Goal: Task Accomplishment & Management: Use online tool/utility

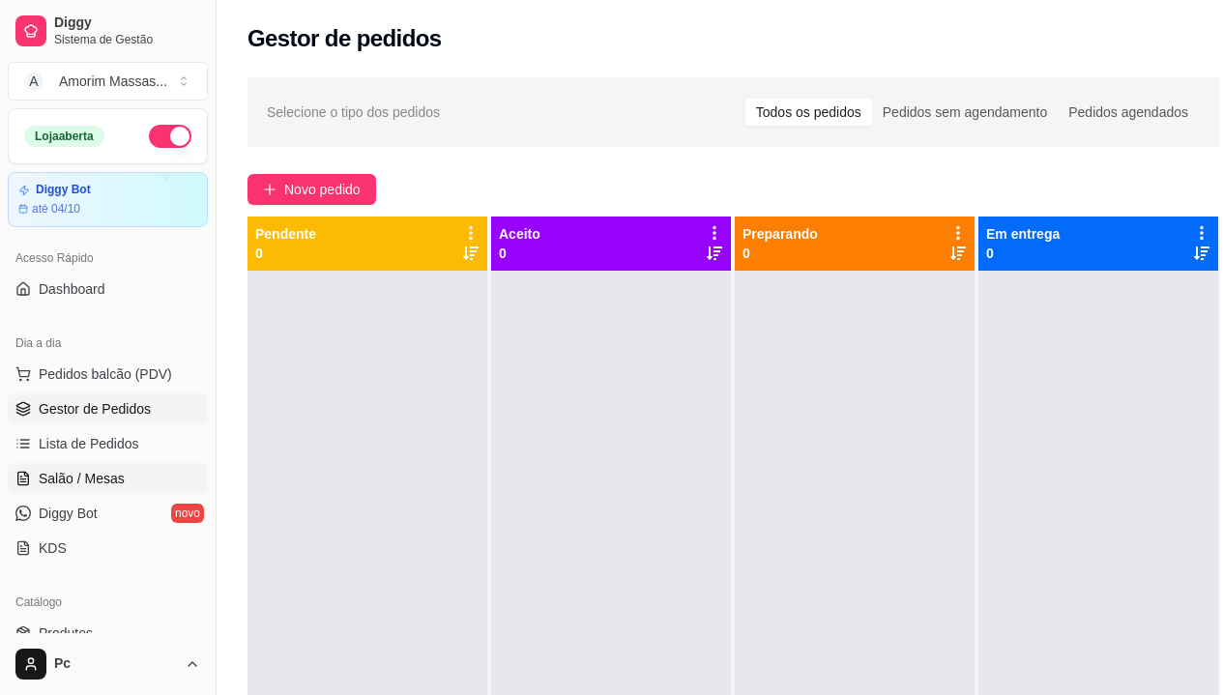
click at [102, 480] on span "Salão / Mesas" at bounding box center [82, 478] width 86 height 19
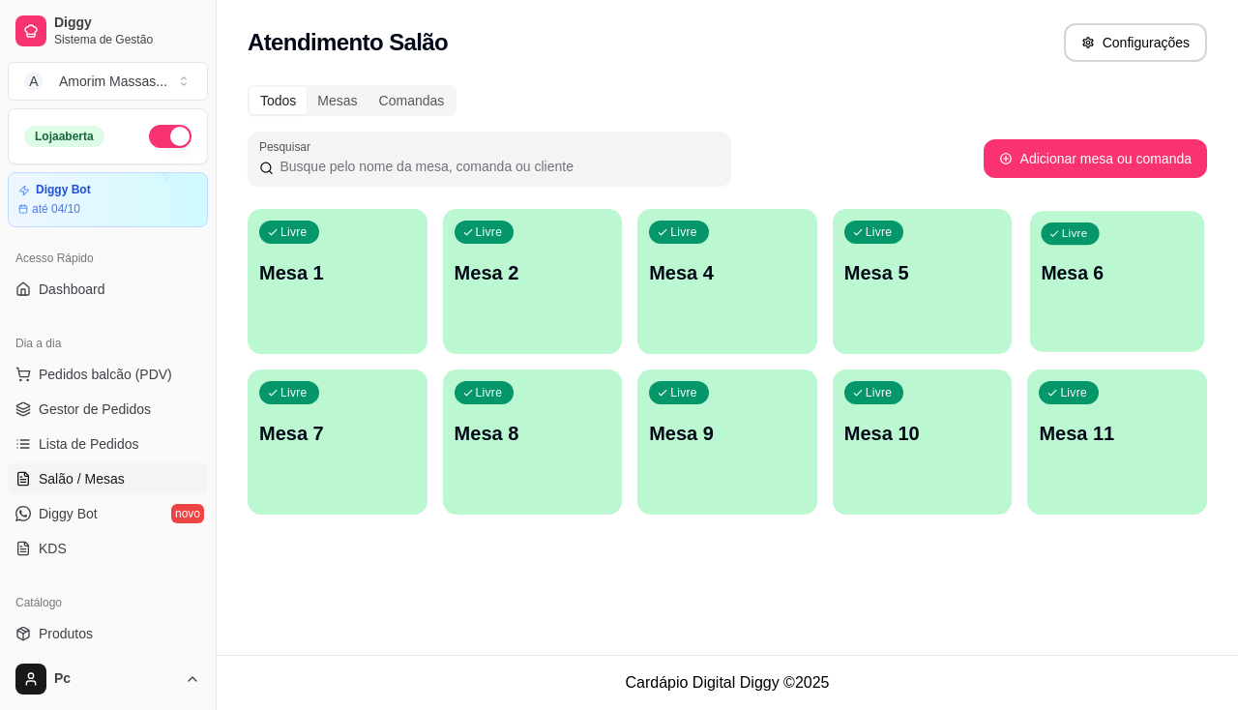
click at [1072, 300] on div "Livre Mesa 6" at bounding box center [1117, 270] width 174 height 118
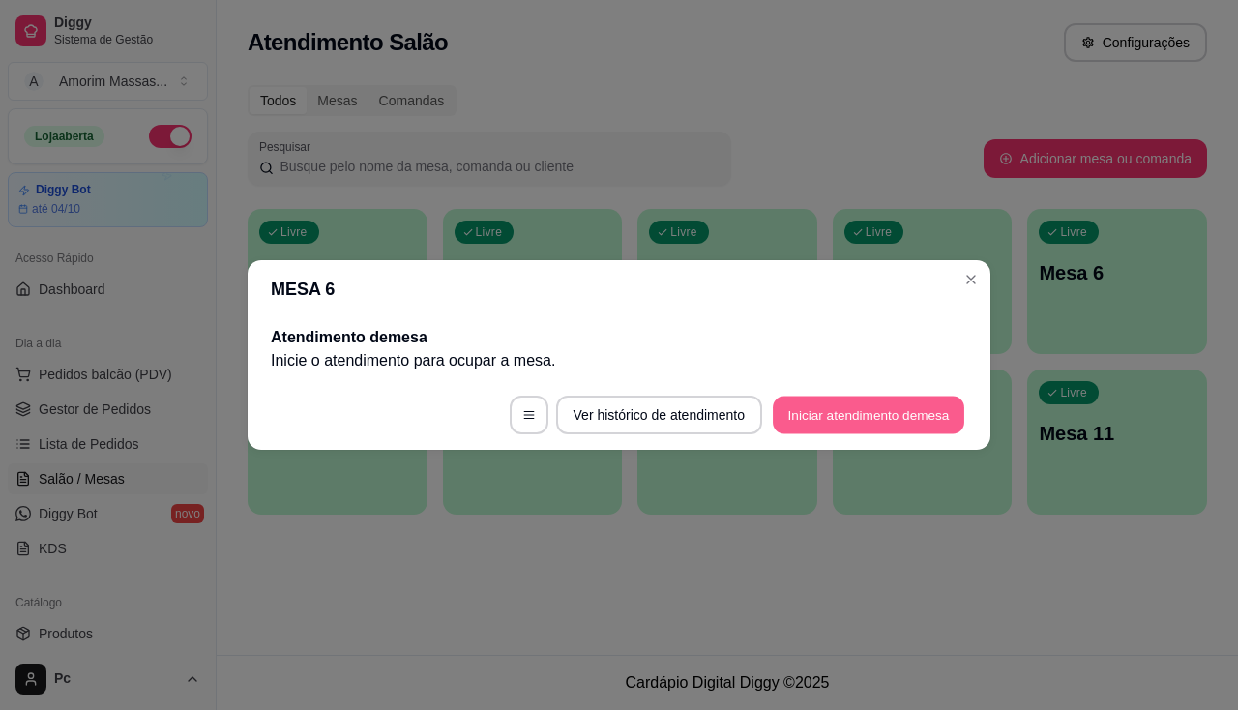
click at [829, 426] on button "Iniciar atendimento de mesa" at bounding box center [868, 415] width 191 height 38
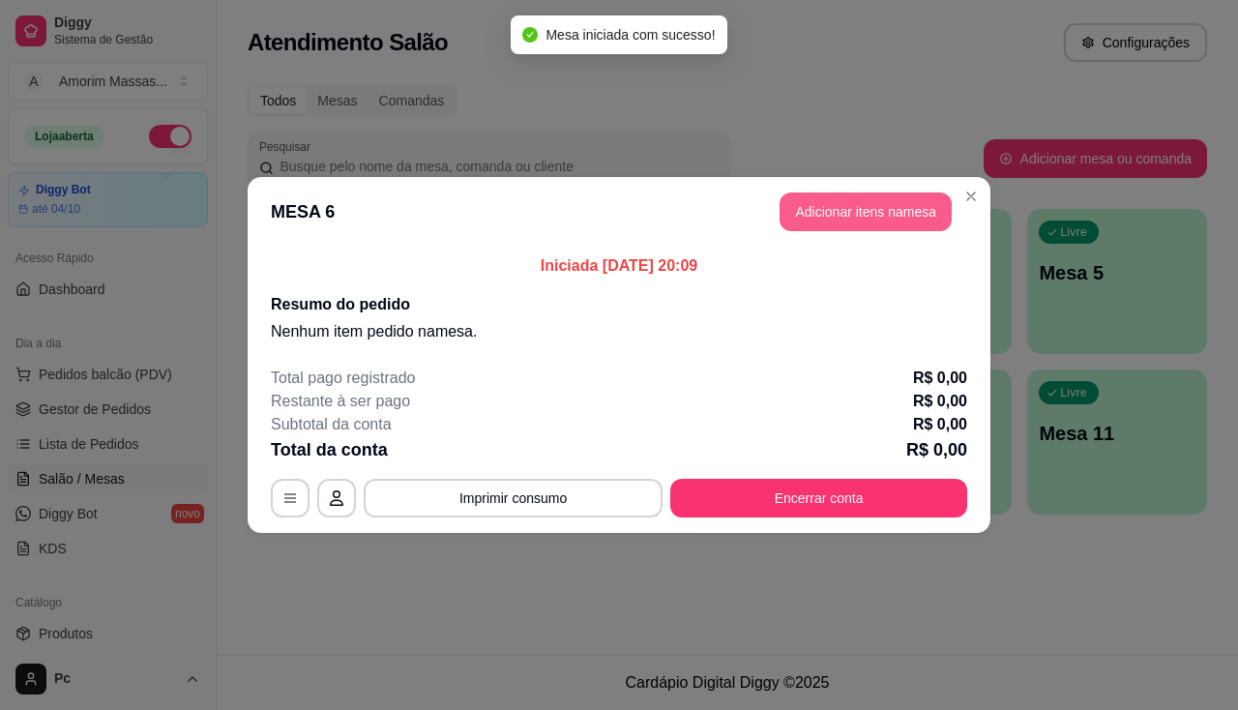
click at [899, 226] on button "Adicionar itens na mesa" at bounding box center [865, 211] width 172 height 39
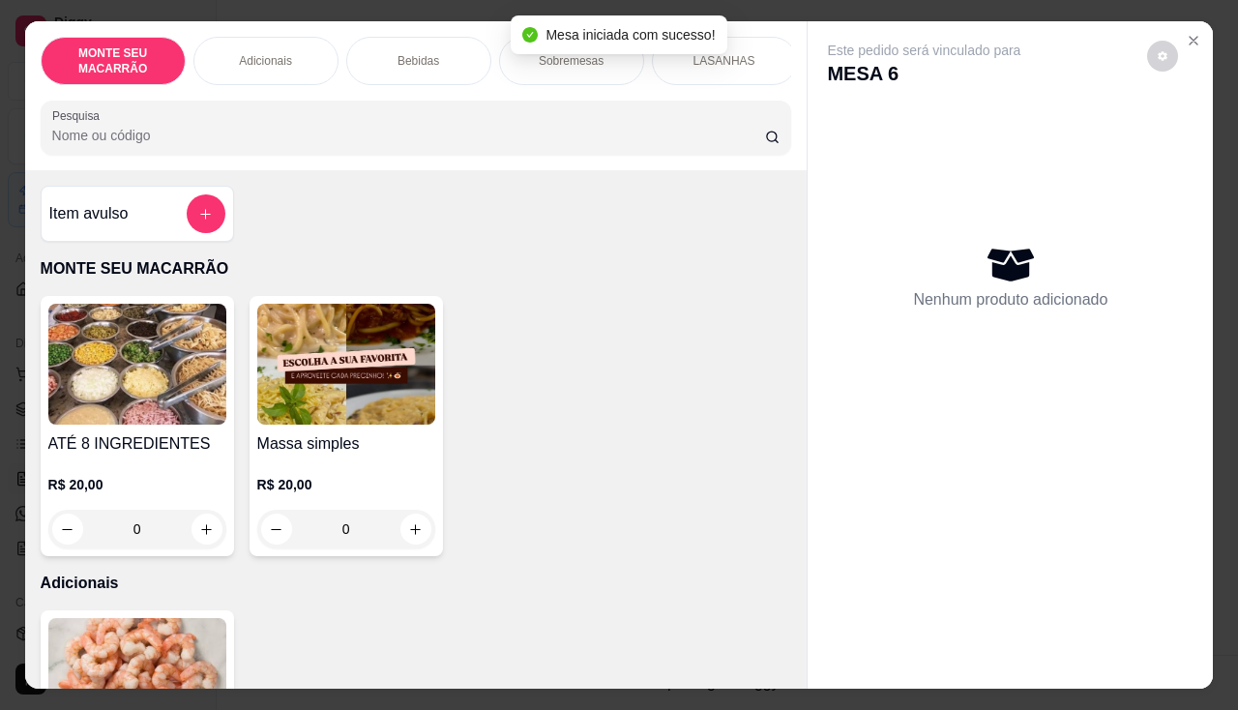
click at [364, 383] on img at bounding box center [346, 364] width 178 height 121
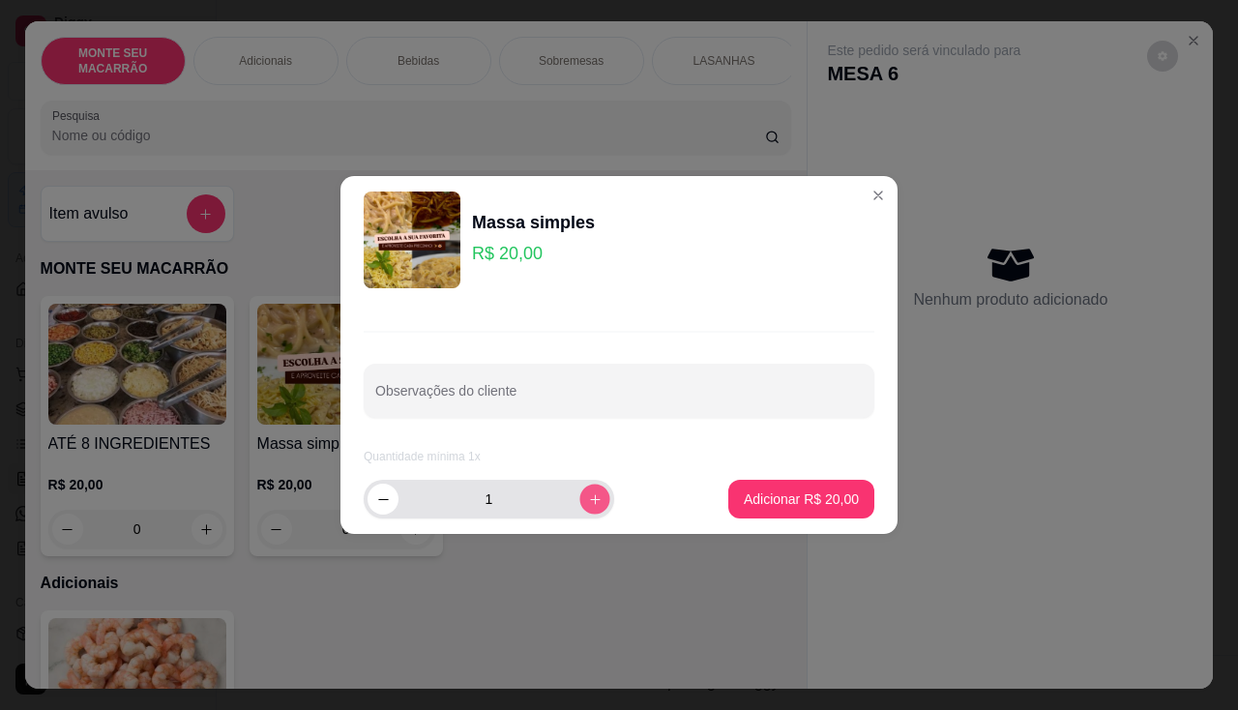
click at [588, 493] on icon "increase-product-quantity" at bounding box center [595, 499] width 15 height 15
type input "2"
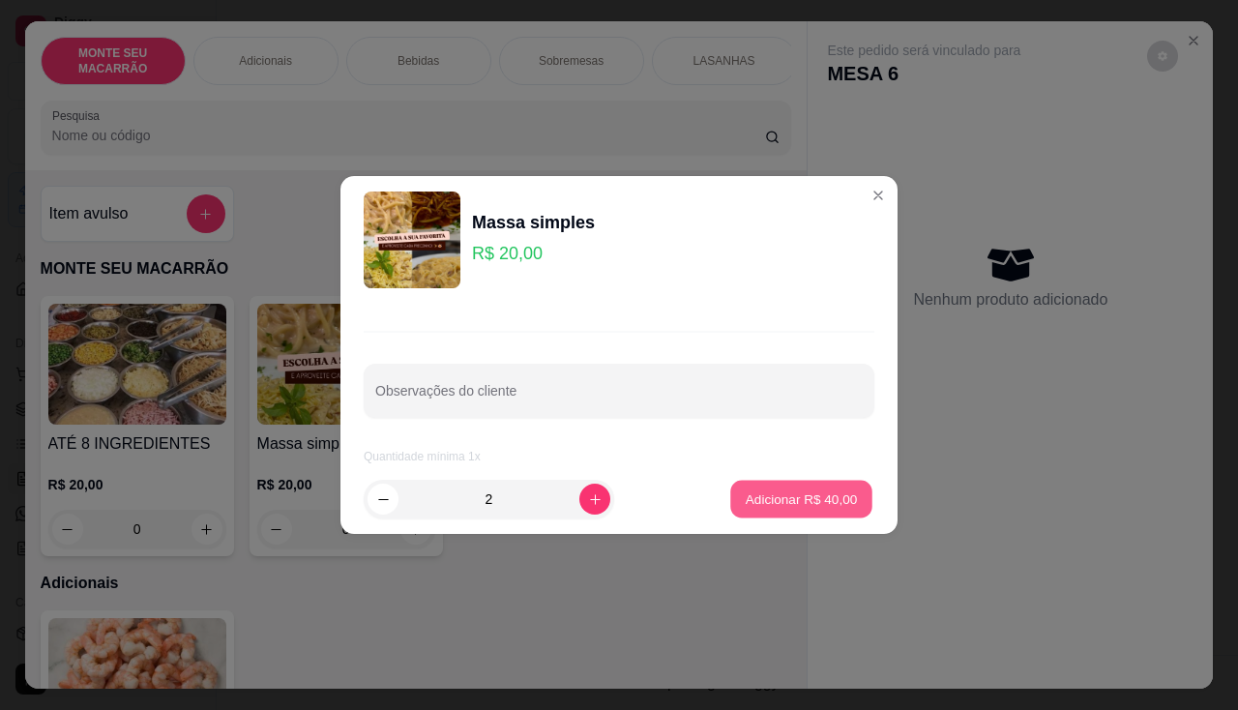
click at [832, 492] on p "Adicionar R$ 40,00" at bounding box center [801, 498] width 112 height 18
type input "2"
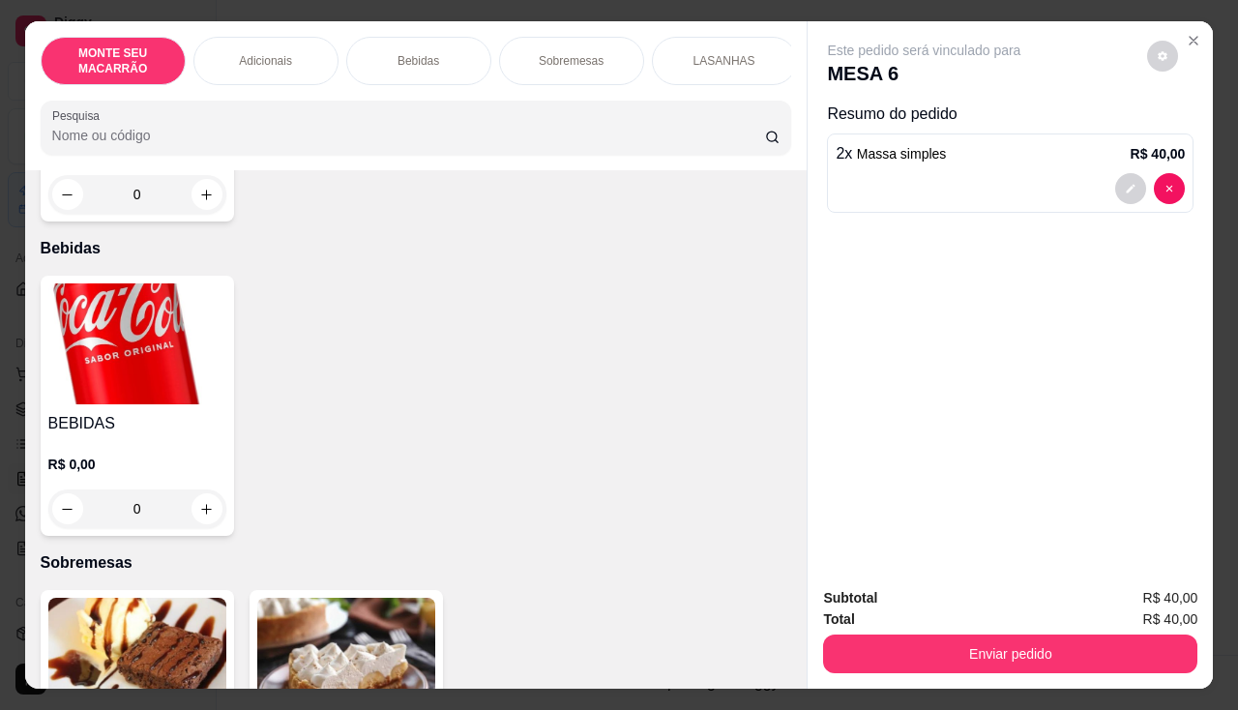
scroll to position [677, 0]
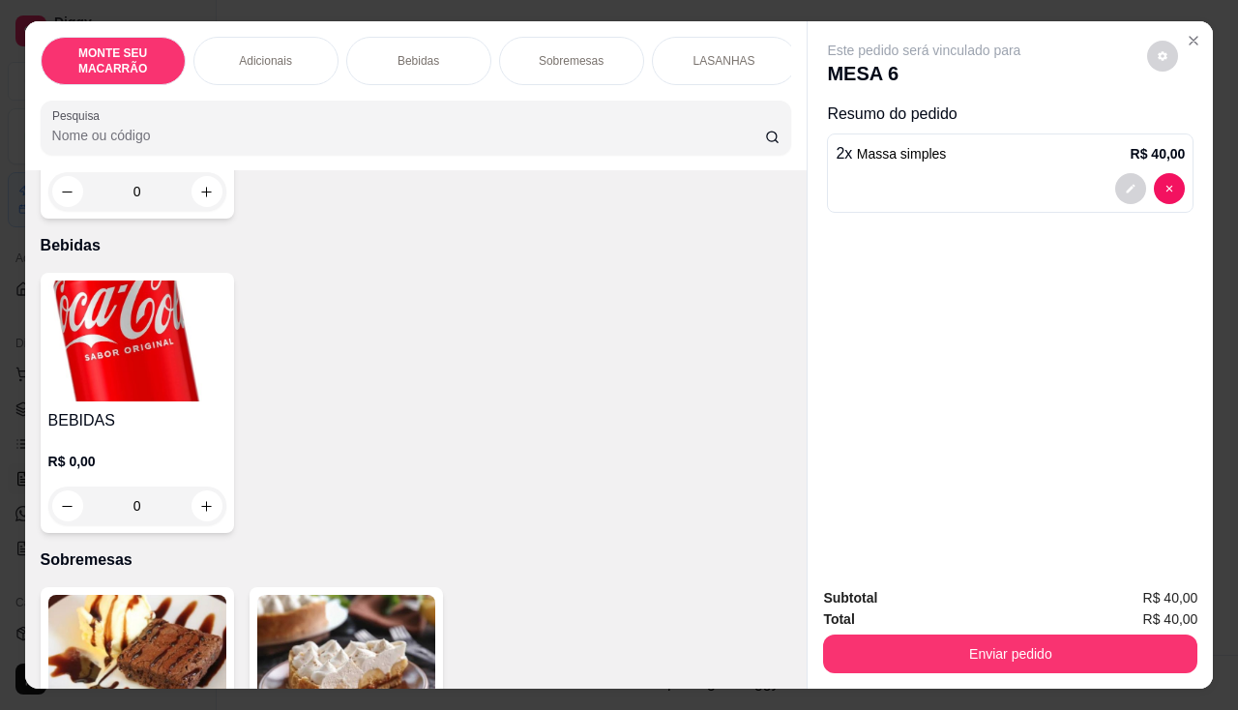
click at [147, 335] on img at bounding box center [137, 340] width 178 height 121
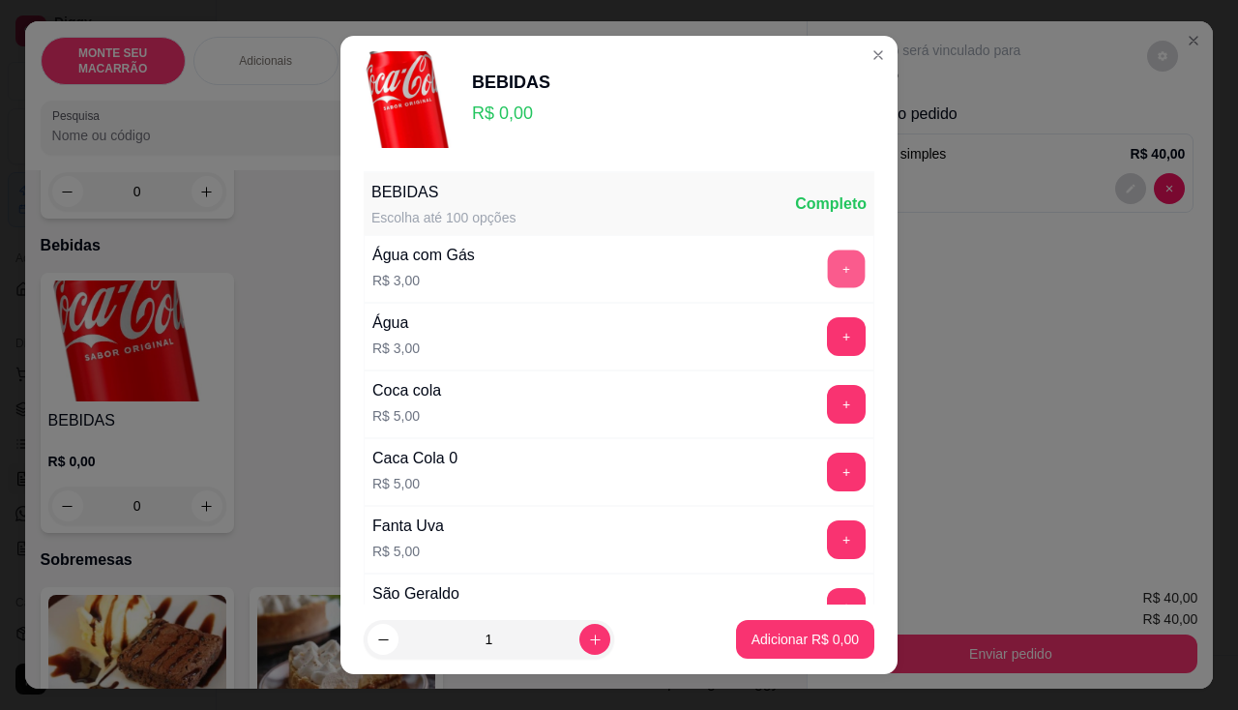
click at [828, 252] on button "+" at bounding box center [847, 268] width 38 height 38
click at [768, 628] on button "Adicionar R$ 3,00" at bounding box center [805, 640] width 134 height 38
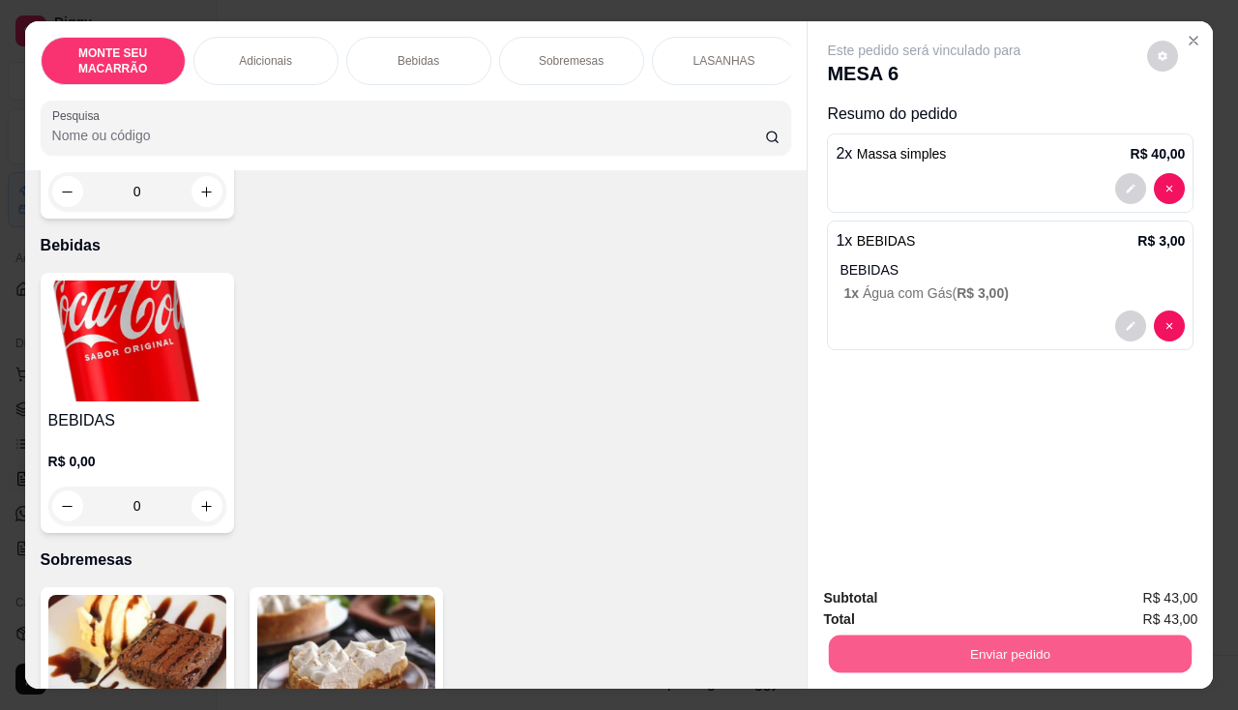
click at [1024, 649] on button "Enviar pedido" at bounding box center [1010, 654] width 363 height 38
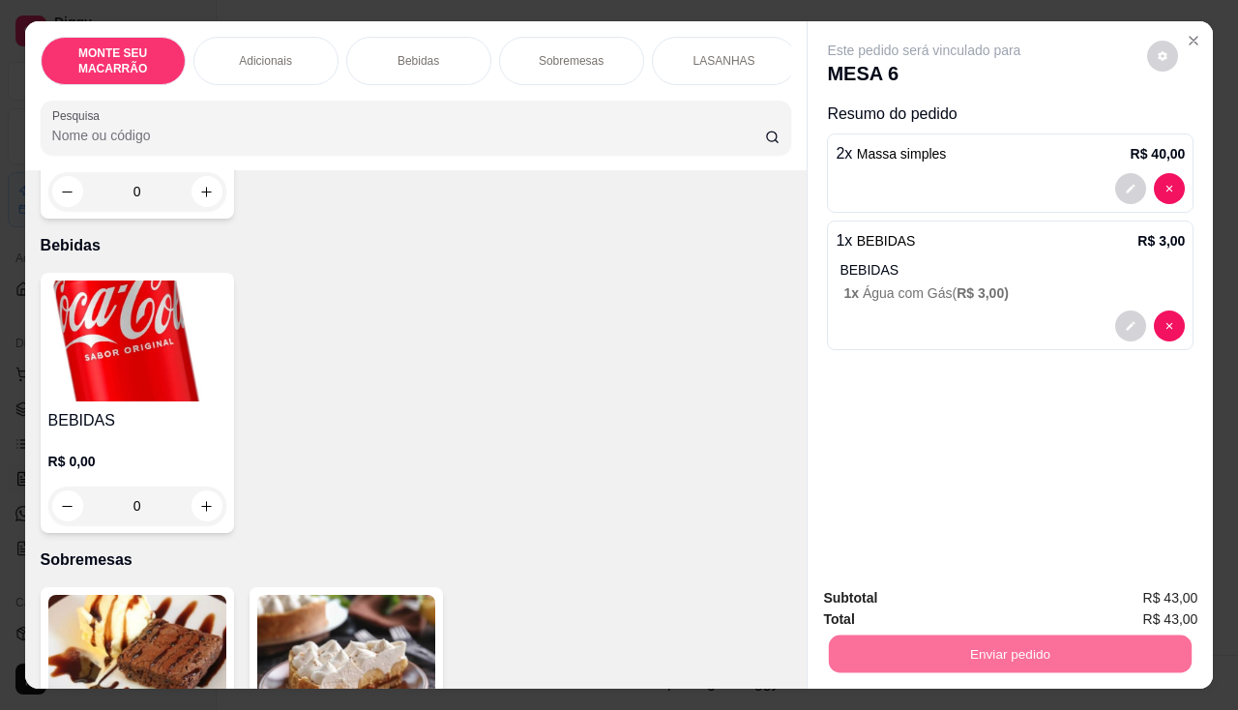
click at [1152, 600] on button "Sim, quero registrar" at bounding box center [1130, 598] width 144 height 37
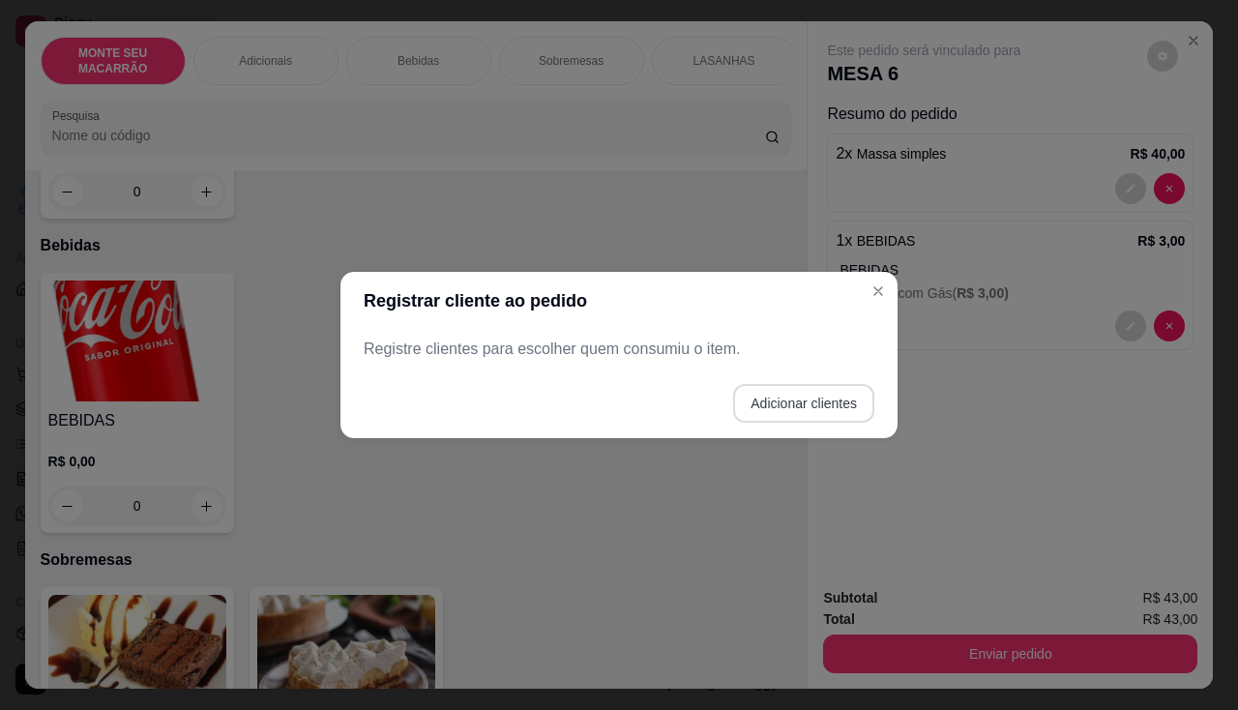
click at [765, 411] on button "Adicionar clientes" at bounding box center [803, 403] width 141 height 39
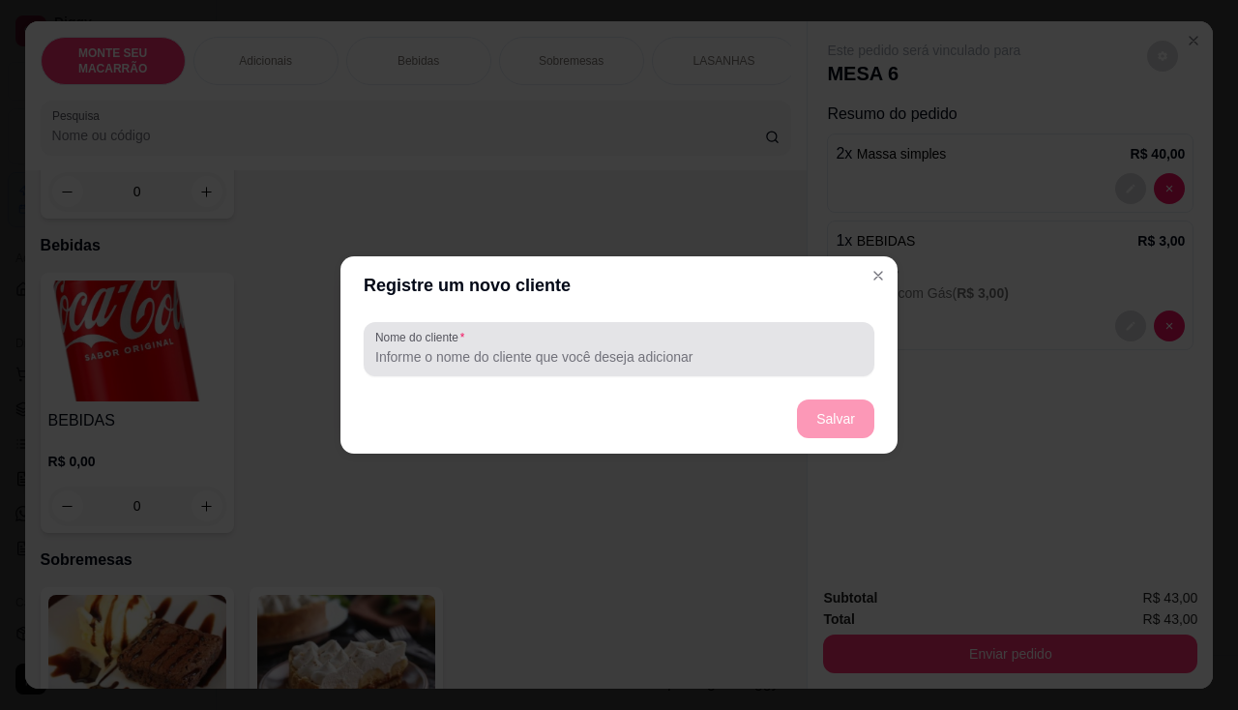
click at [582, 356] on input "Nome do cliente" at bounding box center [618, 356] width 487 height 19
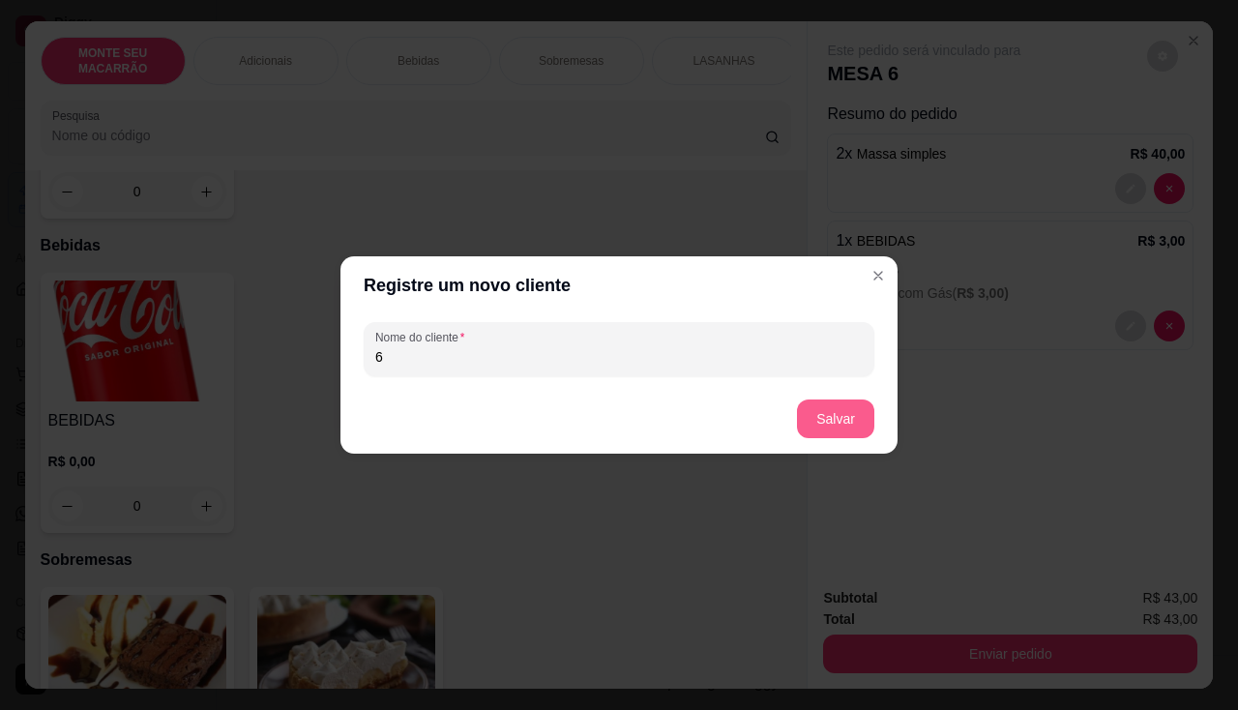
type input "6"
click at [857, 410] on button "Salvar" at bounding box center [835, 418] width 77 height 39
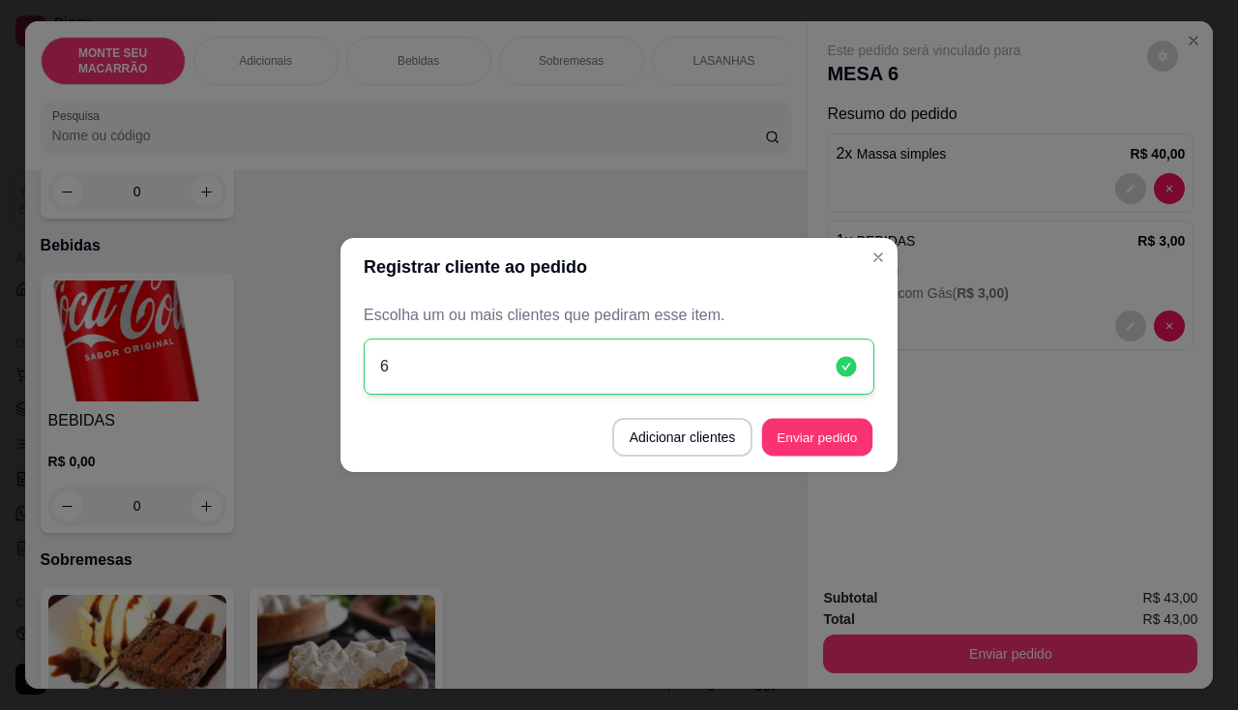
click at [836, 437] on button "Enviar pedido" at bounding box center [817, 438] width 110 height 38
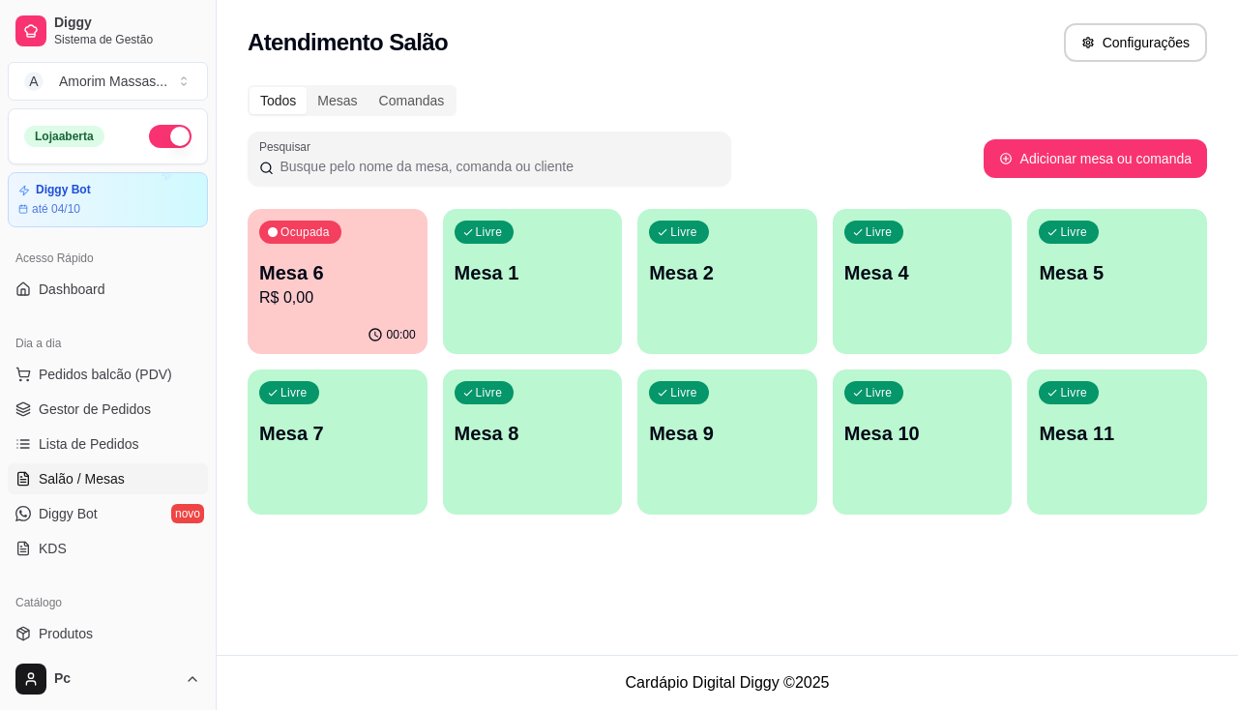
click at [128, 357] on div "Dia a dia" at bounding box center [108, 343] width 200 height 31
click at [127, 377] on span "Pedidos balcão (PDV)" at bounding box center [105, 374] width 133 height 19
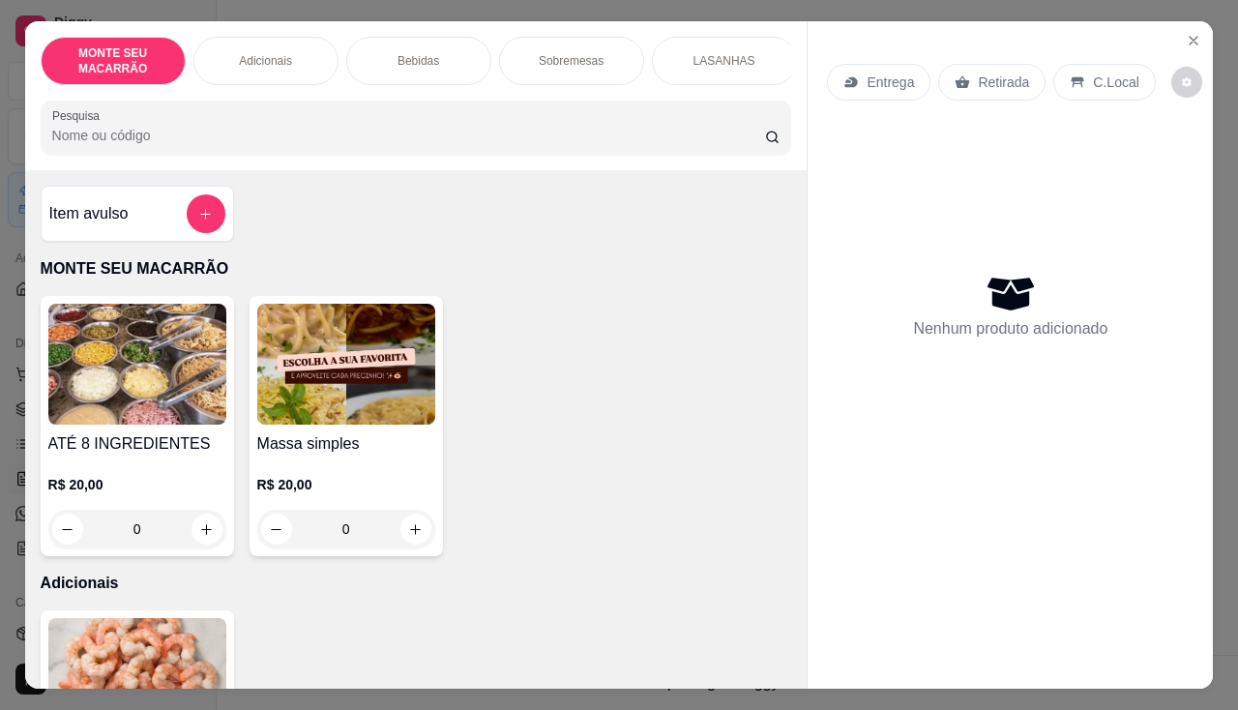
click at [343, 414] on img at bounding box center [346, 364] width 178 height 121
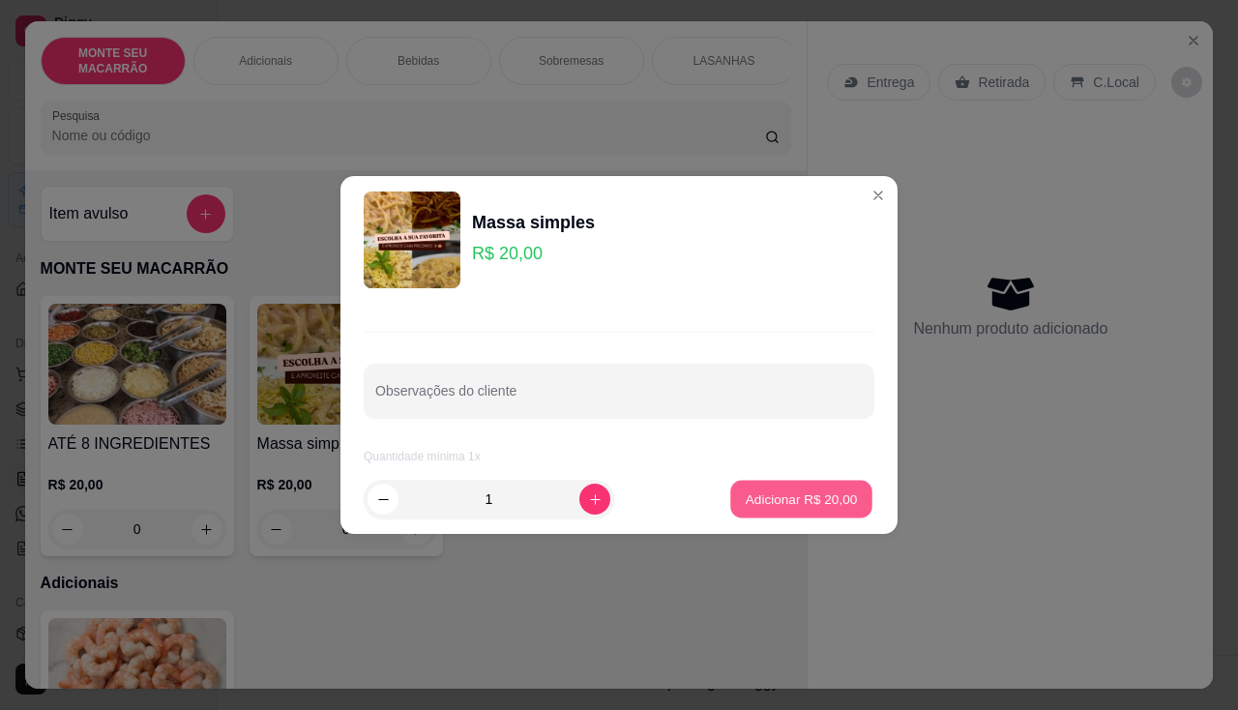
click at [800, 482] on button "Adicionar R$ 20,00" at bounding box center [801, 500] width 142 height 38
type input "1"
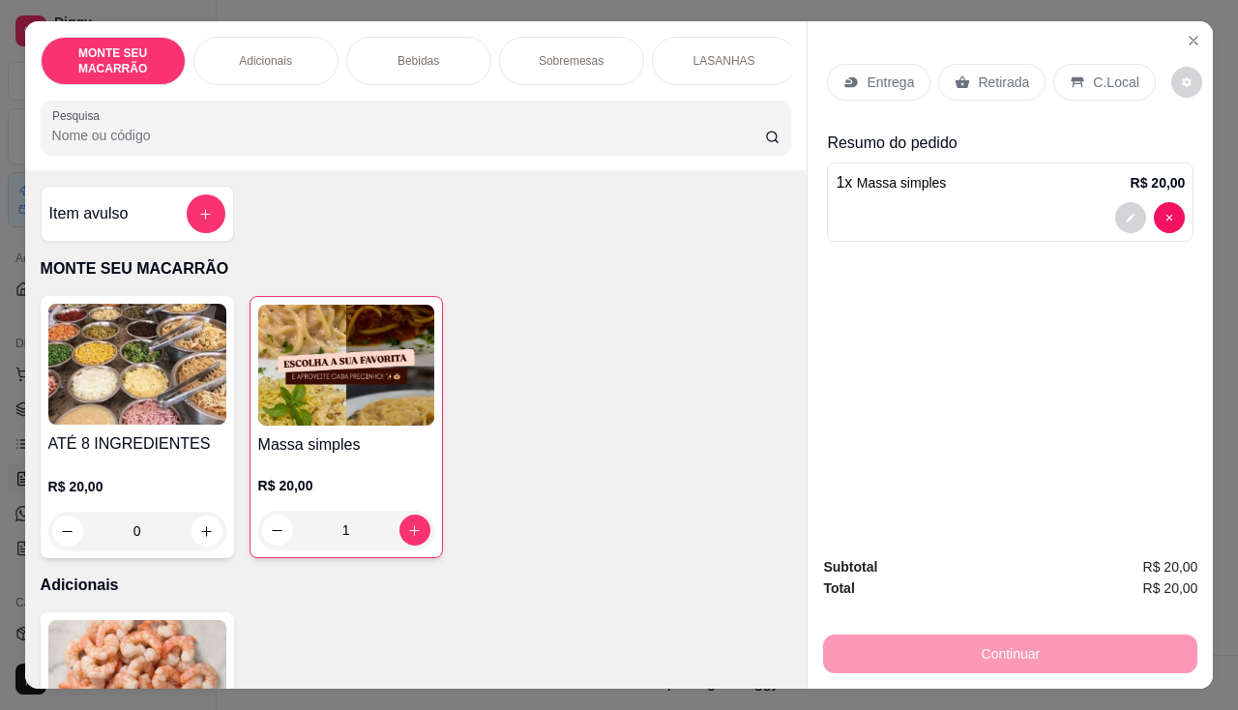
click at [904, 64] on div "Entrega" at bounding box center [878, 82] width 103 height 37
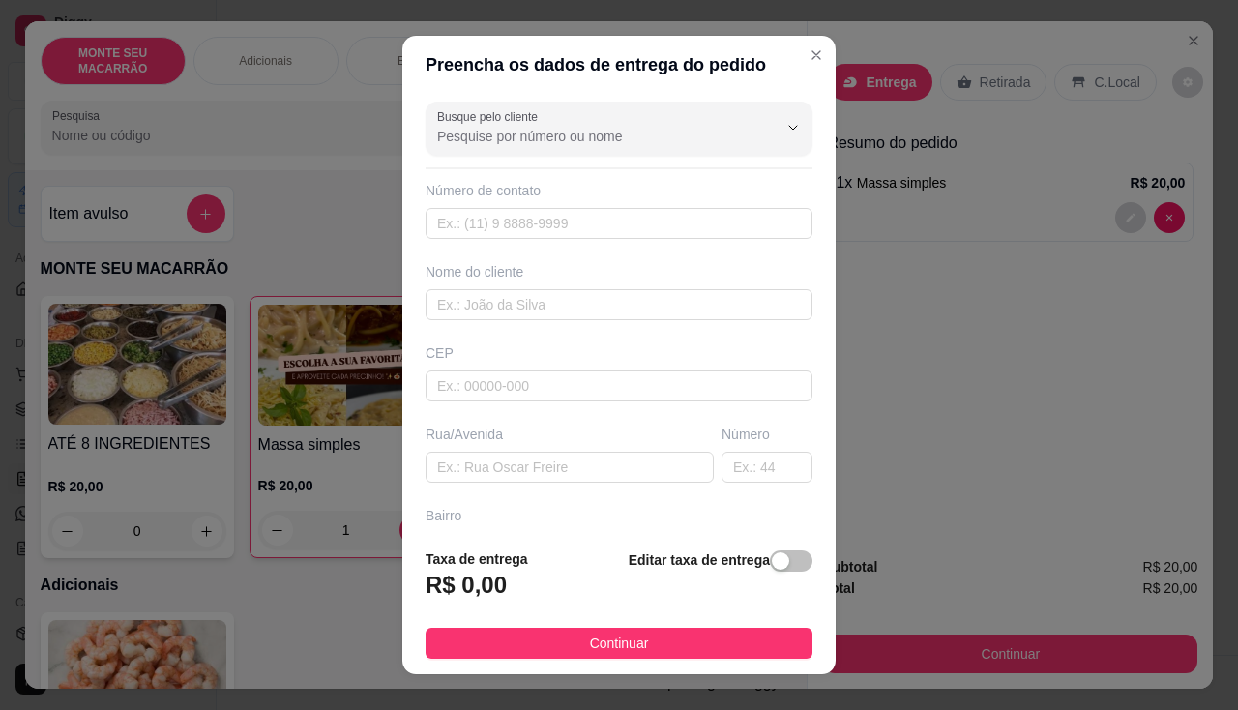
click at [772, 556] on div "button" at bounding box center [780, 560] width 17 height 17
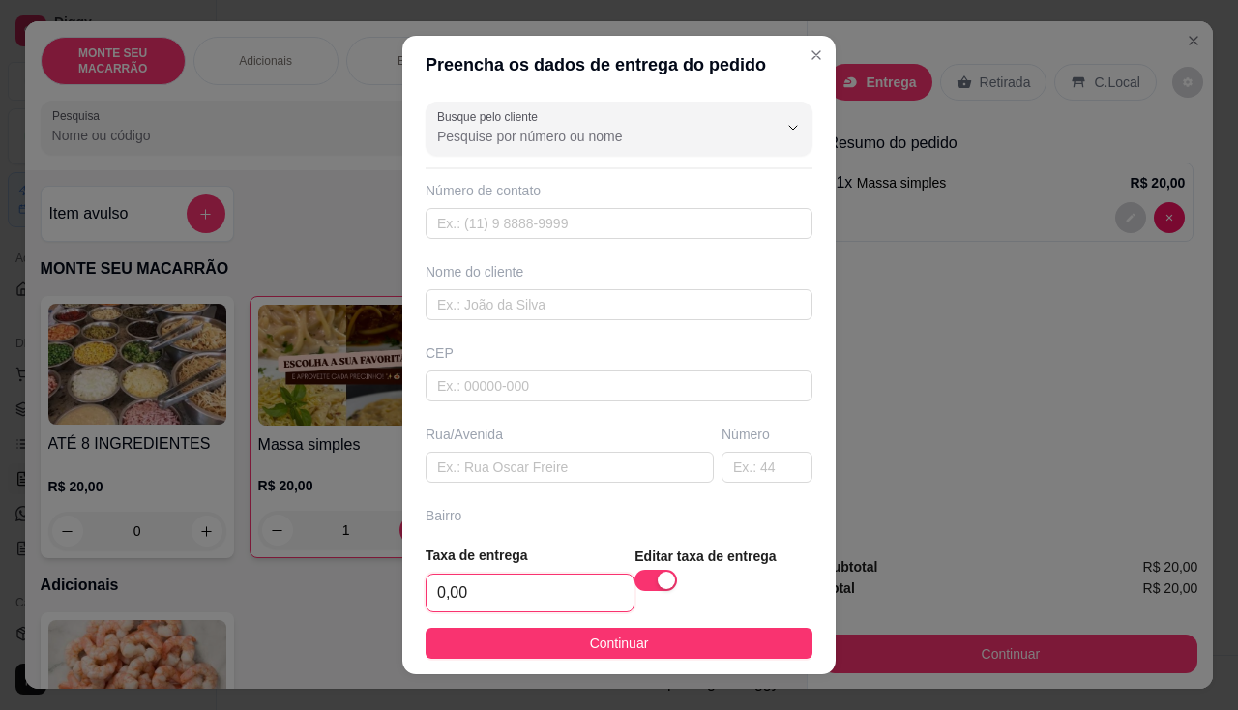
click at [507, 595] on input "0,00" at bounding box center [529, 592] width 207 height 37
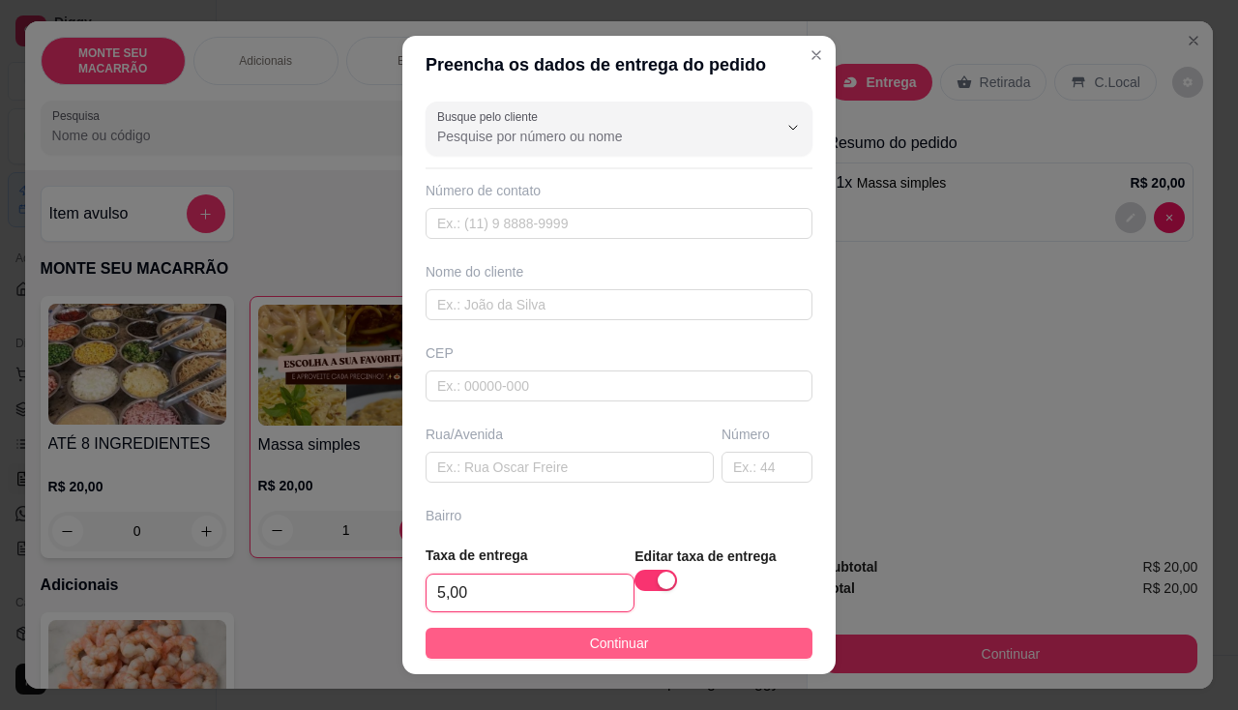
type input "5,00"
click at [565, 647] on button "Continuar" at bounding box center [618, 643] width 387 height 31
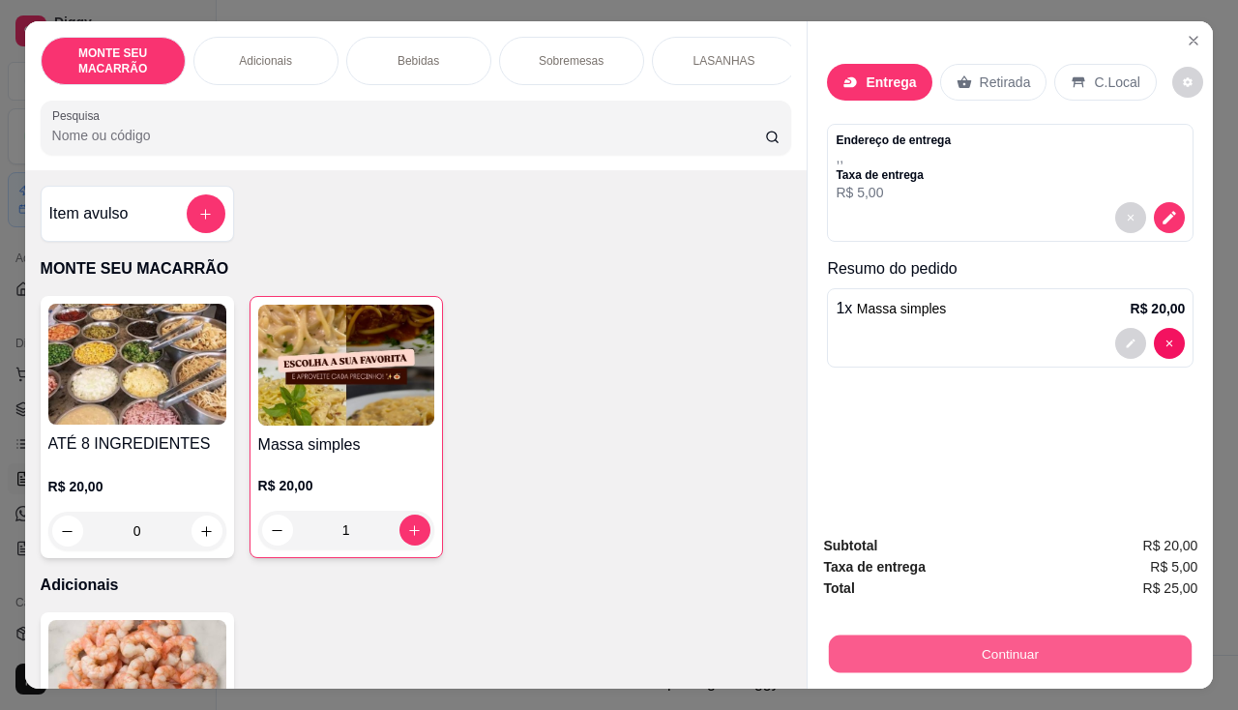
click at [954, 647] on button "Continuar" at bounding box center [1010, 654] width 363 height 38
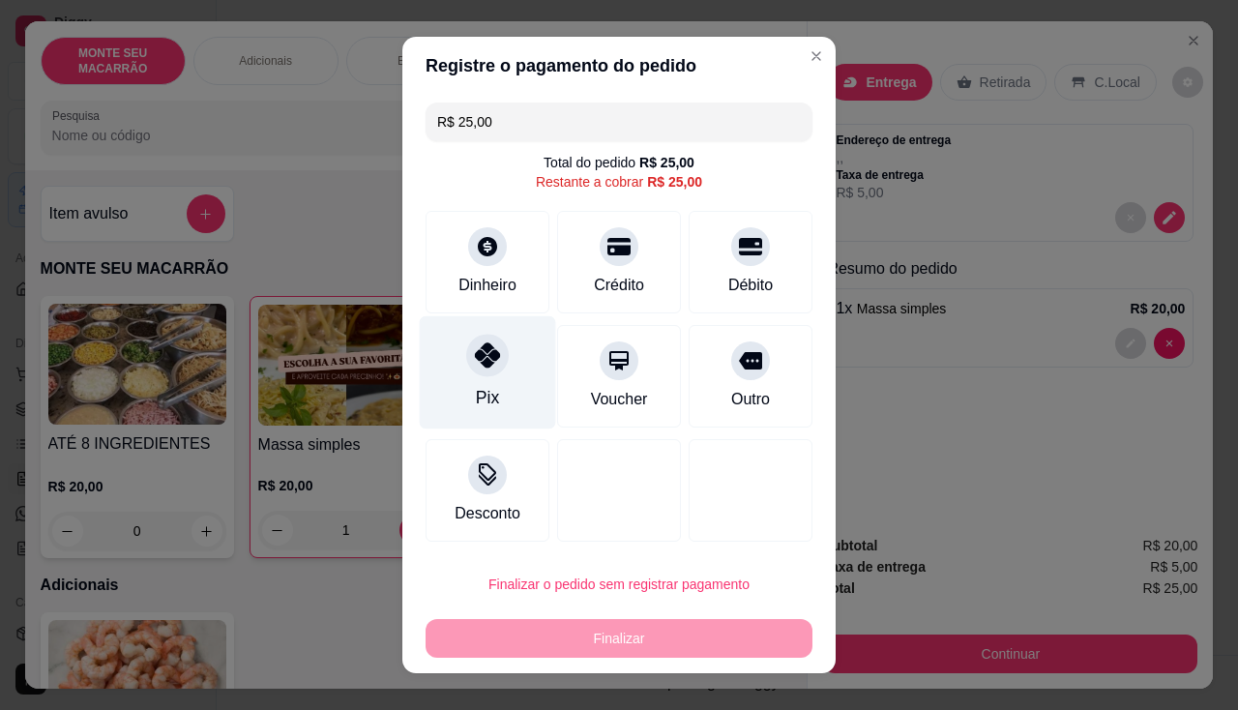
click at [475, 357] on icon at bounding box center [487, 354] width 25 height 25
type input "R$ 0,00"
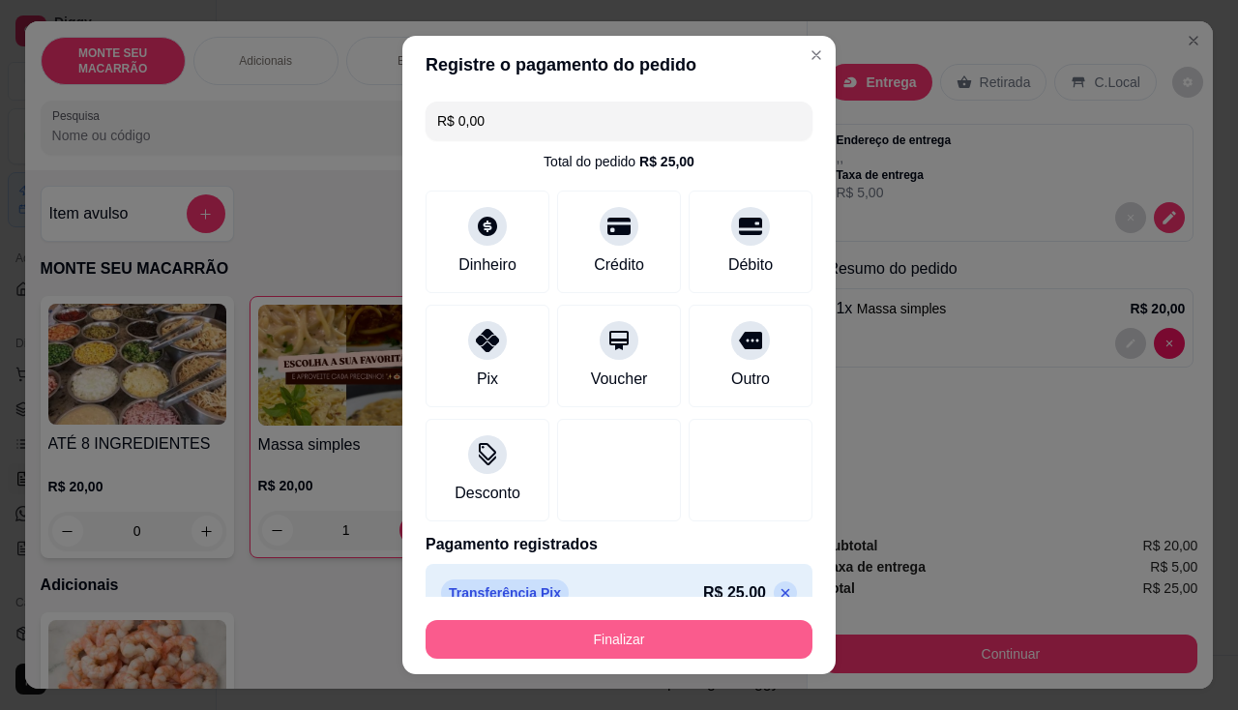
click at [565, 629] on button "Finalizar" at bounding box center [618, 639] width 387 height 39
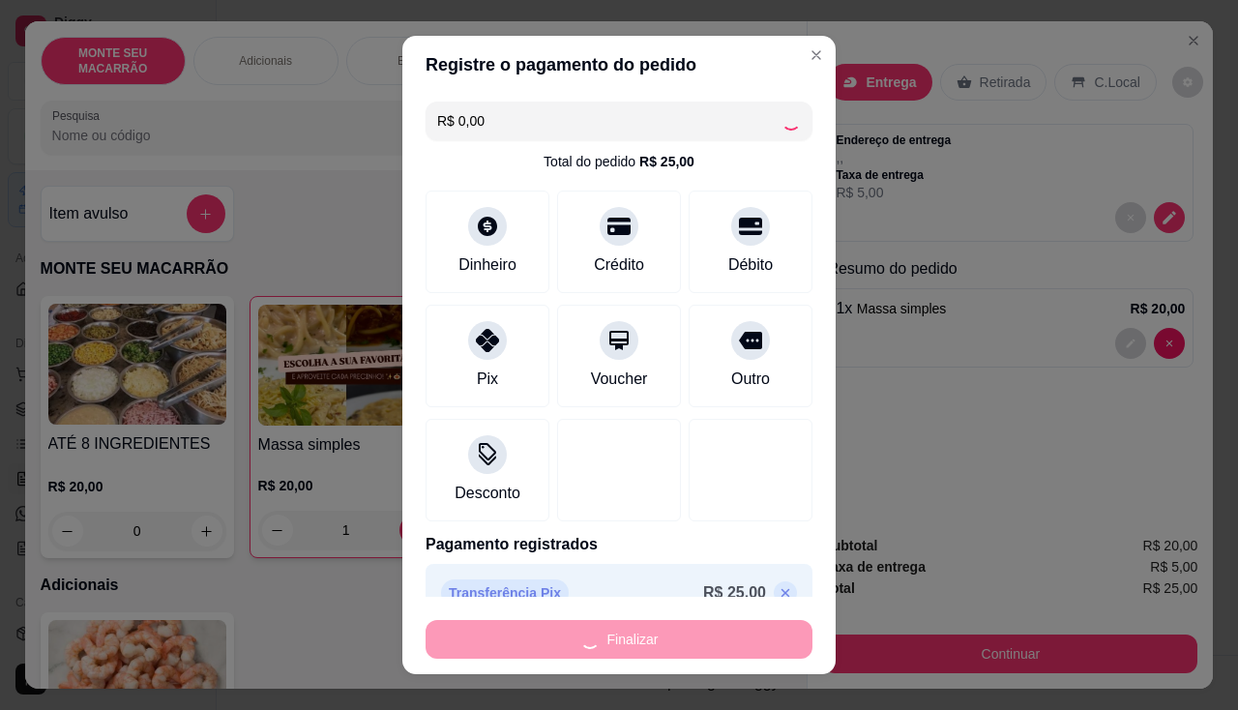
type input "0"
type input "-R$ 25,00"
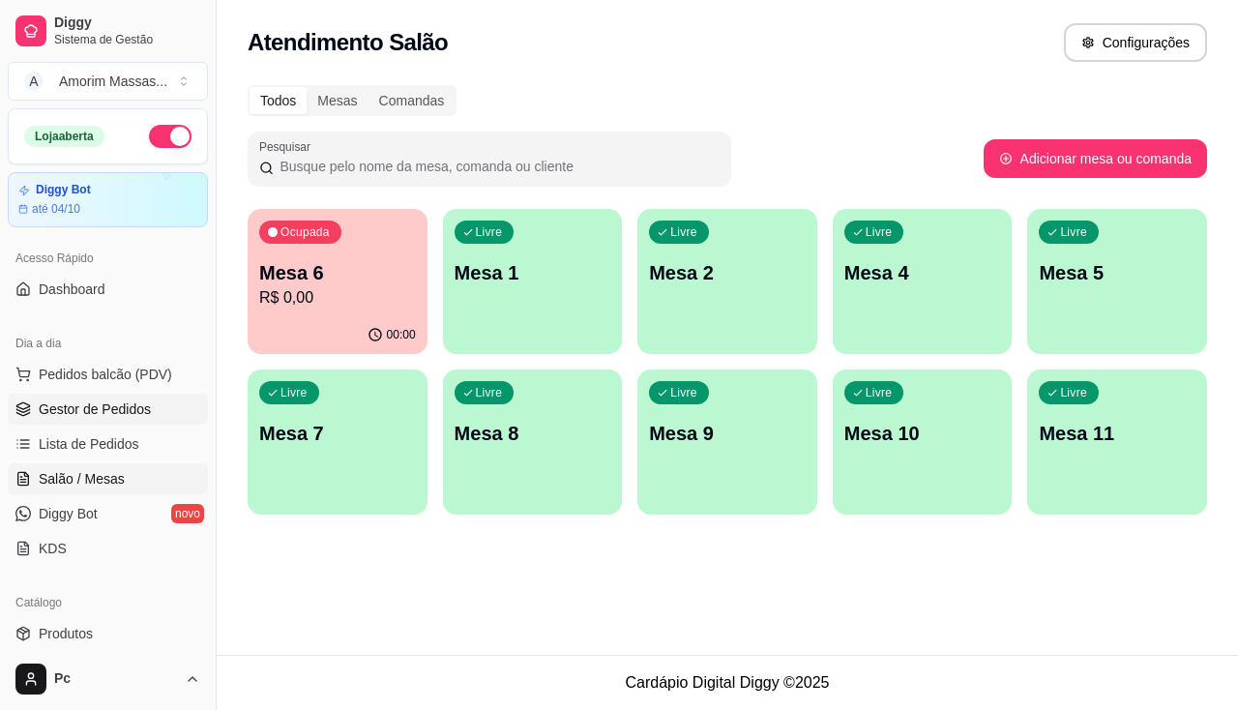
click at [75, 418] on span "Gestor de Pedidos" at bounding box center [95, 408] width 112 height 19
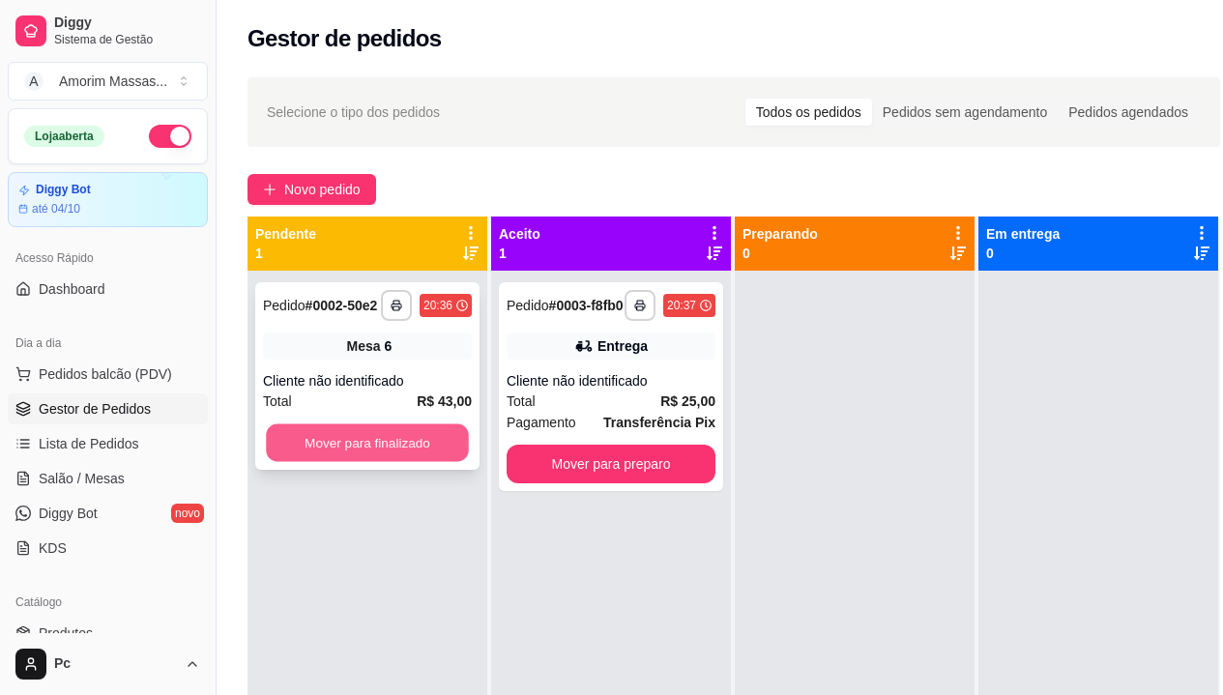
click at [438, 434] on button "Mover para finalizado" at bounding box center [367, 443] width 203 height 38
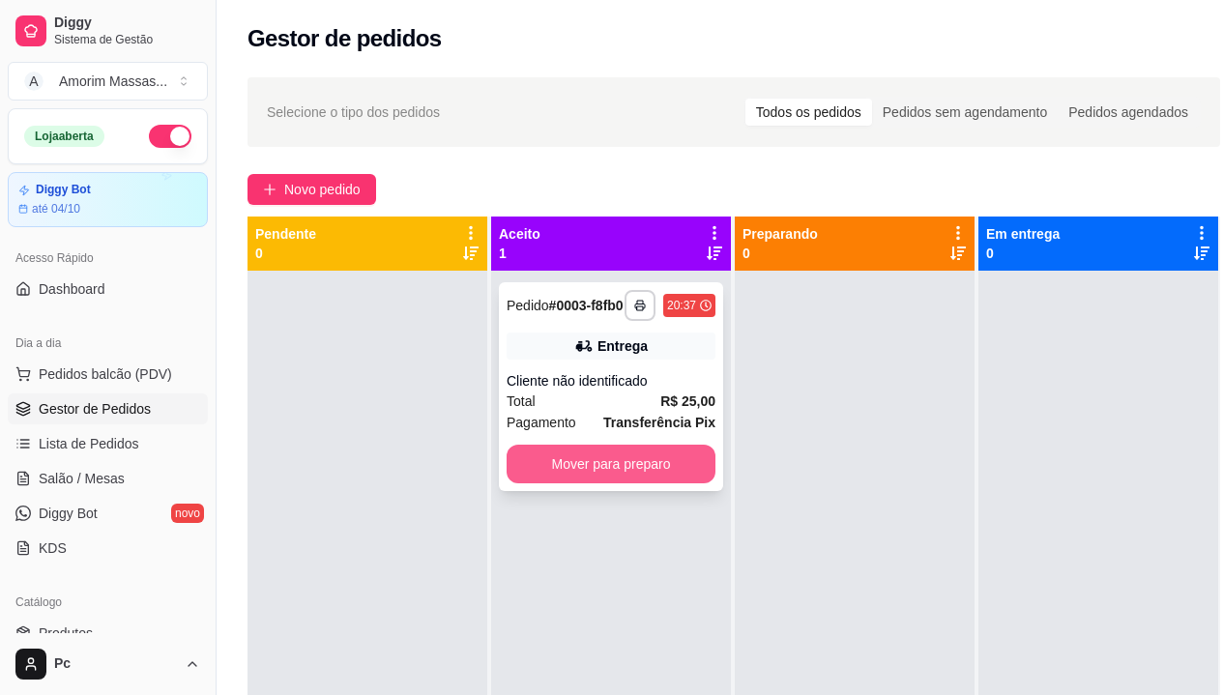
click at [617, 480] on button "Mover para preparo" at bounding box center [611, 464] width 209 height 39
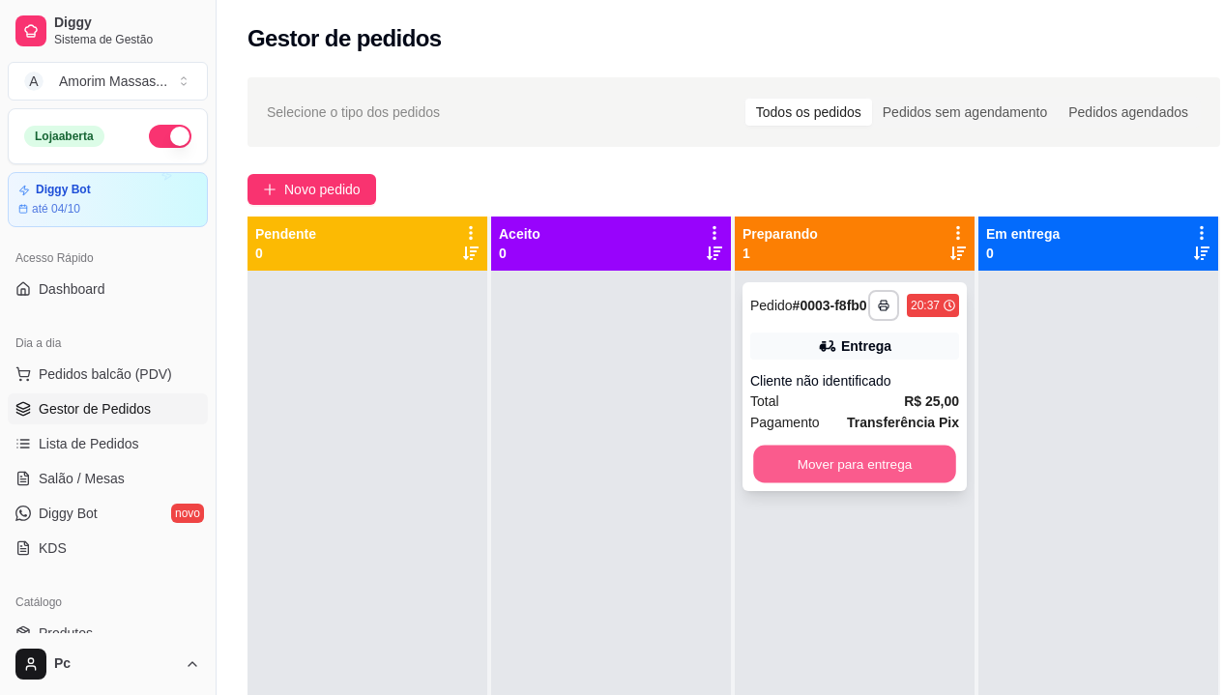
click at [867, 479] on button "Mover para entrega" at bounding box center [854, 465] width 203 height 38
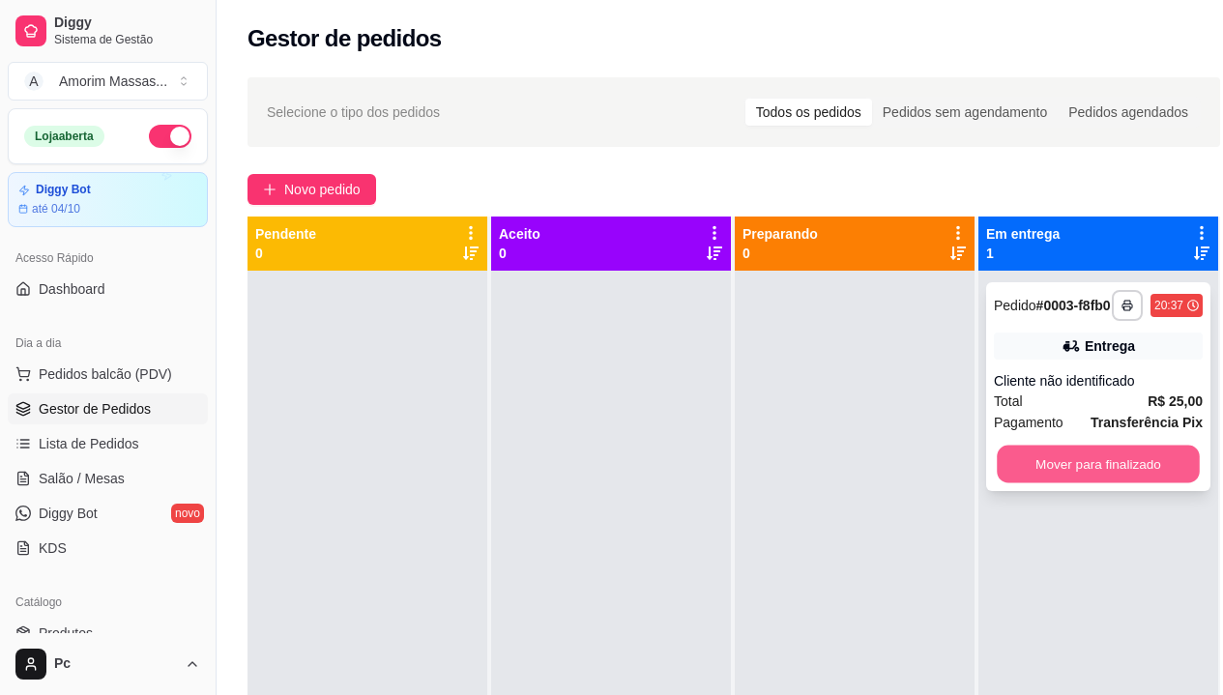
click at [1084, 482] on button "Mover para finalizado" at bounding box center [1098, 465] width 203 height 38
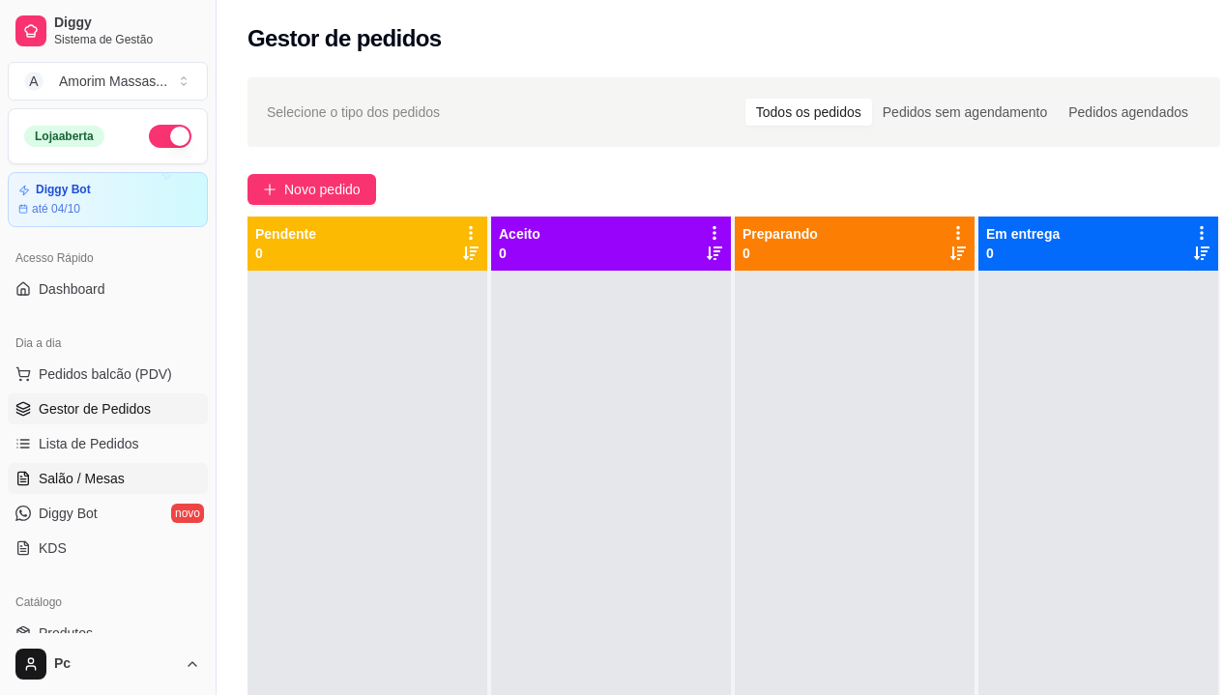
click at [46, 469] on span "Salão / Mesas" at bounding box center [82, 478] width 86 height 19
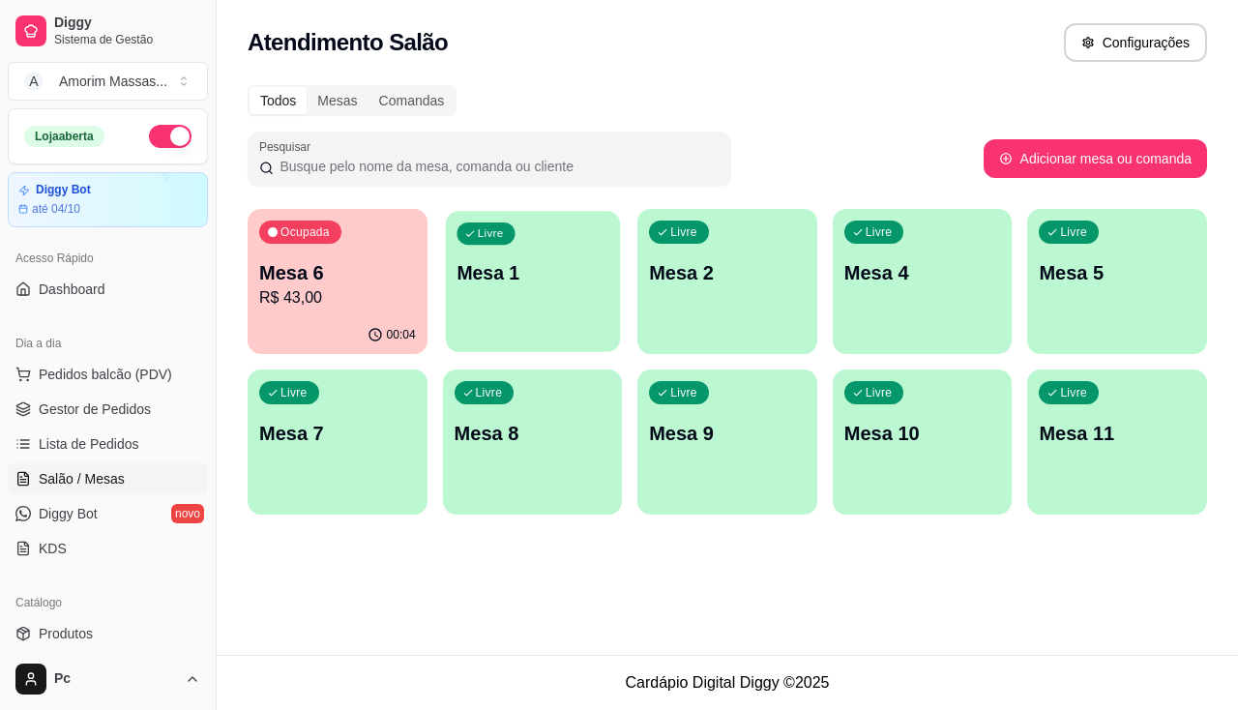
click at [555, 306] on div "Livre Mesa 1" at bounding box center [532, 270] width 174 height 118
click at [550, 270] on p "Mesa 1" at bounding box center [532, 273] width 152 height 26
click at [744, 265] on p "Mesa 2" at bounding box center [727, 272] width 157 height 27
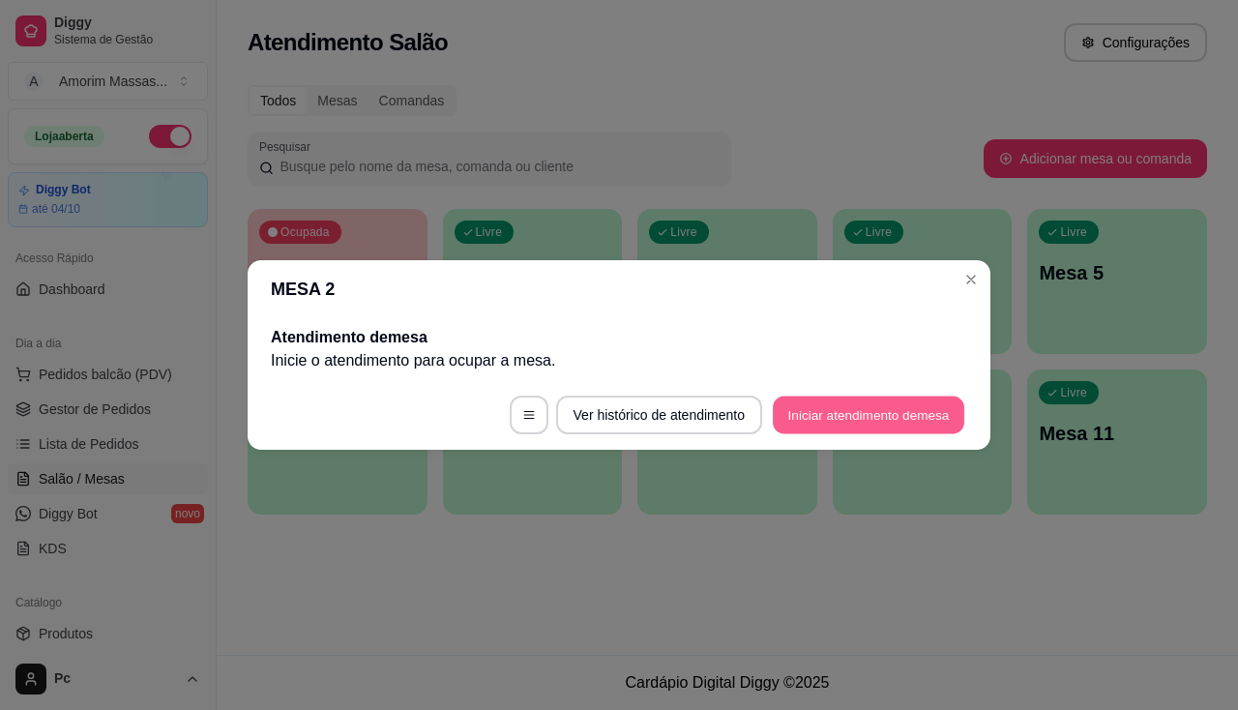
click at [866, 413] on button "Iniciar atendimento de mesa" at bounding box center [868, 415] width 191 height 38
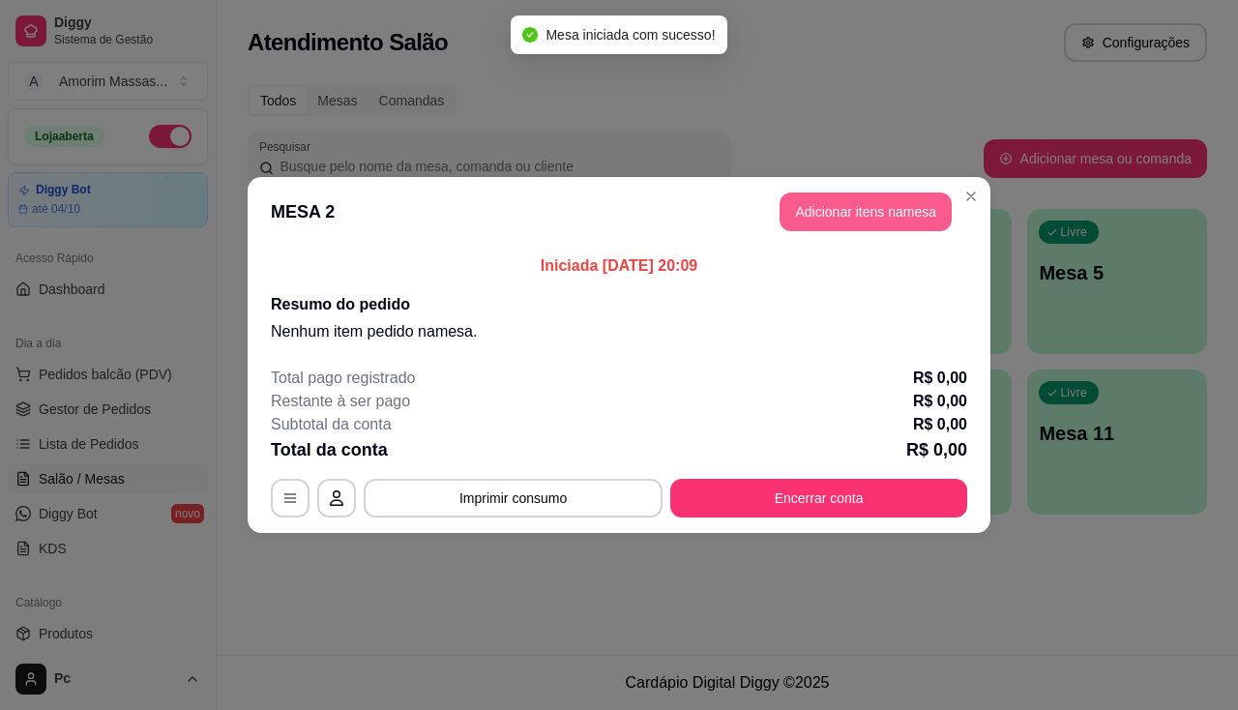
click at [881, 206] on button "Adicionar itens na mesa" at bounding box center [865, 211] width 172 height 39
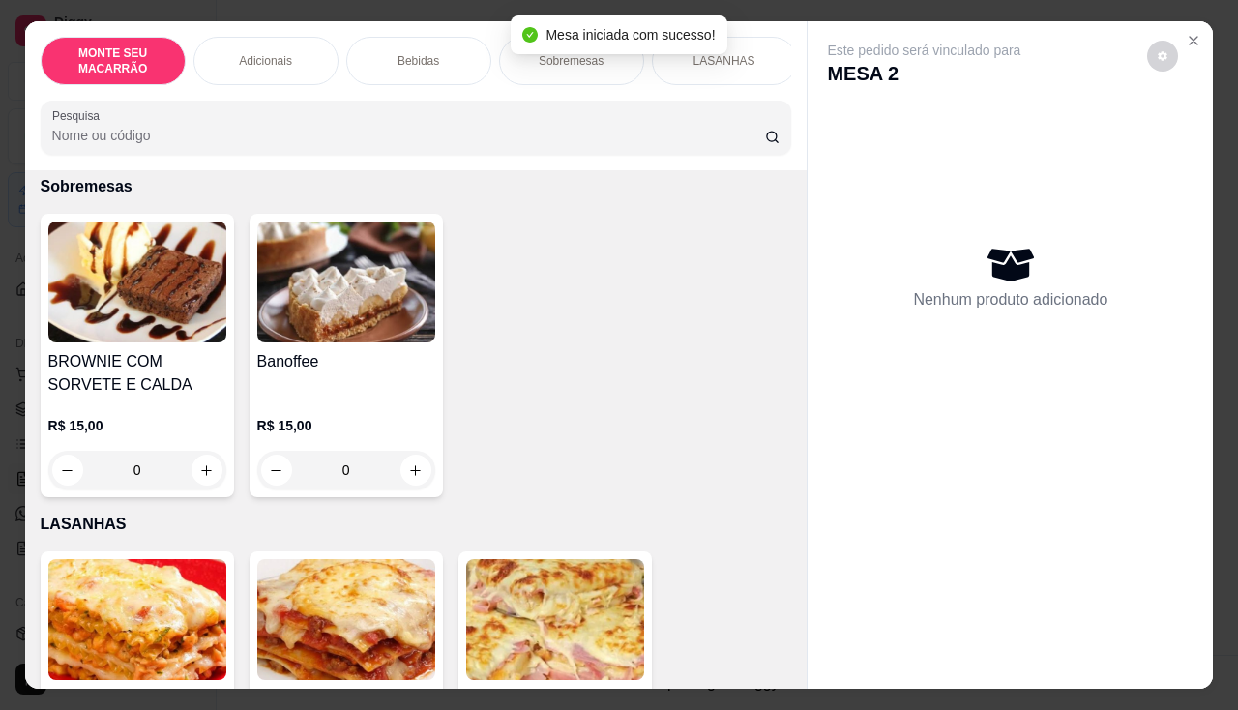
scroll to position [1178, 0]
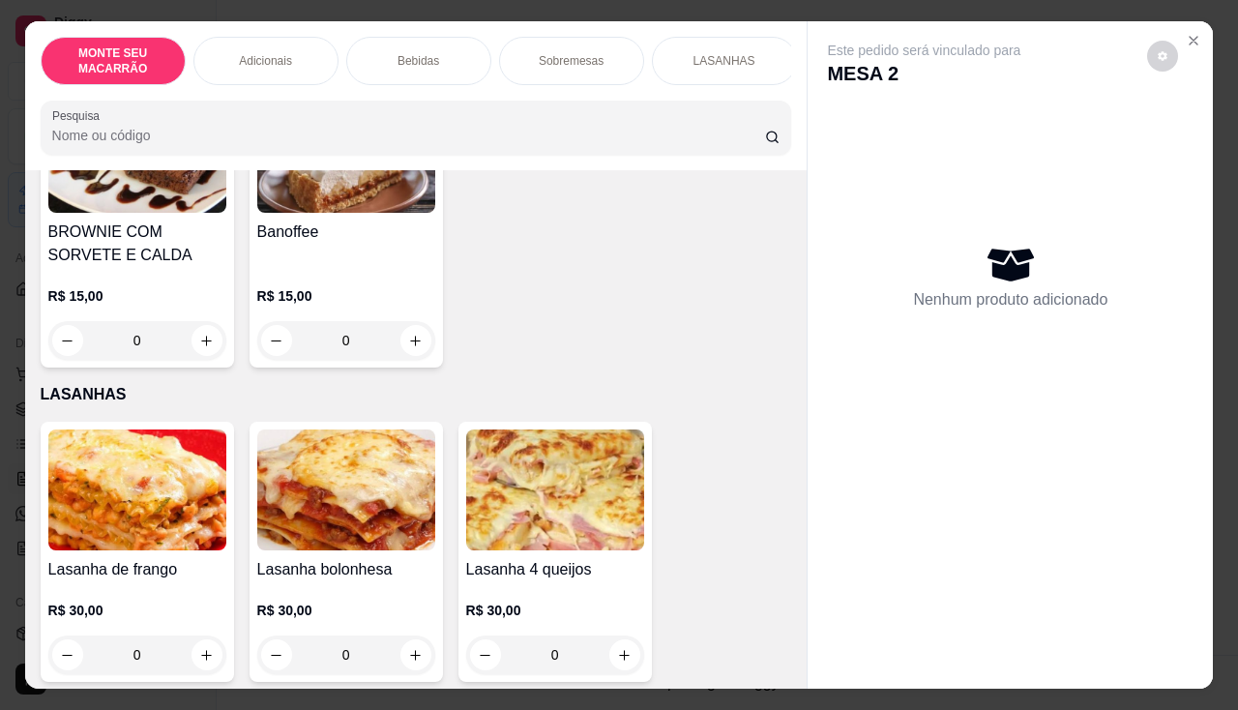
click at [336, 481] on img at bounding box center [346, 489] width 178 height 121
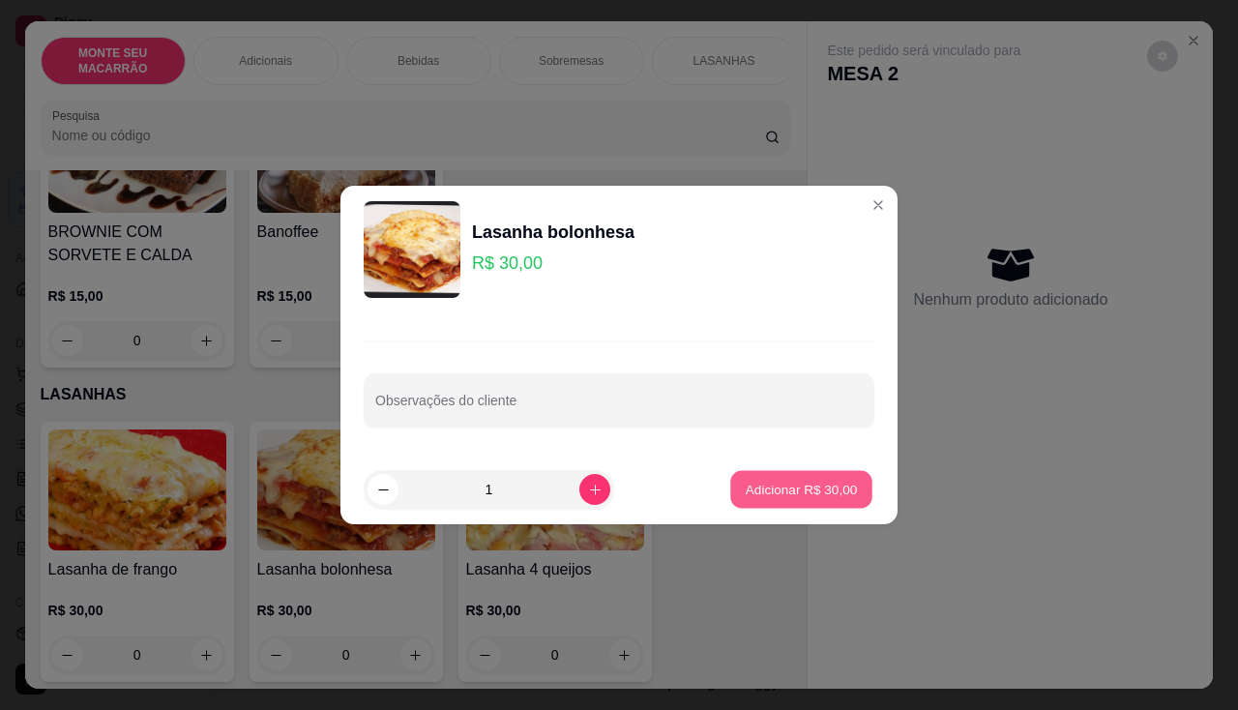
click at [762, 490] on p "Adicionar R$ 30,00" at bounding box center [801, 489] width 112 height 18
type input "1"
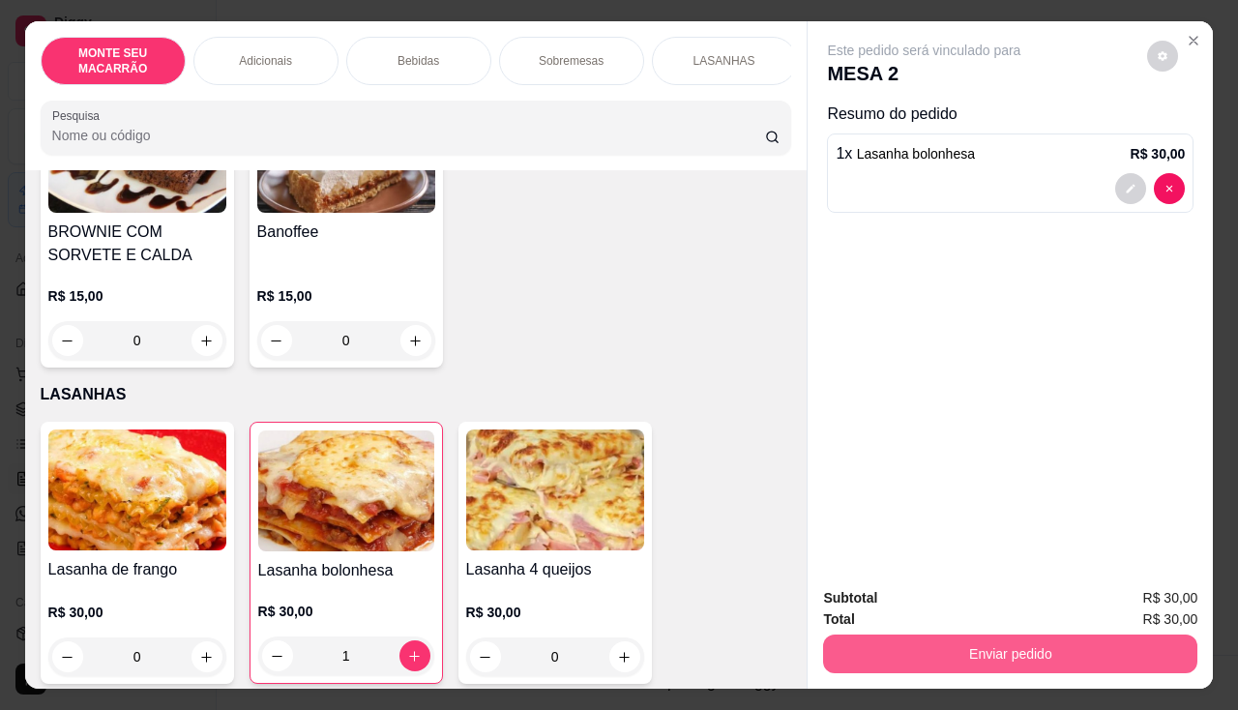
click at [973, 635] on button "Enviar pedido" at bounding box center [1010, 653] width 374 height 39
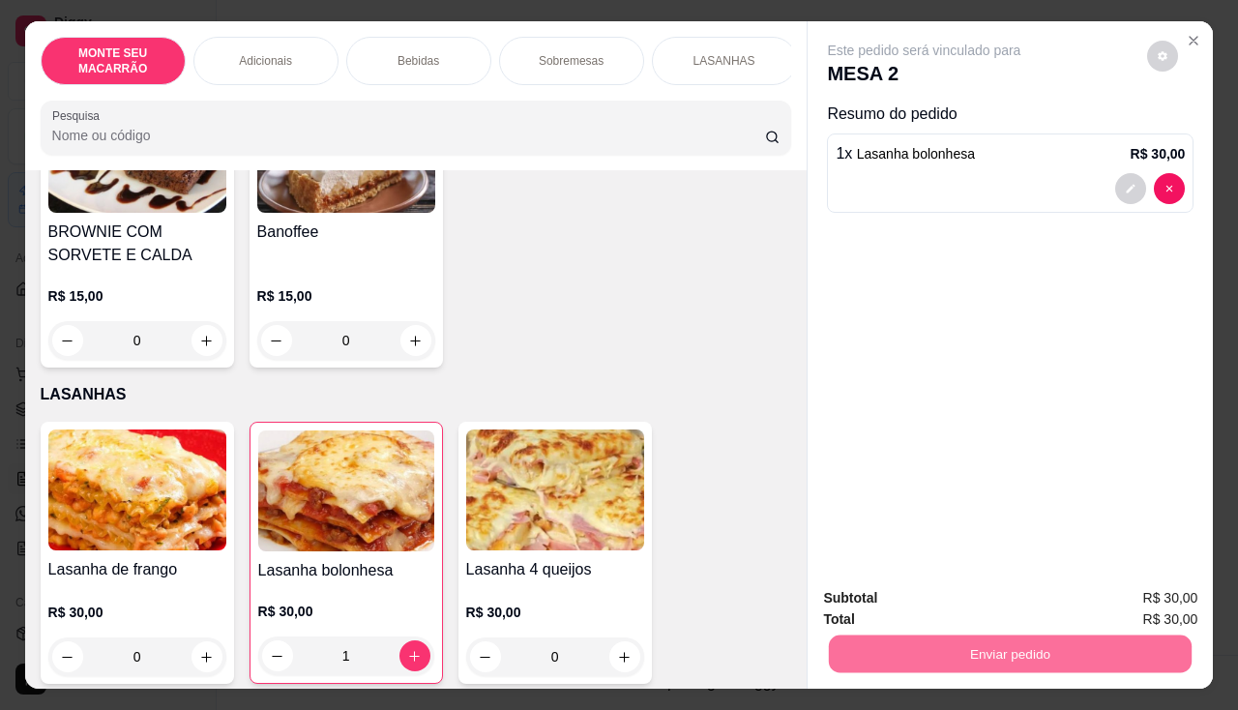
click at [1128, 585] on button "Sim, quero registrar" at bounding box center [1130, 598] width 144 height 37
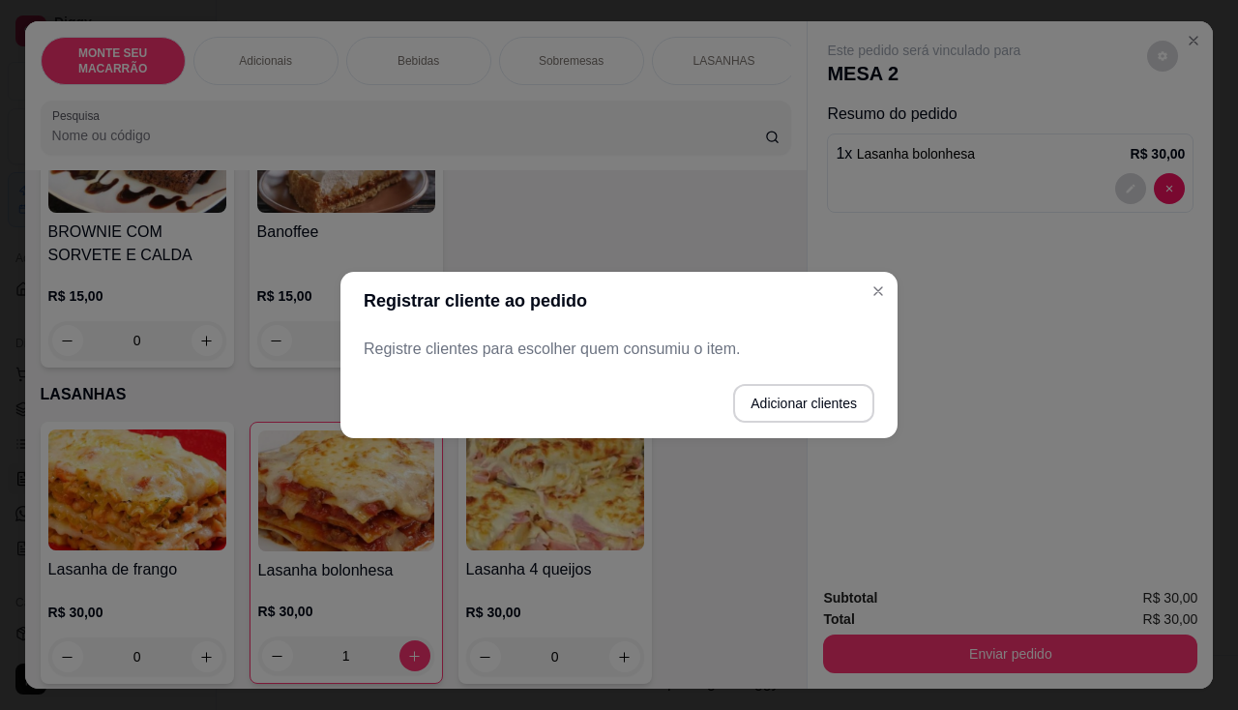
click at [761, 342] on p "Registre clientes para escolher quem consumiu o item." at bounding box center [619, 348] width 511 height 23
click at [761, 398] on button "Adicionar clientes" at bounding box center [803, 404] width 136 height 38
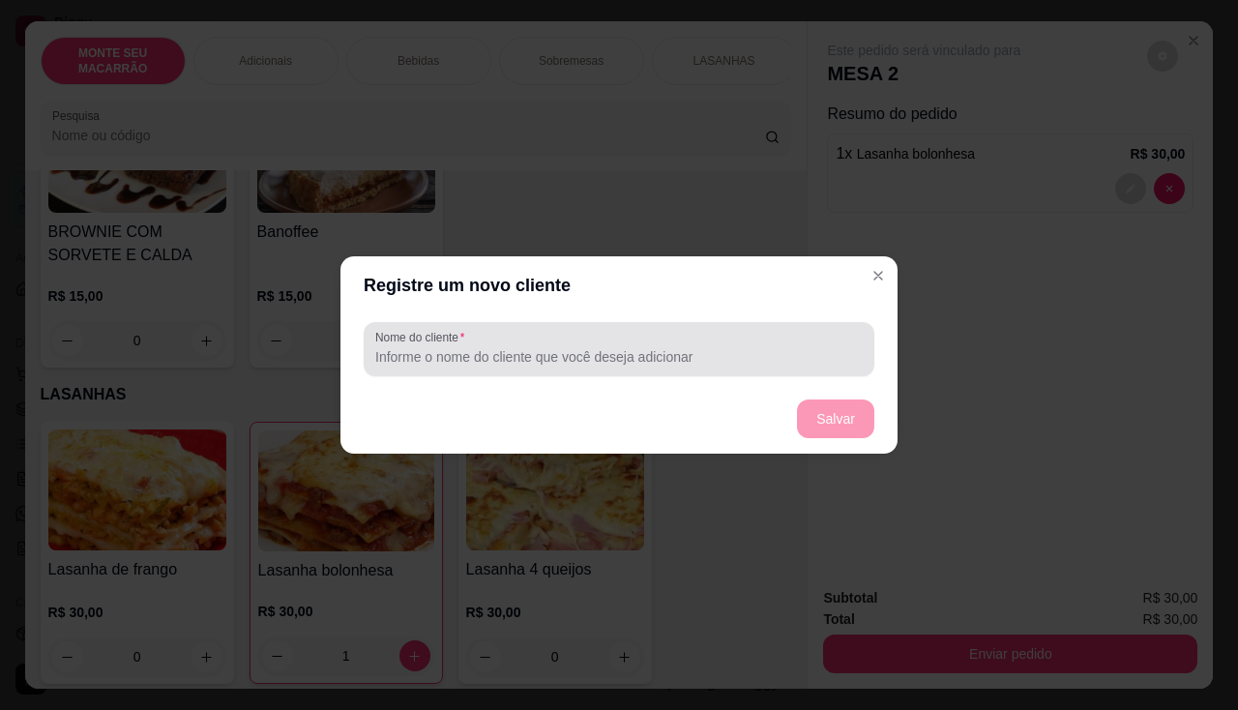
click at [715, 366] on div at bounding box center [618, 349] width 487 height 39
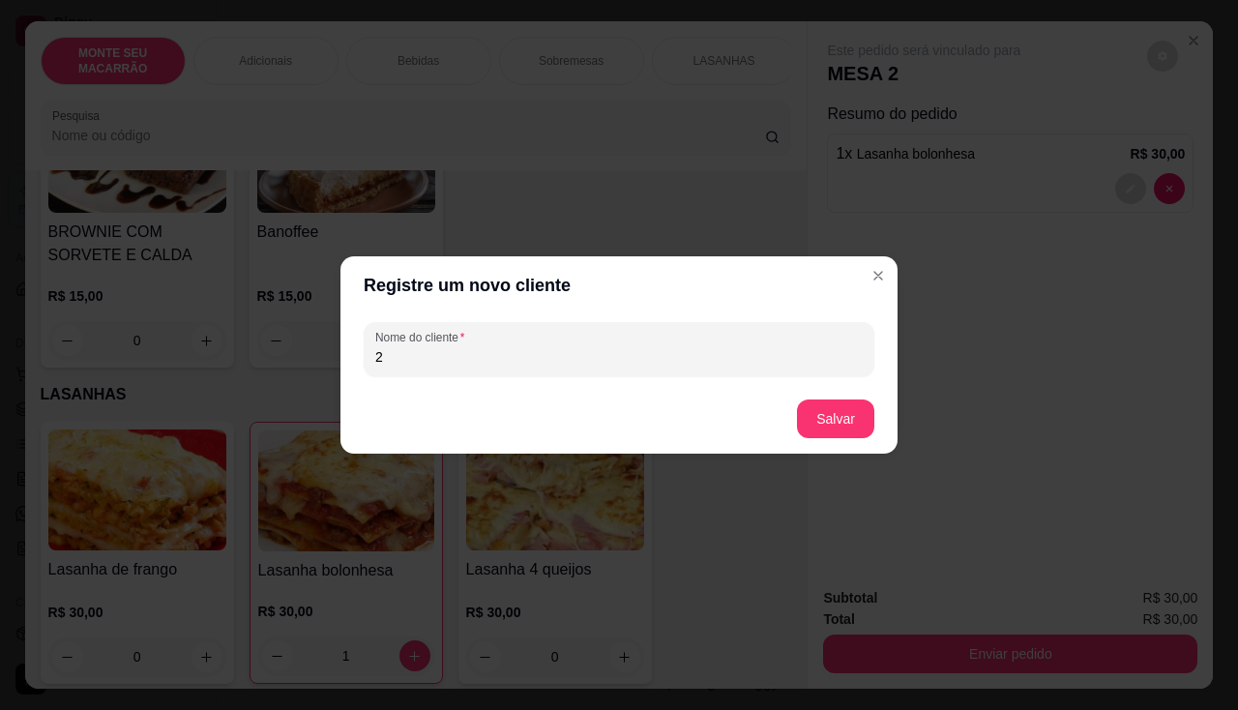
type input "2"
click at [814, 429] on button "Salvar" at bounding box center [835, 419] width 75 height 38
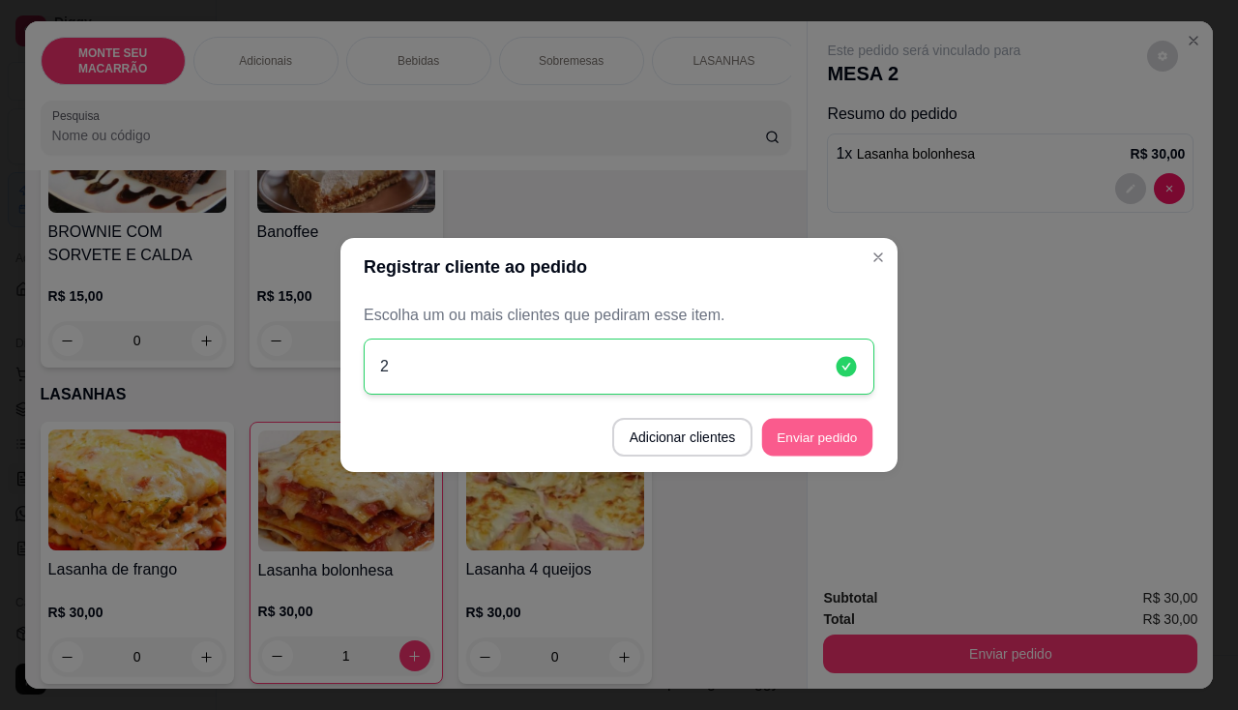
click at [835, 426] on button "Enviar pedido" at bounding box center [817, 438] width 110 height 38
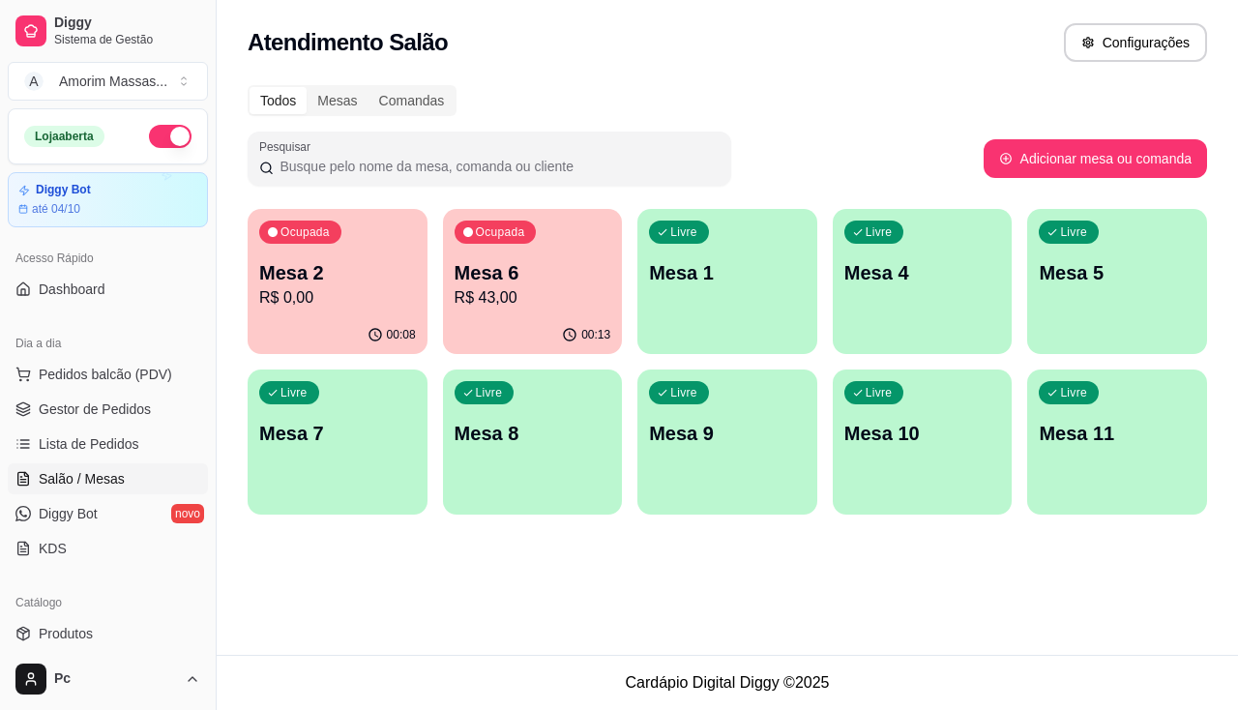
click at [490, 296] on p "R$ 43,00" at bounding box center [532, 297] width 157 height 23
click at [75, 365] on span "Pedidos balcão (PDV)" at bounding box center [105, 374] width 133 height 19
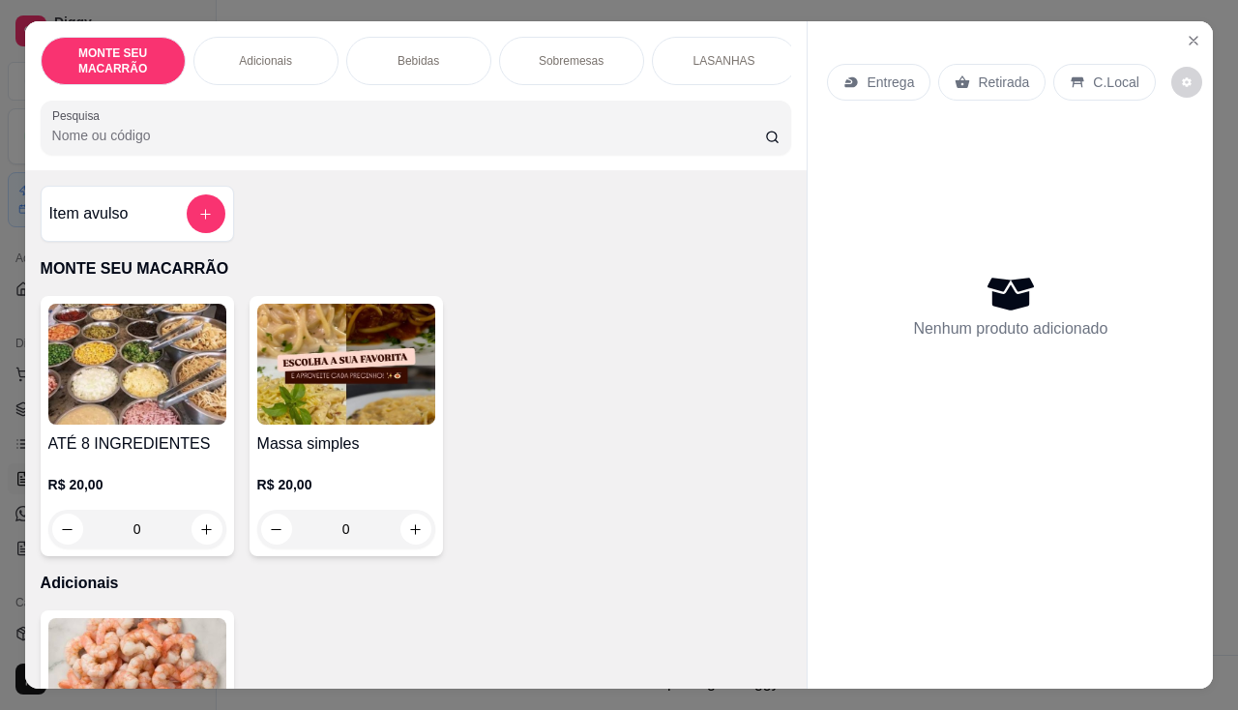
click at [333, 381] on img at bounding box center [346, 364] width 178 height 121
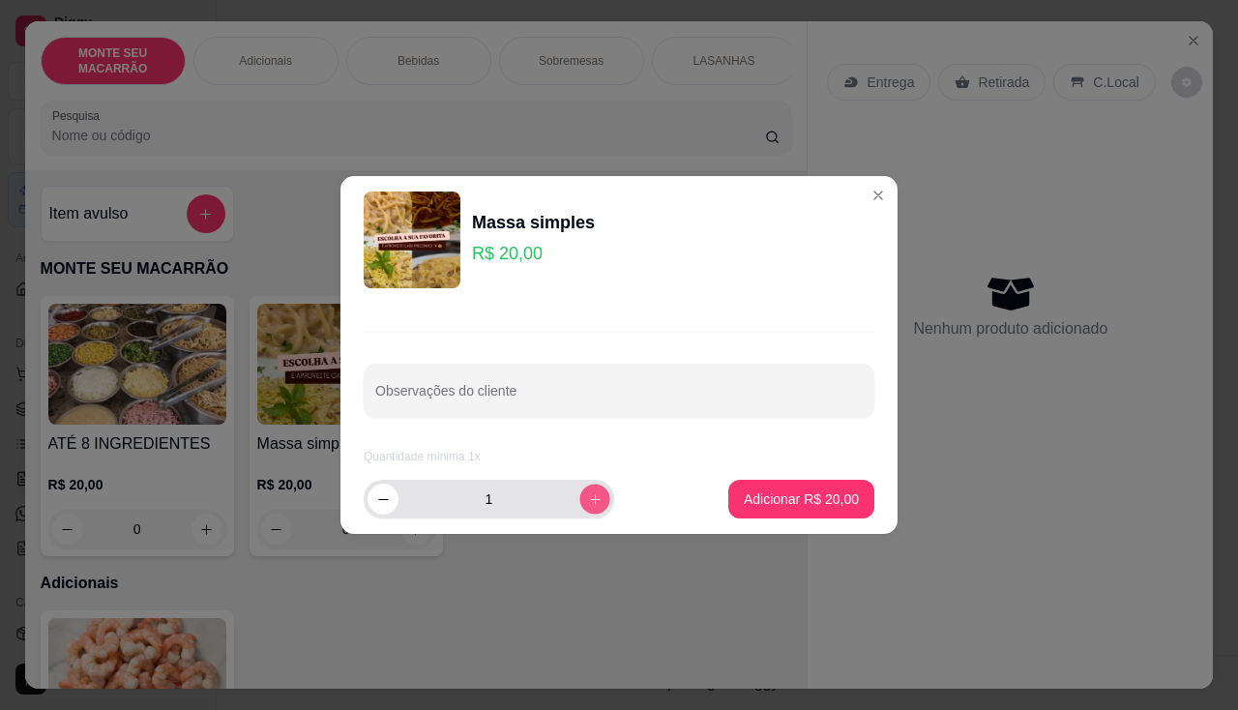
click at [579, 487] on button "increase-product-quantity" at bounding box center [594, 498] width 30 height 30
type input "2"
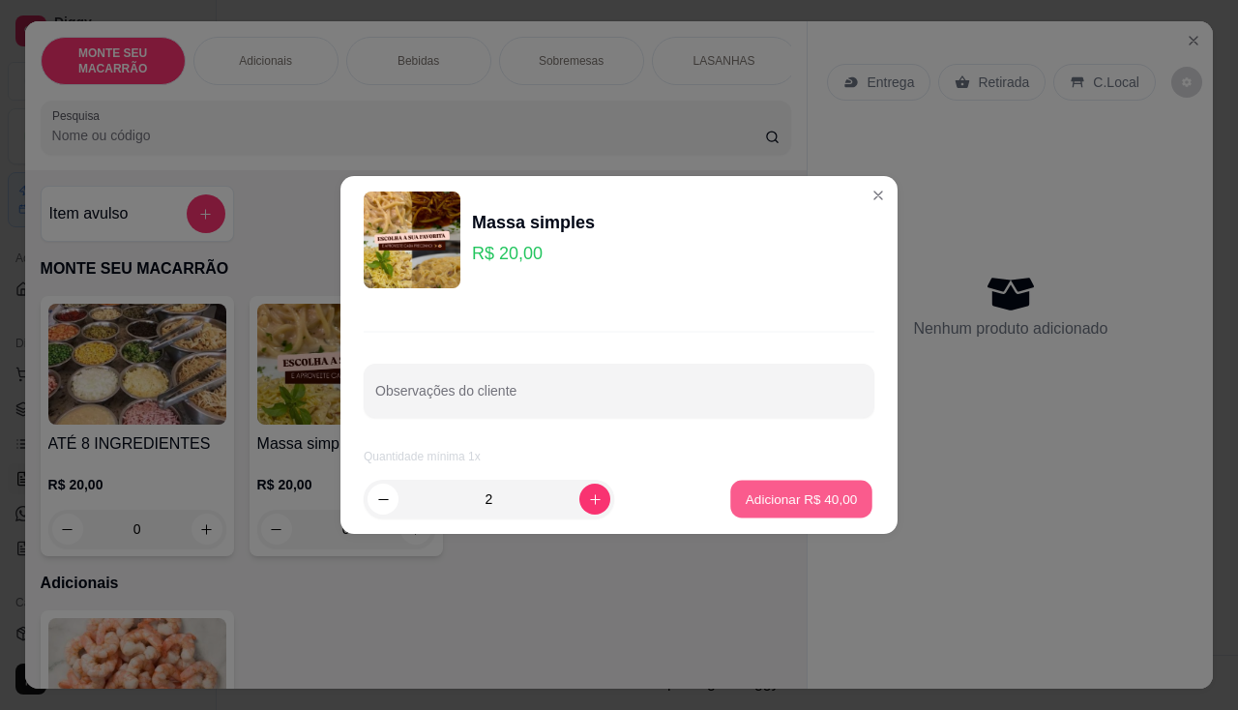
click at [769, 491] on p "Adicionar R$ 40,00" at bounding box center [801, 498] width 112 height 18
type input "2"
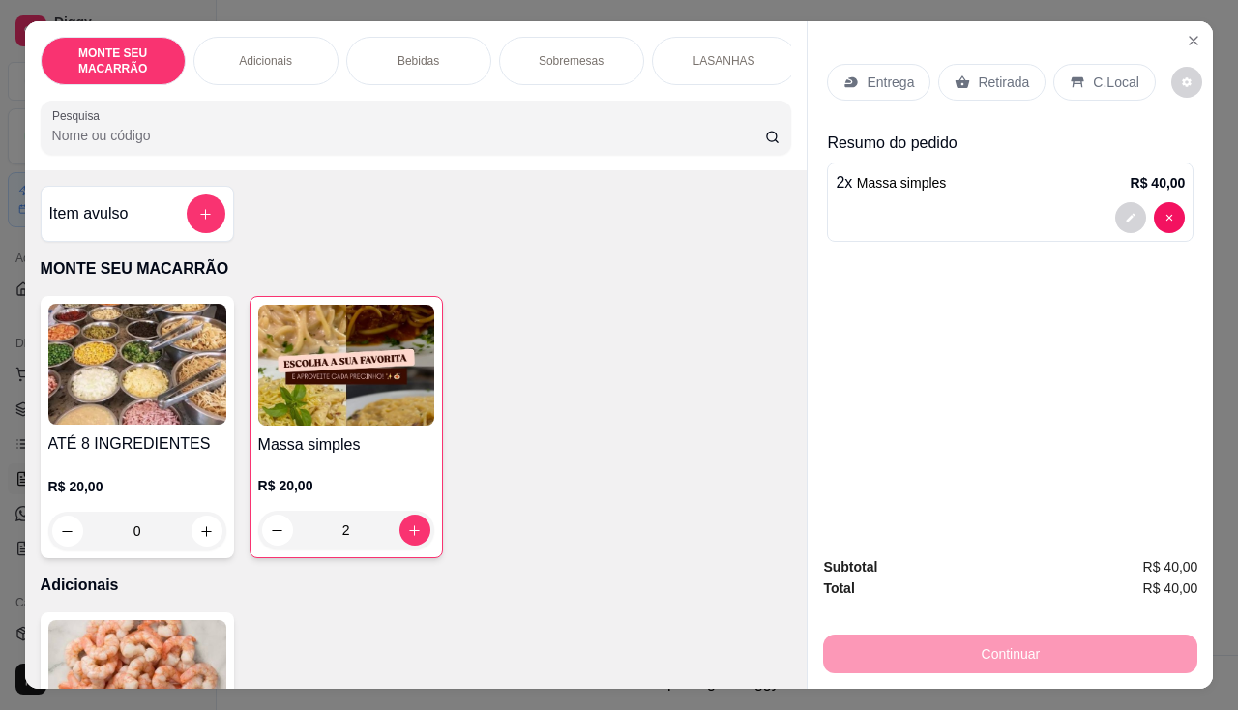
scroll to position [387, 0]
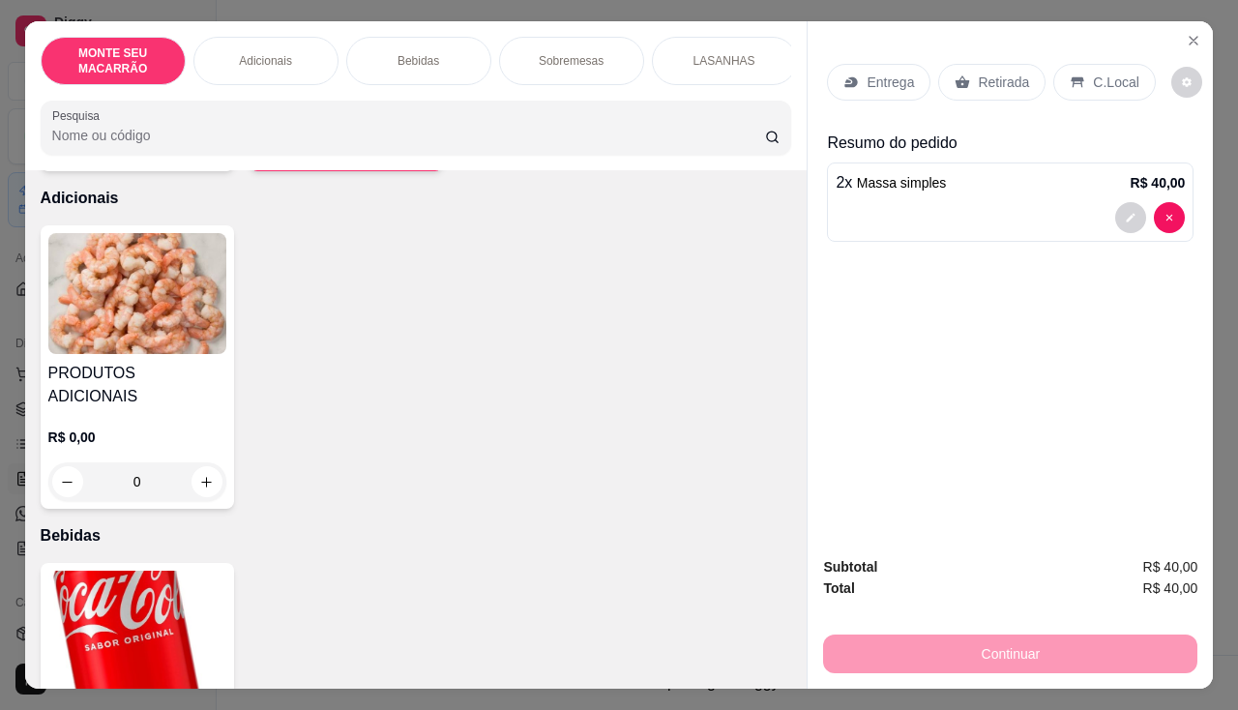
click at [102, 305] on img at bounding box center [137, 293] width 178 height 121
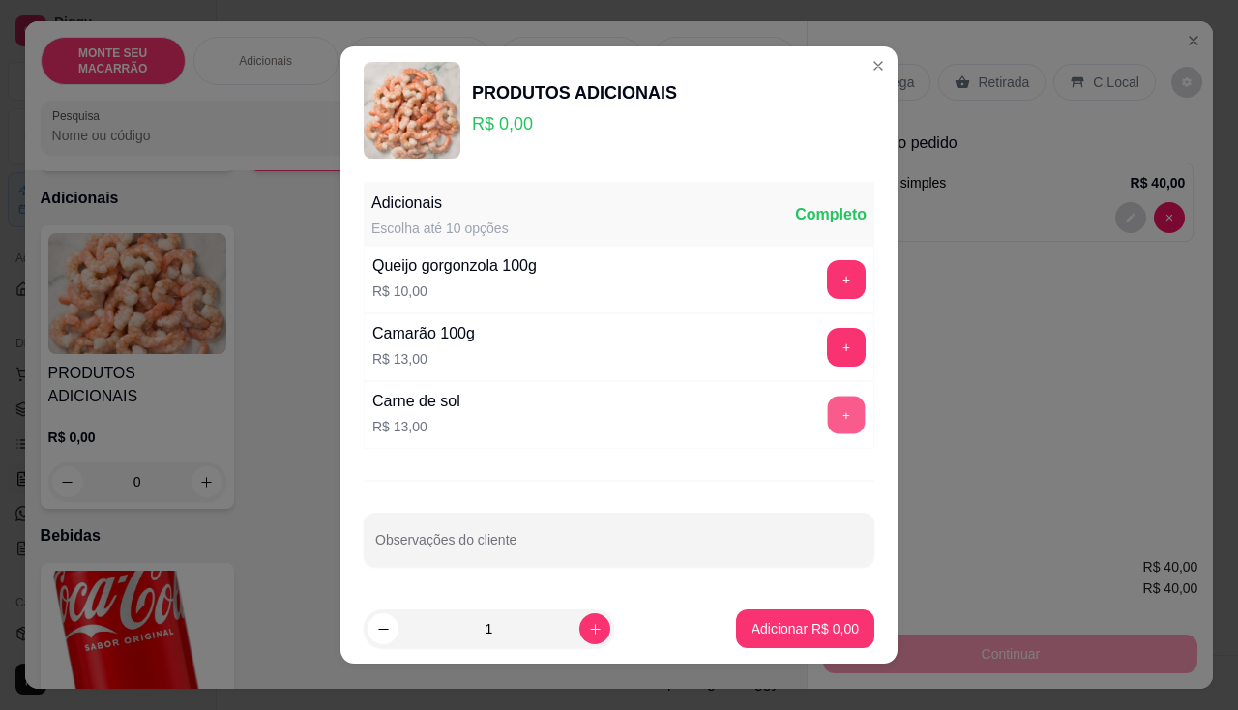
click at [828, 426] on button "+" at bounding box center [847, 415] width 38 height 38
click at [827, 426] on button "+" at bounding box center [846, 414] width 39 height 39
click at [771, 639] on button "Adicionar R$ 26,00" at bounding box center [801, 629] width 142 height 38
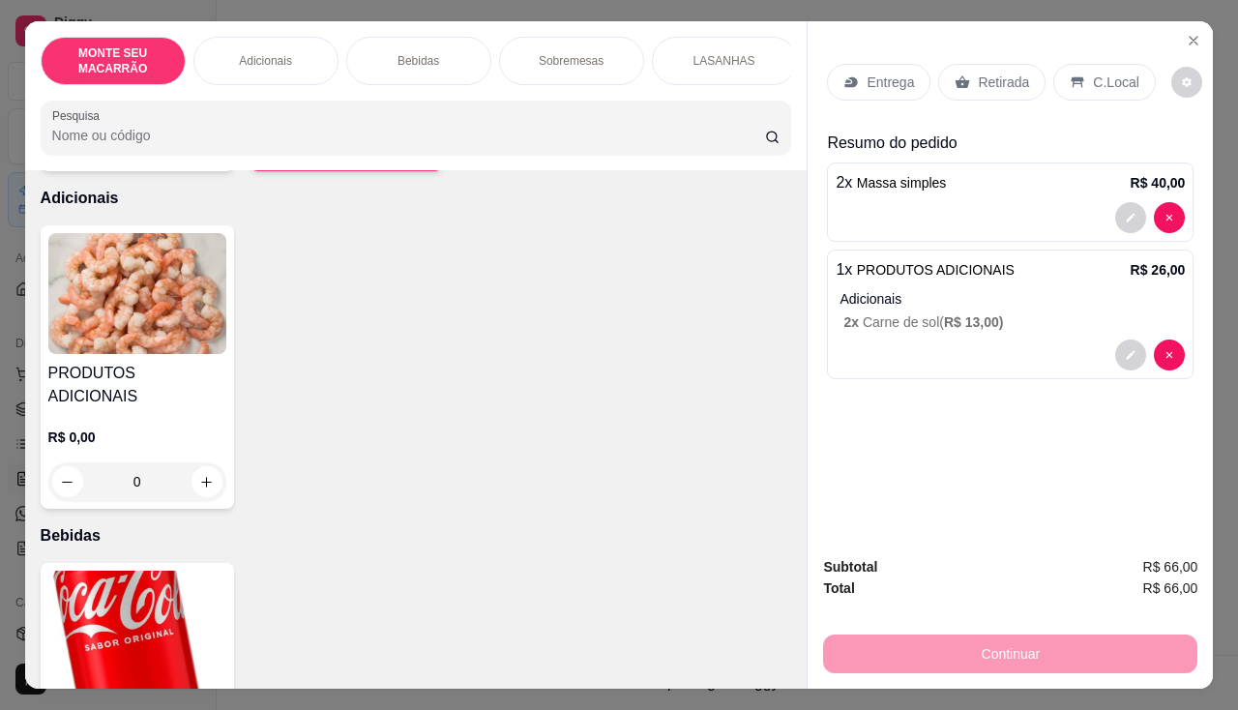
click at [874, 77] on p "Entrega" at bounding box center [889, 82] width 47 height 19
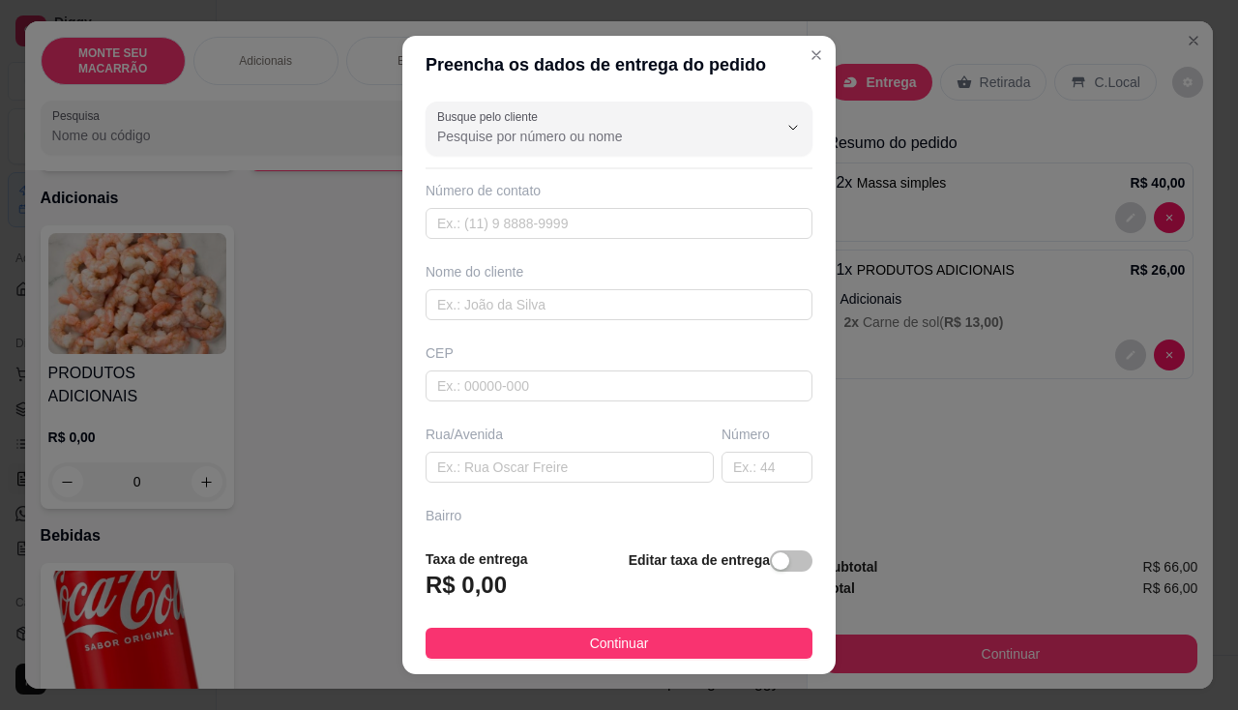
click at [787, 552] on div "Editar taxa de entrega" at bounding box center [720, 580] width 184 height 64
click at [775, 569] on span "button" at bounding box center [791, 560] width 43 height 21
click at [458, 572] on div "Taxa de entrega 0,00" at bounding box center [529, 578] width 209 height 68
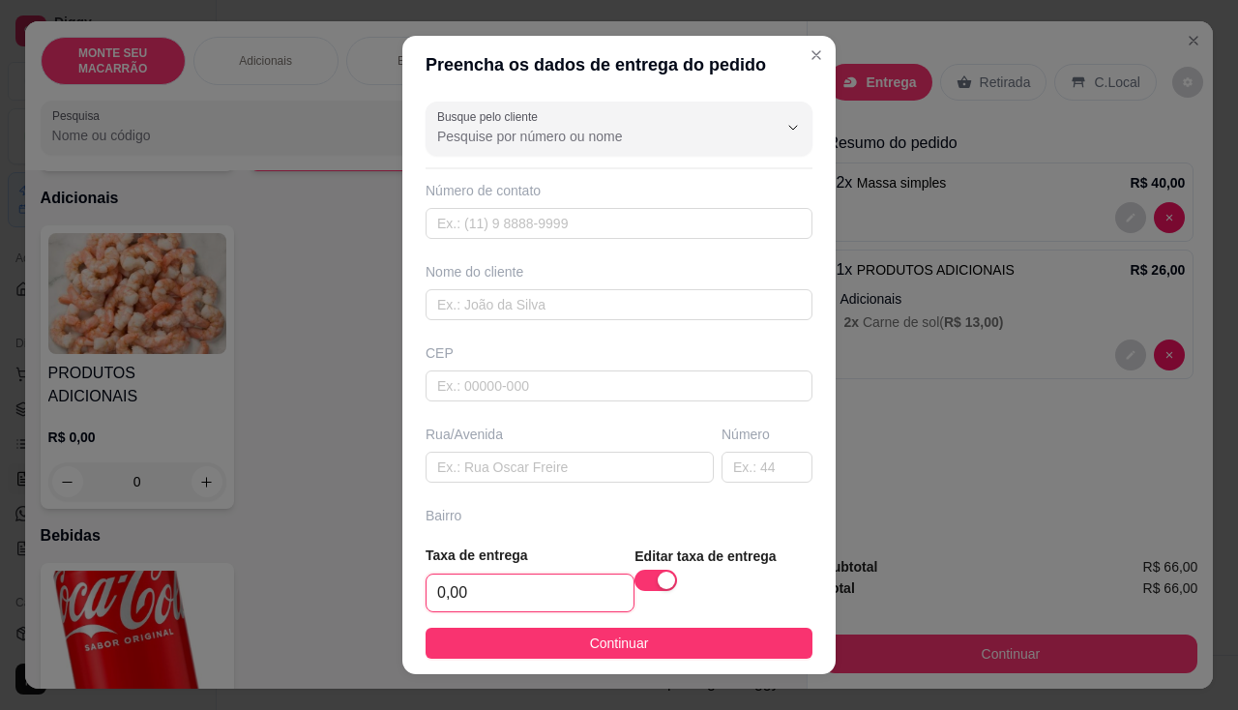
click at [454, 588] on input "0,00" at bounding box center [529, 592] width 207 height 37
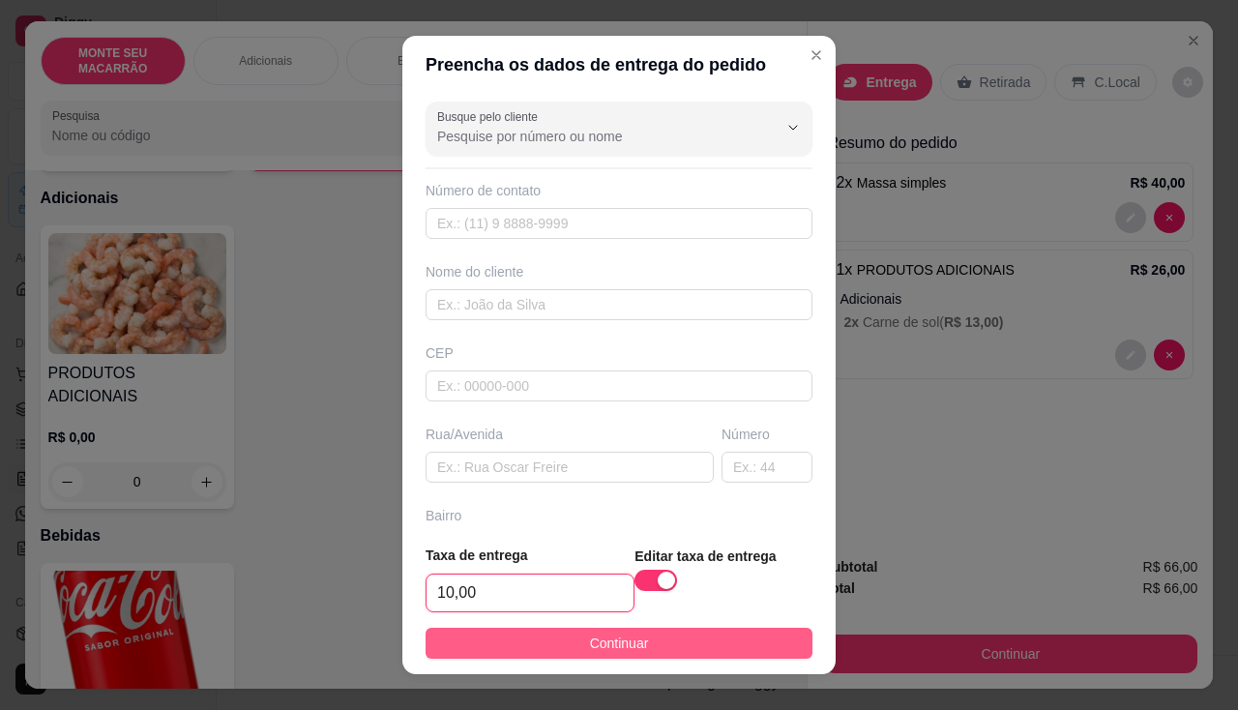
type input "10,00"
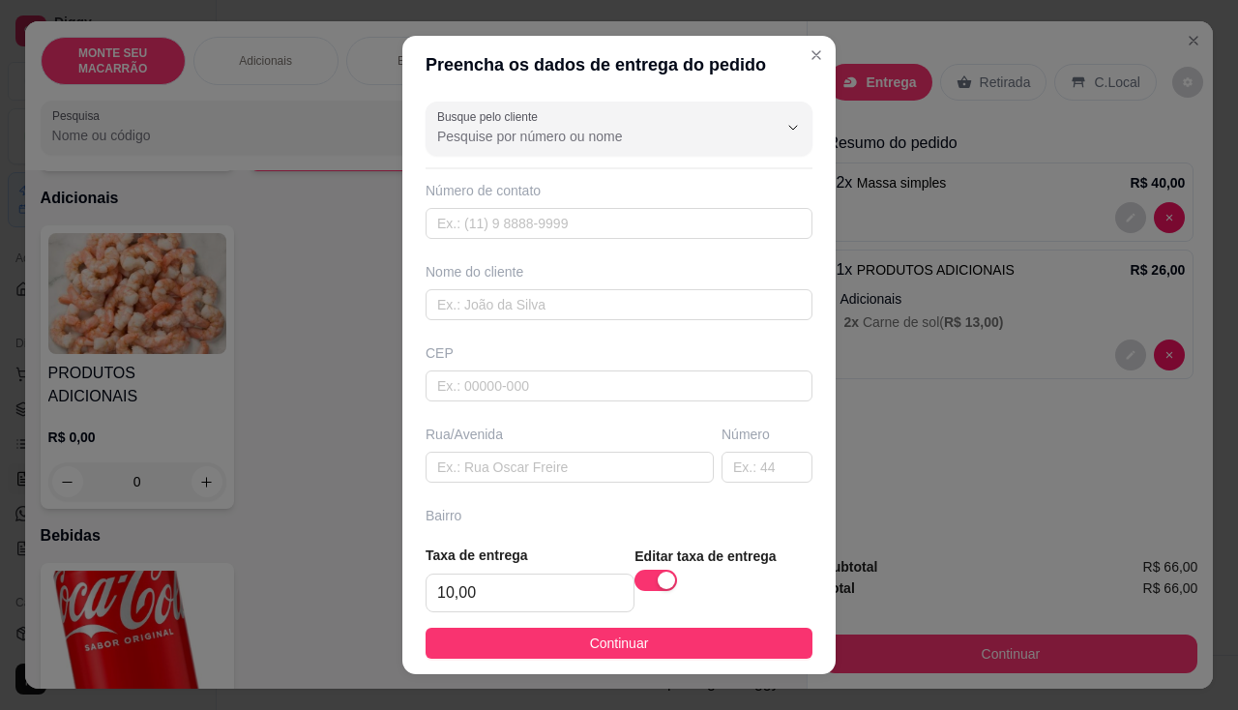
click at [590, 643] on span "Continuar" at bounding box center [619, 642] width 59 height 21
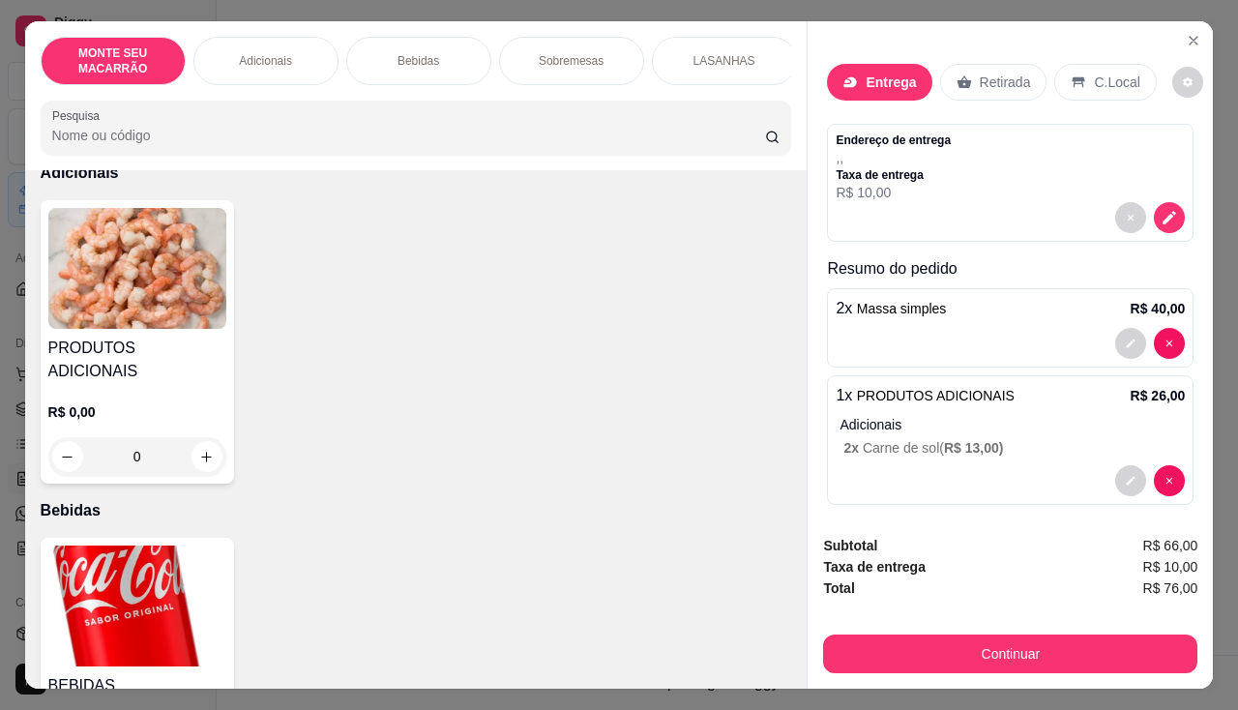
scroll to position [483, 0]
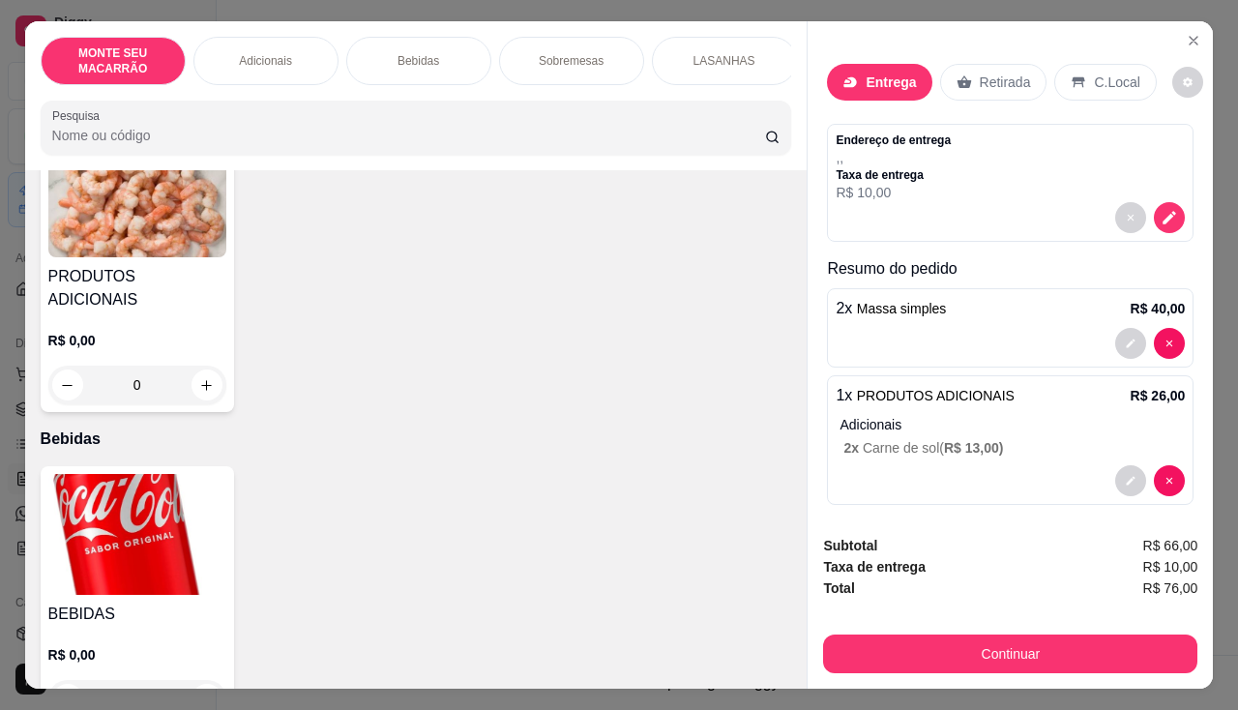
click at [139, 540] on img at bounding box center [137, 534] width 178 height 121
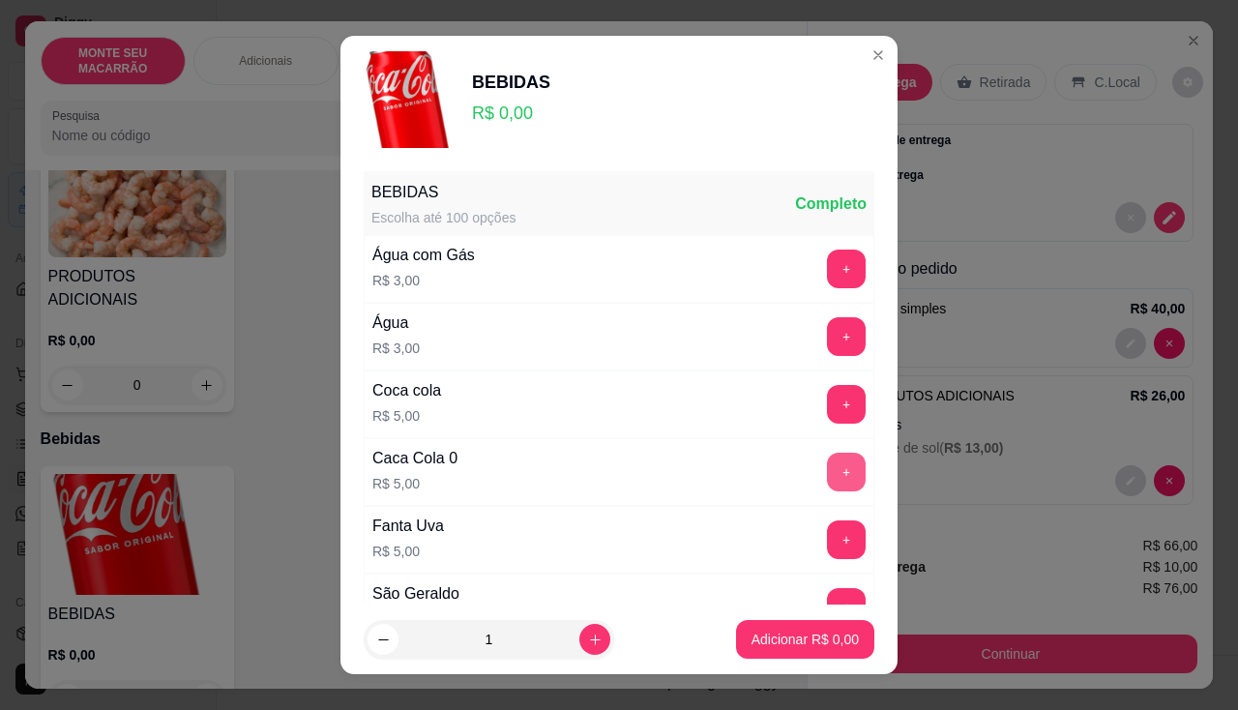
click at [827, 457] on button "+" at bounding box center [846, 471] width 39 height 39
click at [787, 633] on p "Adicionar R$ 5,00" at bounding box center [804, 638] width 107 height 19
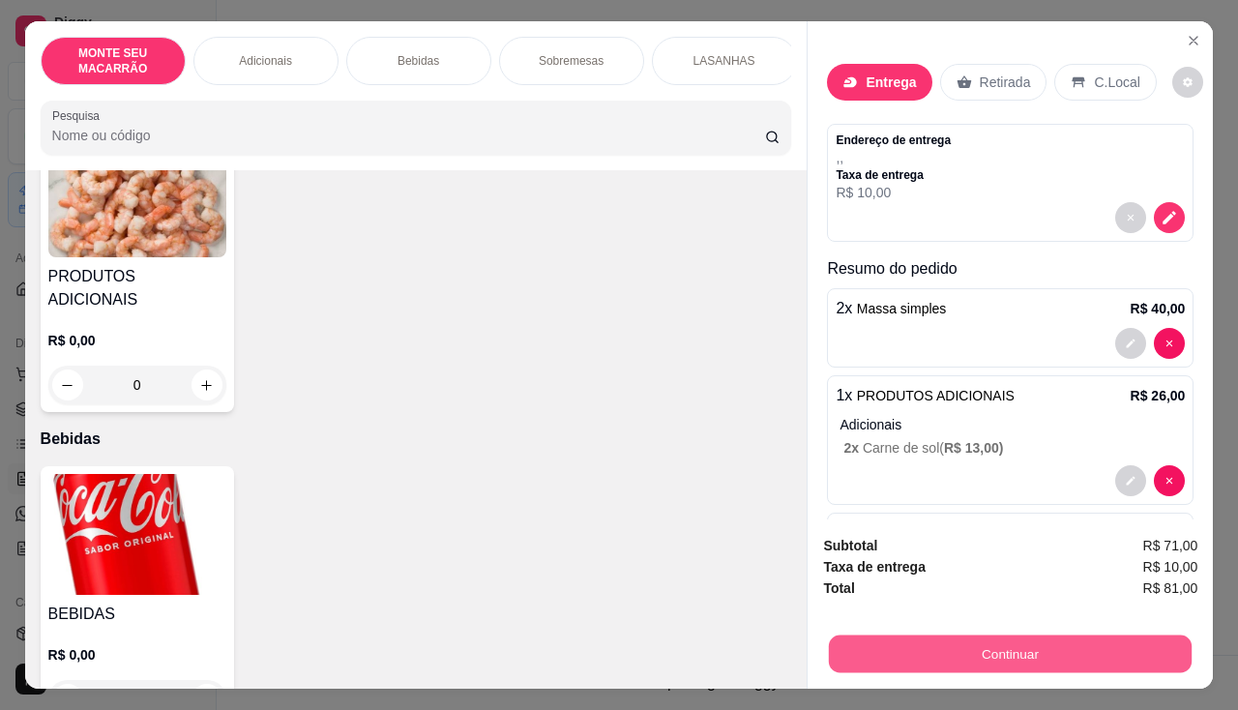
click at [1012, 640] on button "Continuar" at bounding box center [1010, 654] width 363 height 38
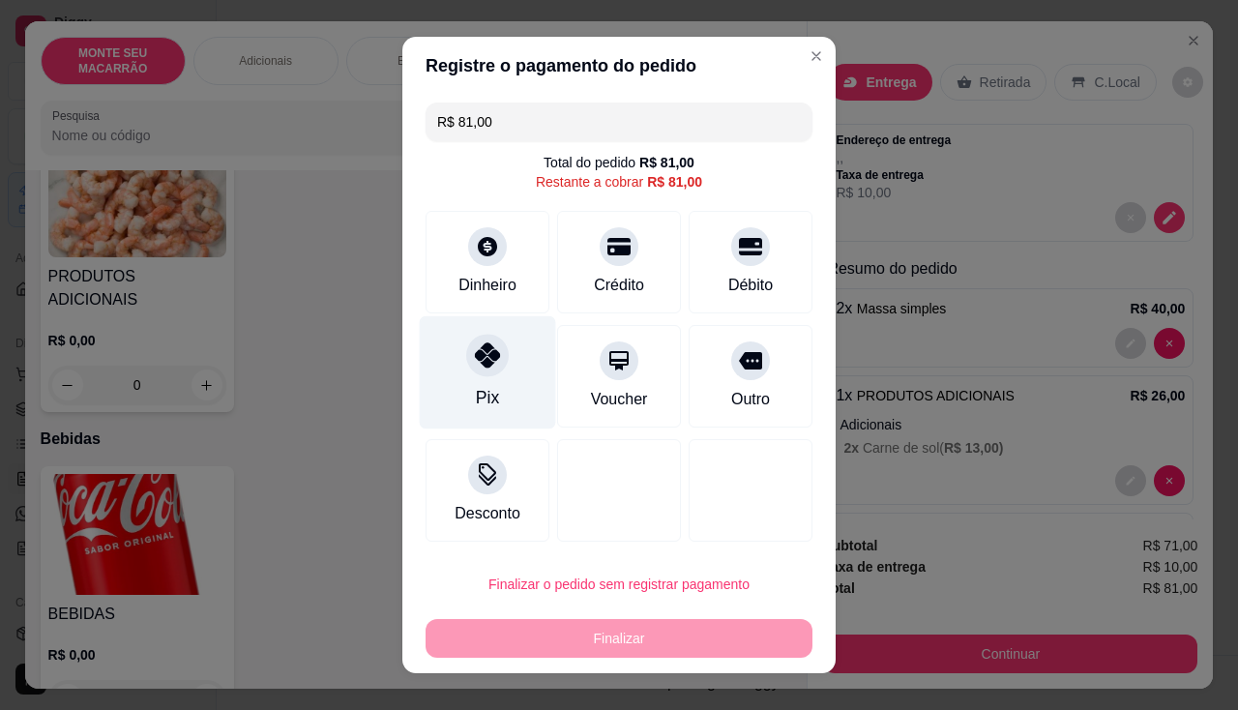
click at [475, 363] on icon at bounding box center [487, 354] width 25 height 25
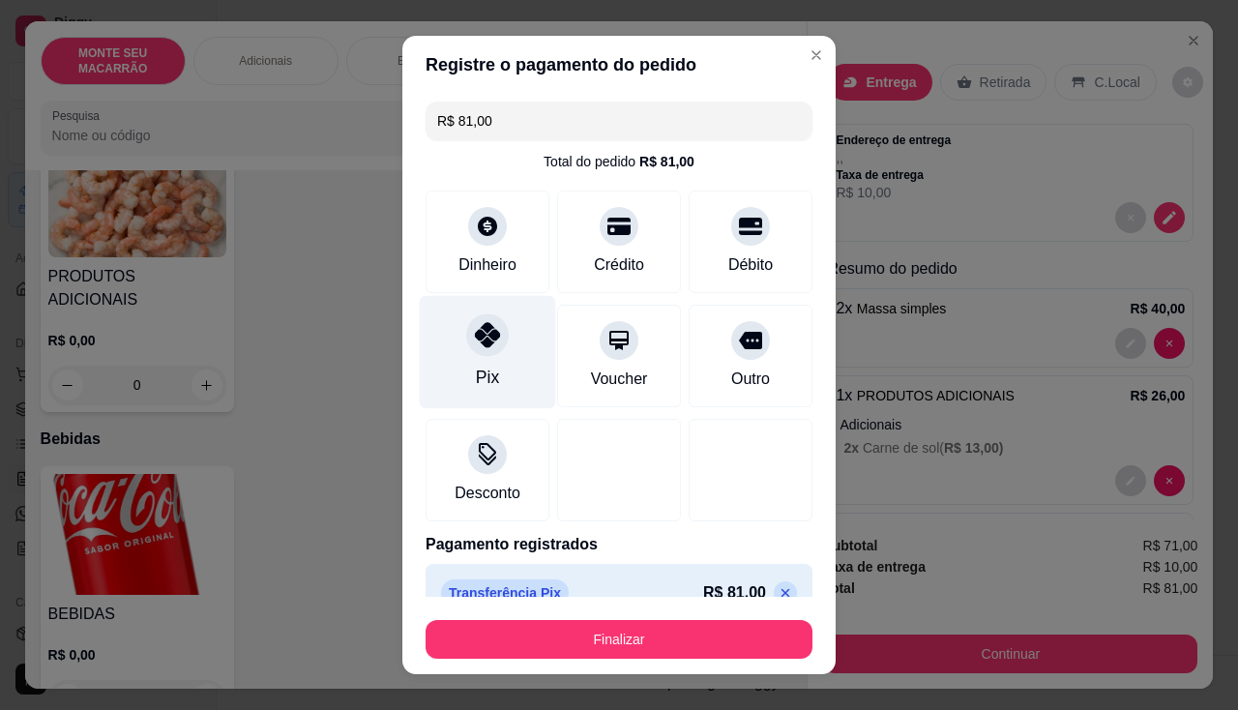
type input "R$ 0,00"
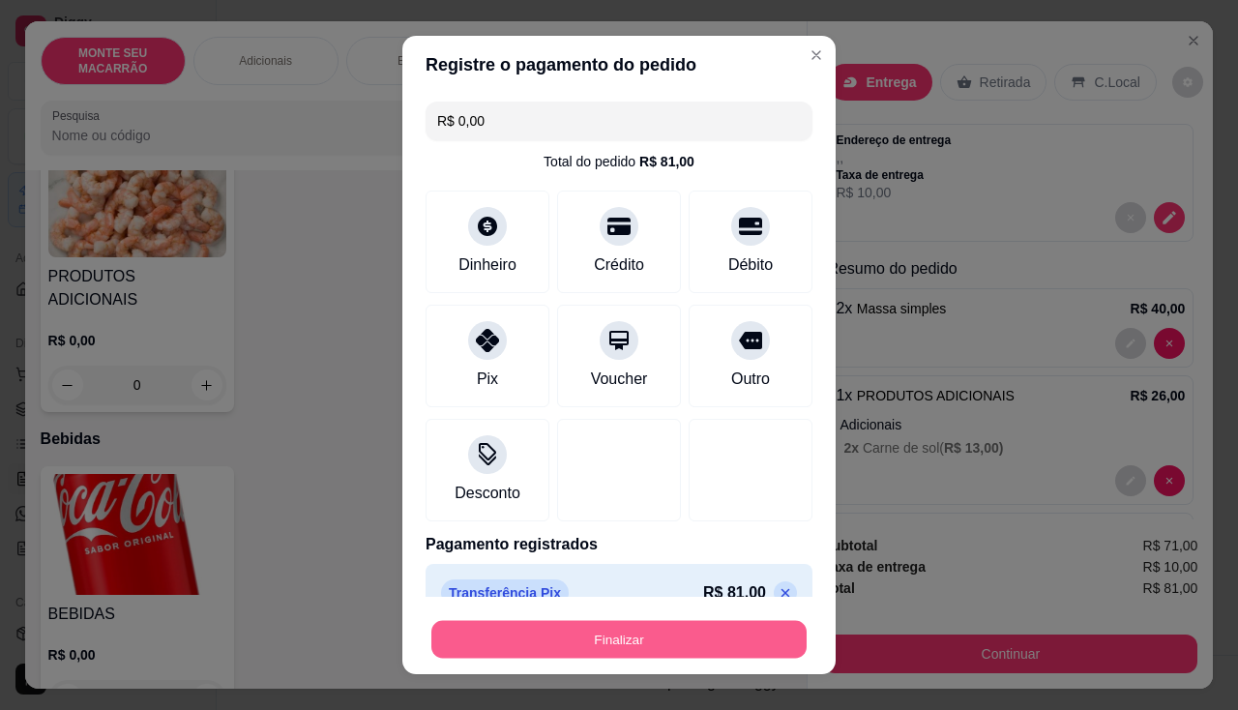
click at [546, 642] on button "Finalizar" at bounding box center [618, 640] width 375 height 38
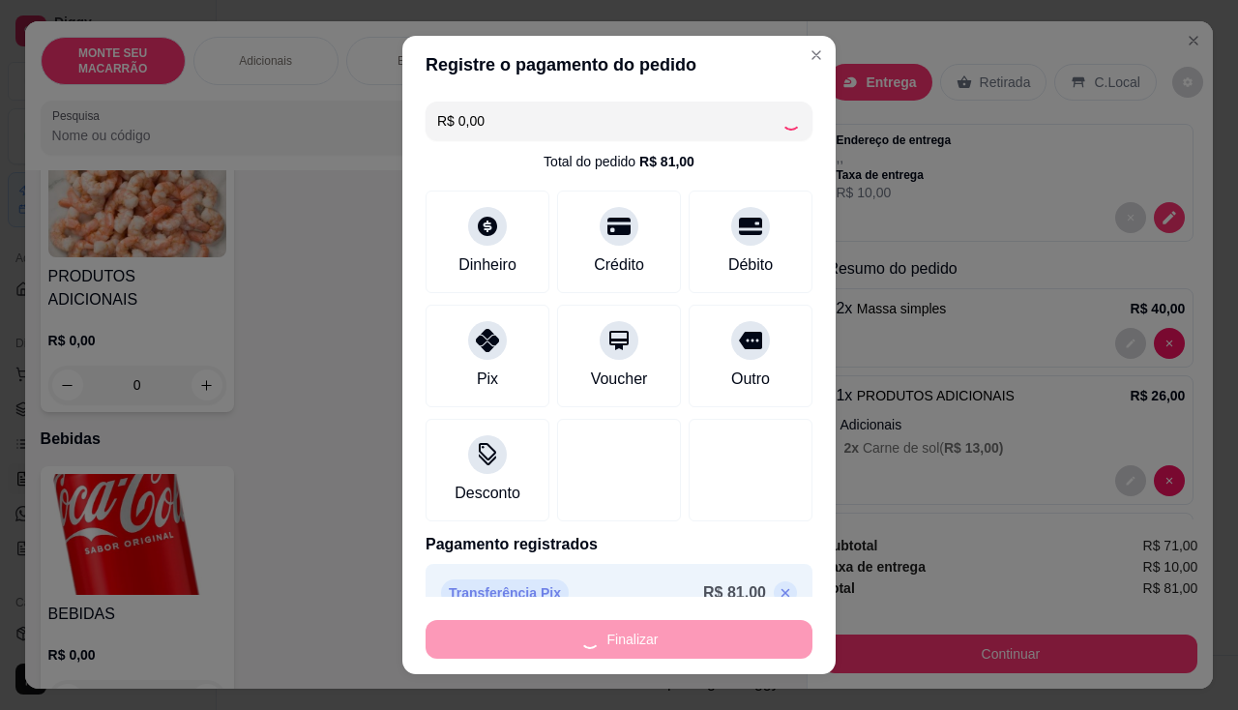
type input "0"
type input "-R$ 81,00"
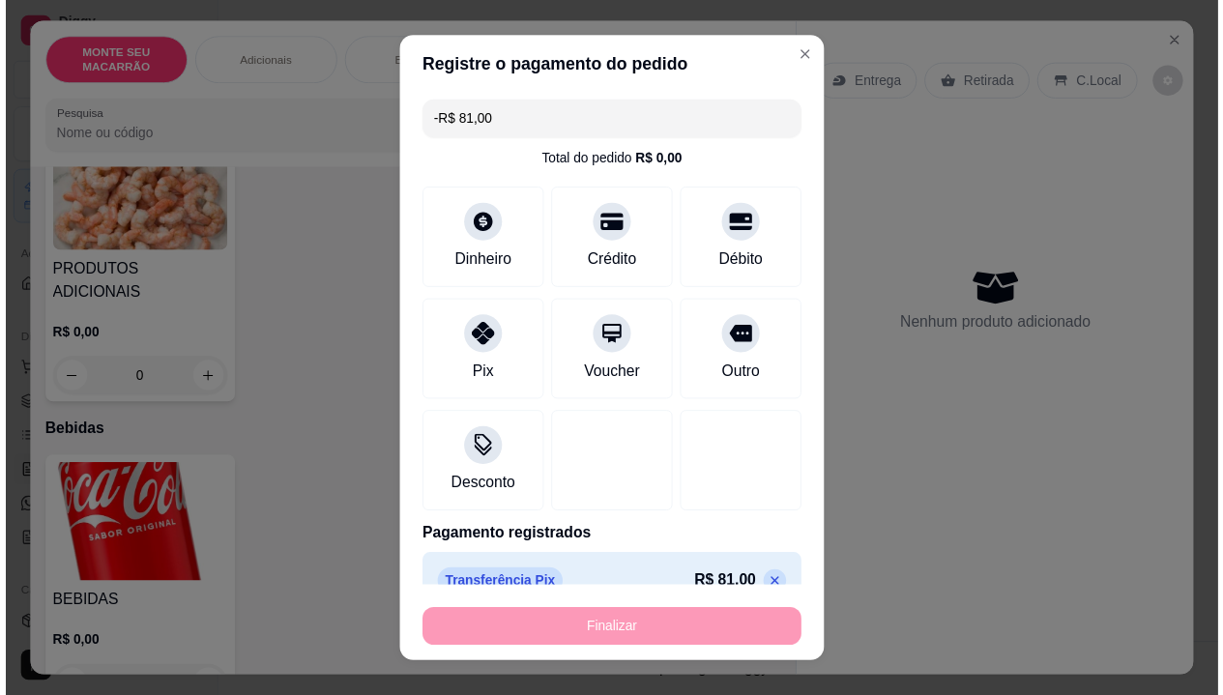
scroll to position [482, 0]
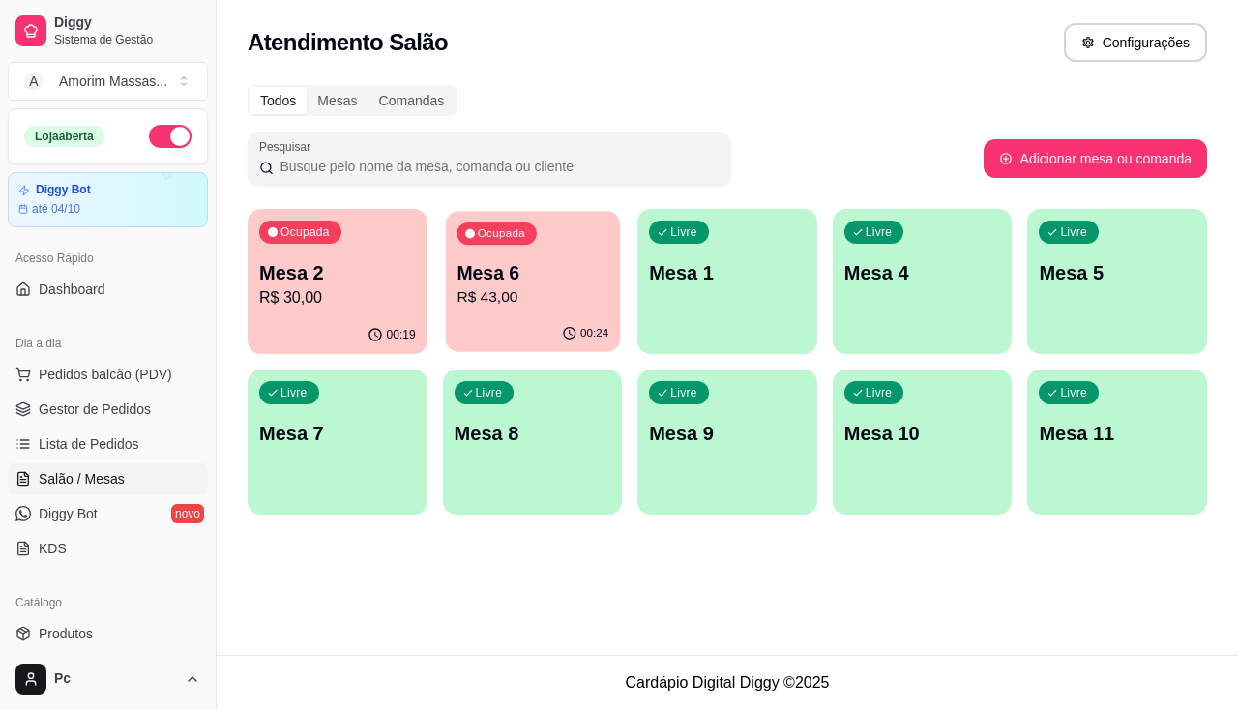
click at [571, 304] on p "R$ 43,00" at bounding box center [532, 297] width 152 height 22
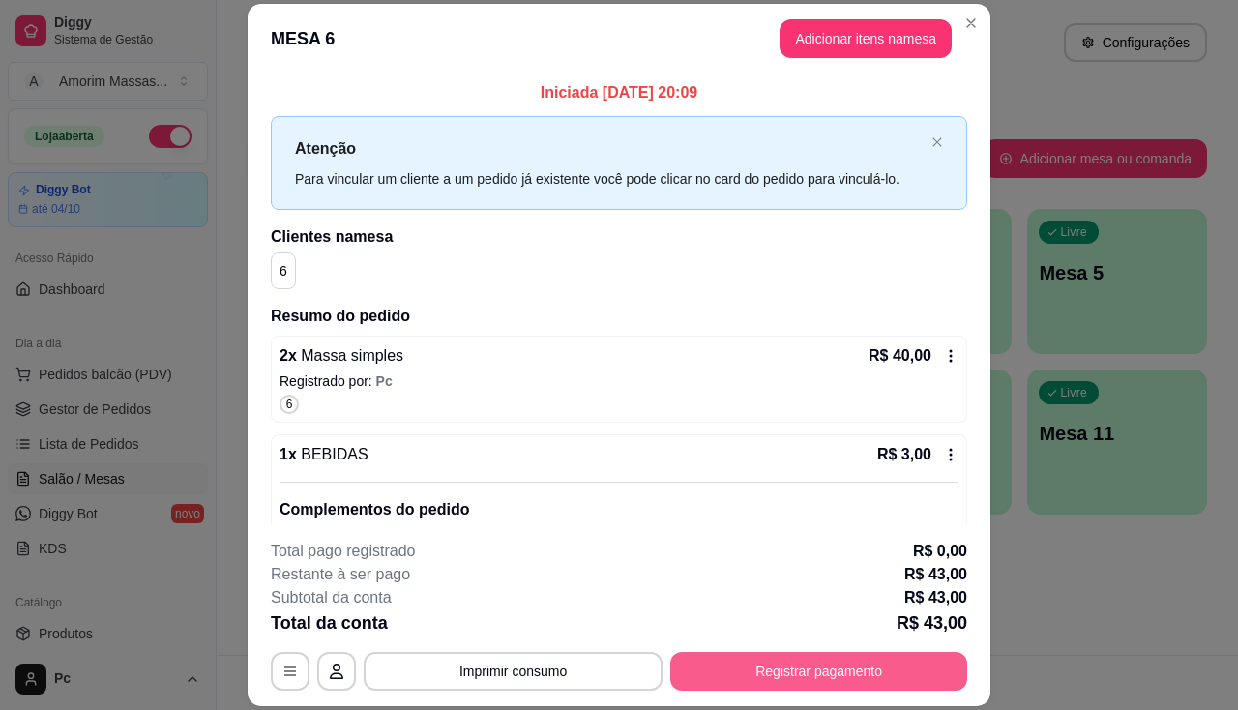
click at [796, 659] on button "Registrar pagamento" at bounding box center [818, 671] width 297 height 39
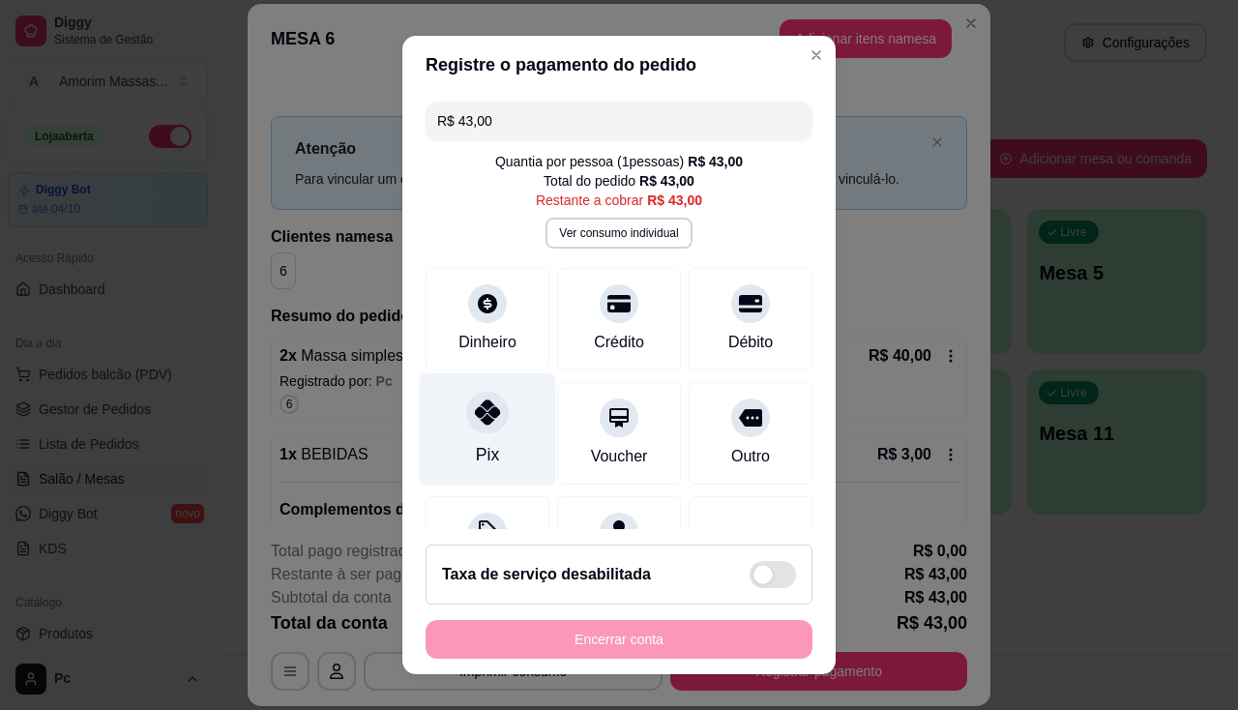
click at [488, 401] on icon at bounding box center [487, 411] width 25 height 25
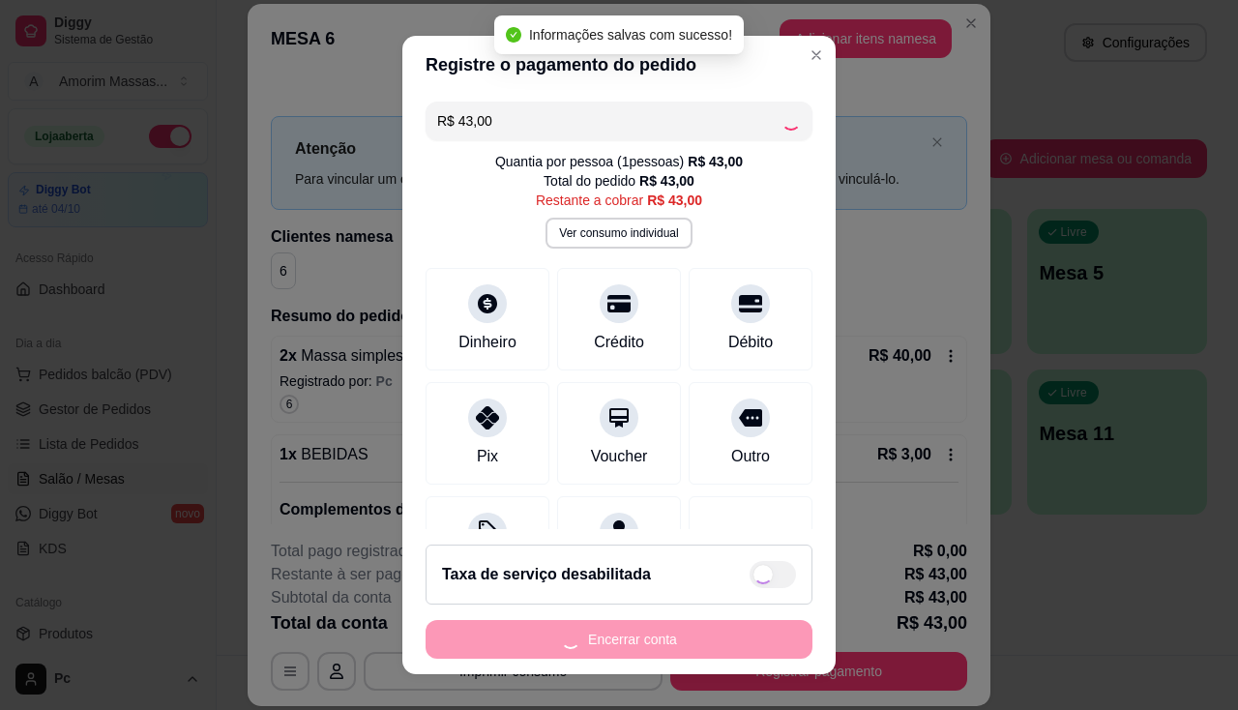
type input "R$ 0,00"
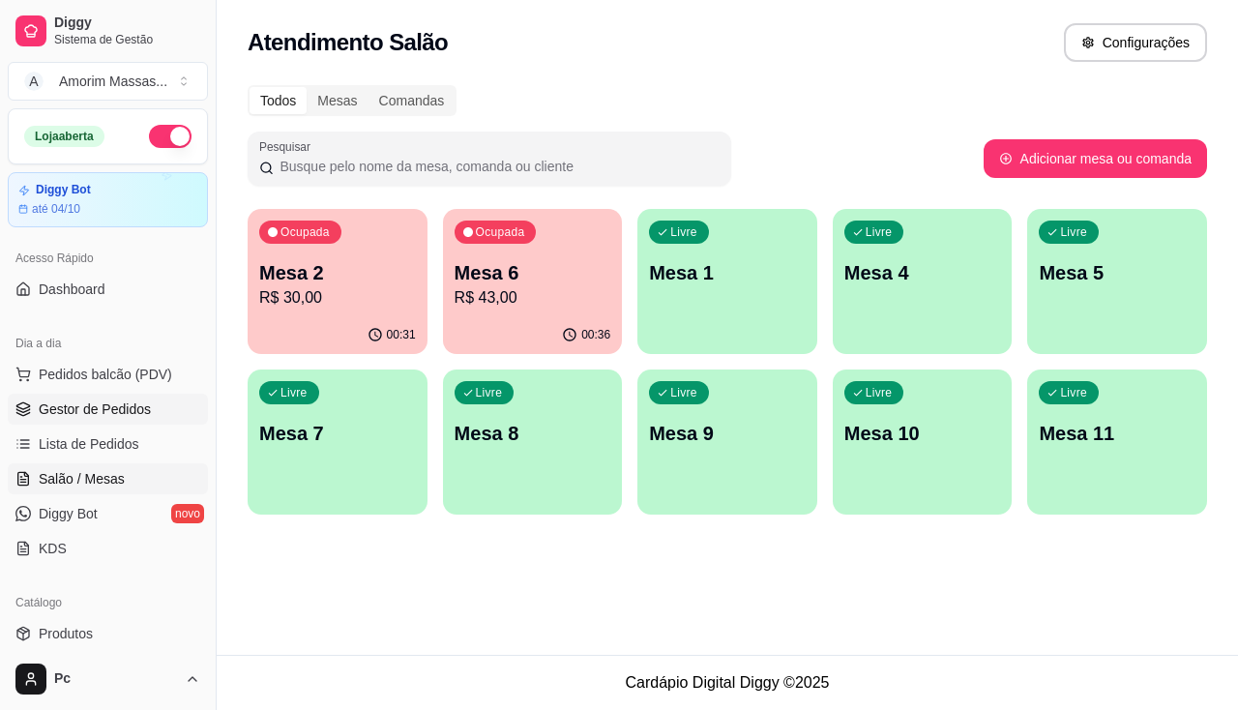
click at [72, 398] on link "Gestor de Pedidos" at bounding box center [108, 409] width 200 height 31
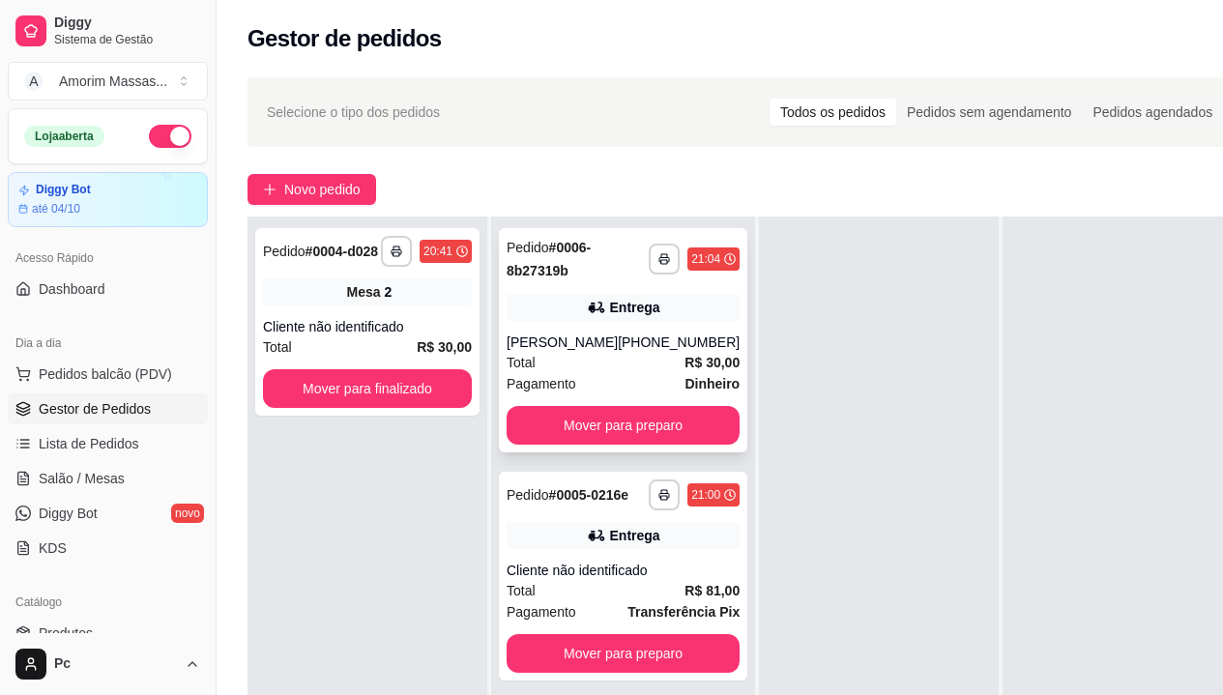
scroll to position [69, 0]
click at [658, 489] on icon "button" at bounding box center [664, 495] width 12 height 12
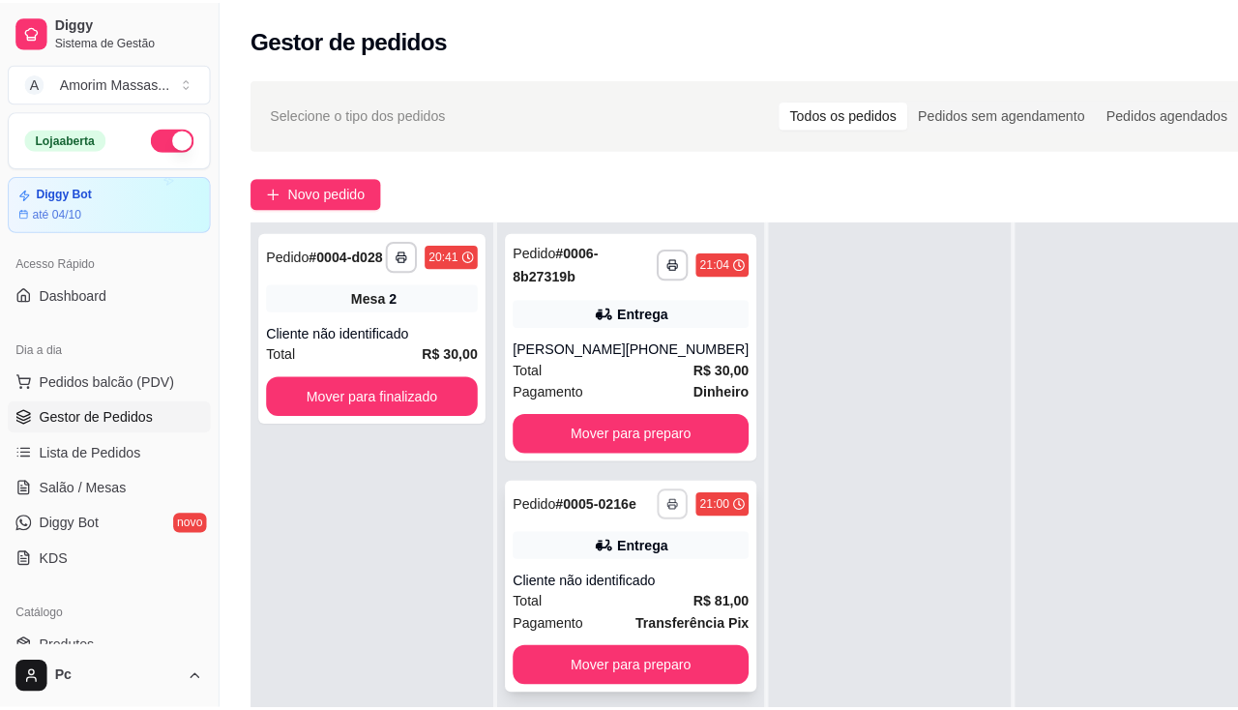
scroll to position [54, 0]
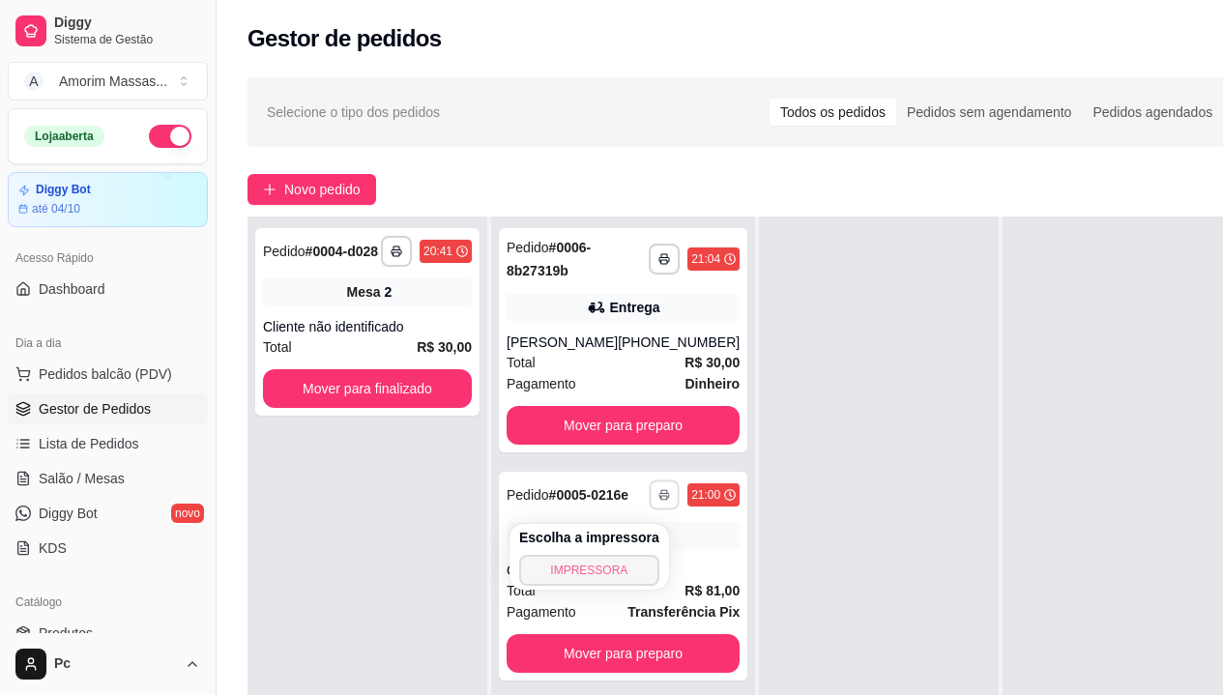
click at [612, 561] on button "IMPRESSORA" at bounding box center [589, 570] width 140 height 31
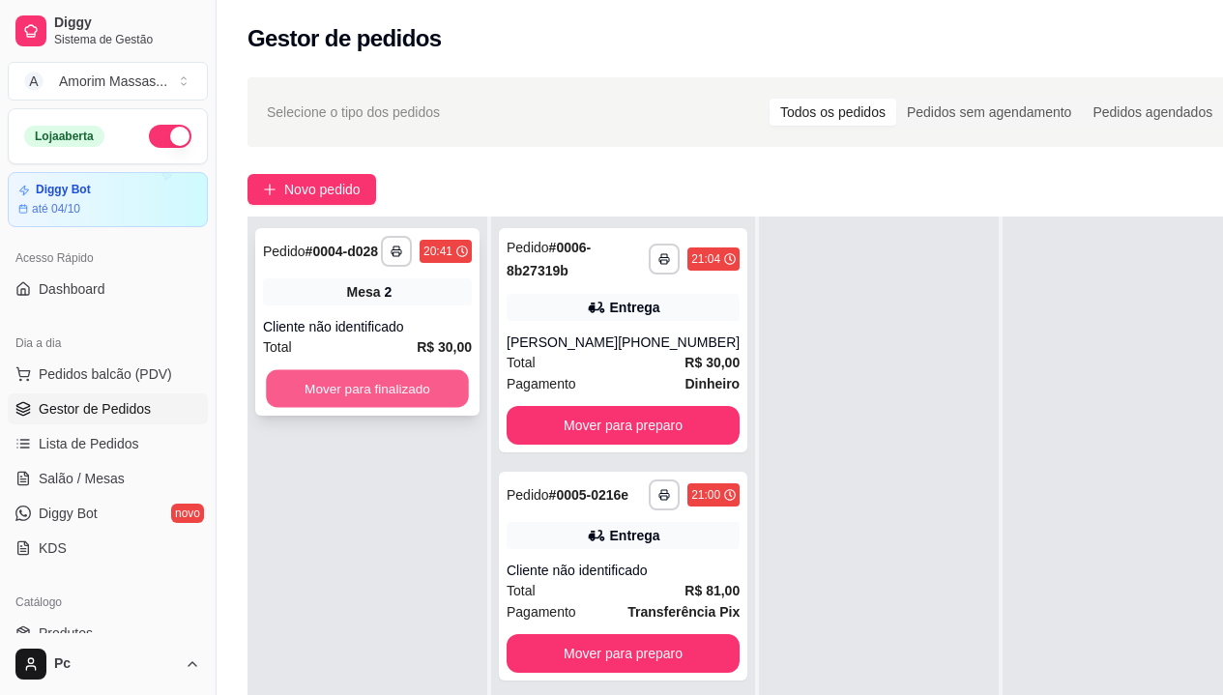
click at [369, 398] on button "Mover para finalizado" at bounding box center [367, 389] width 203 height 38
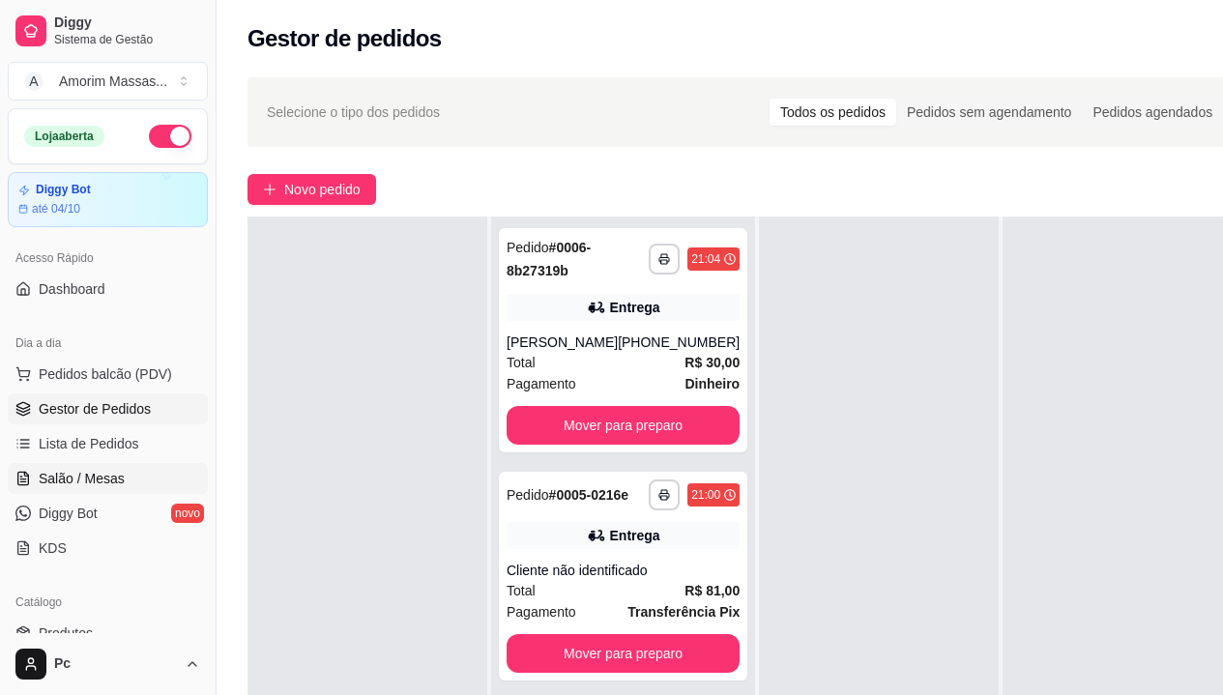
click at [108, 480] on span "Salão / Mesas" at bounding box center [82, 478] width 86 height 19
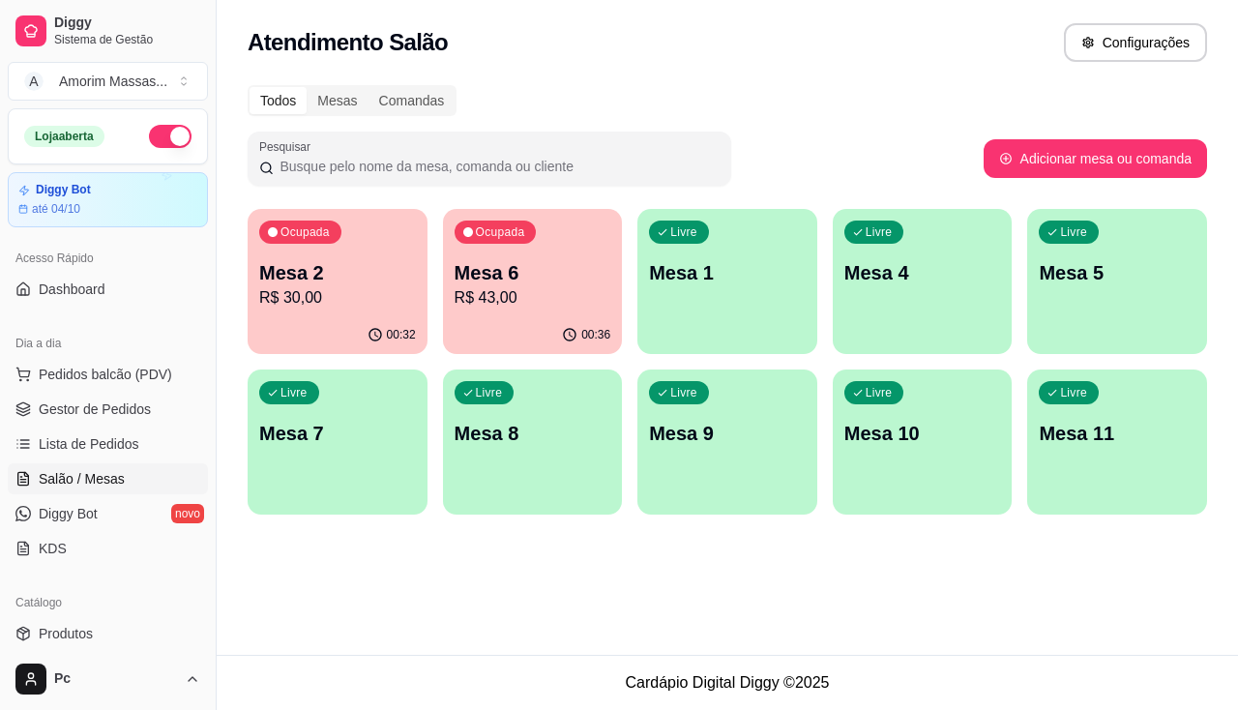
click at [380, 276] on p "Mesa 2" at bounding box center [337, 272] width 157 height 27
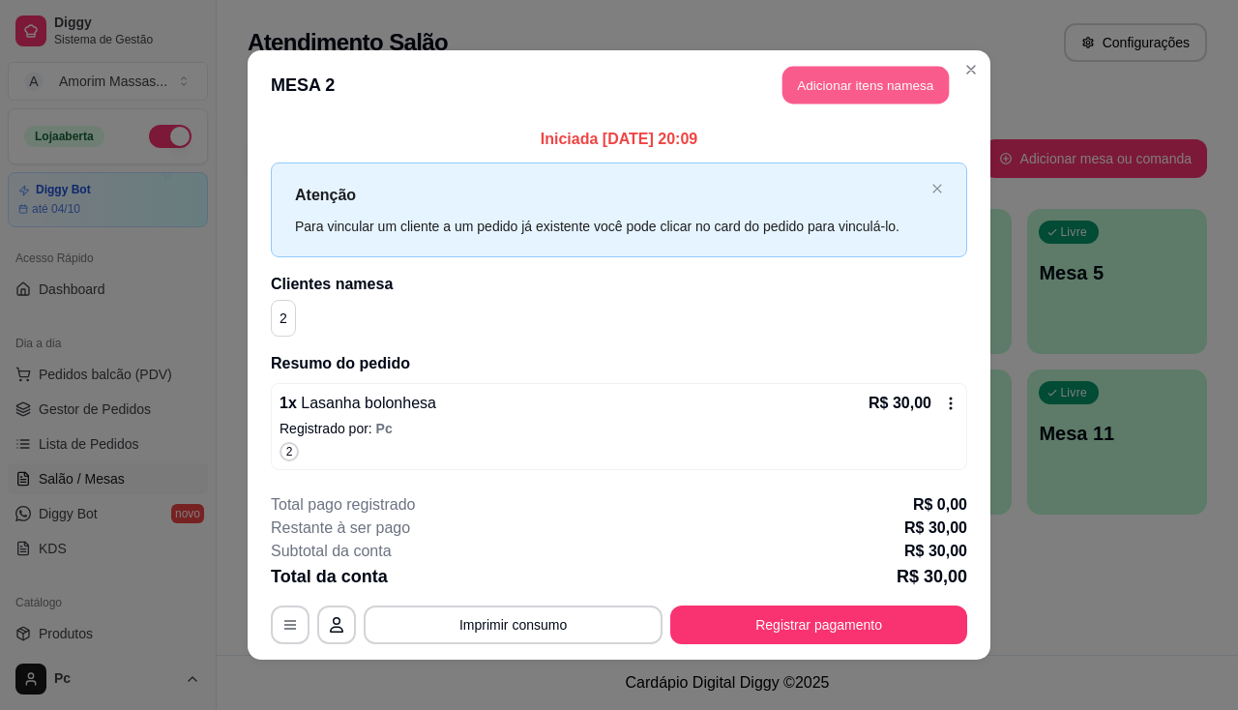
click at [847, 85] on button "Adicionar itens na mesa" at bounding box center [865, 86] width 166 height 38
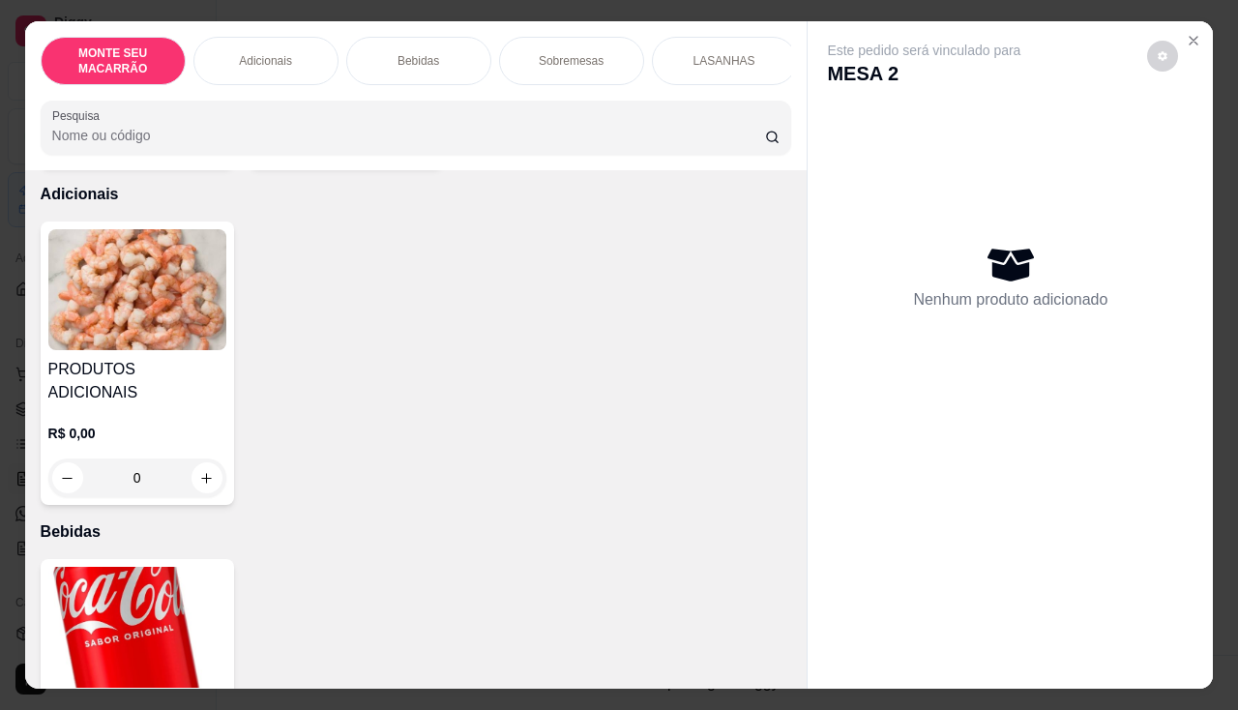
scroll to position [580, 0]
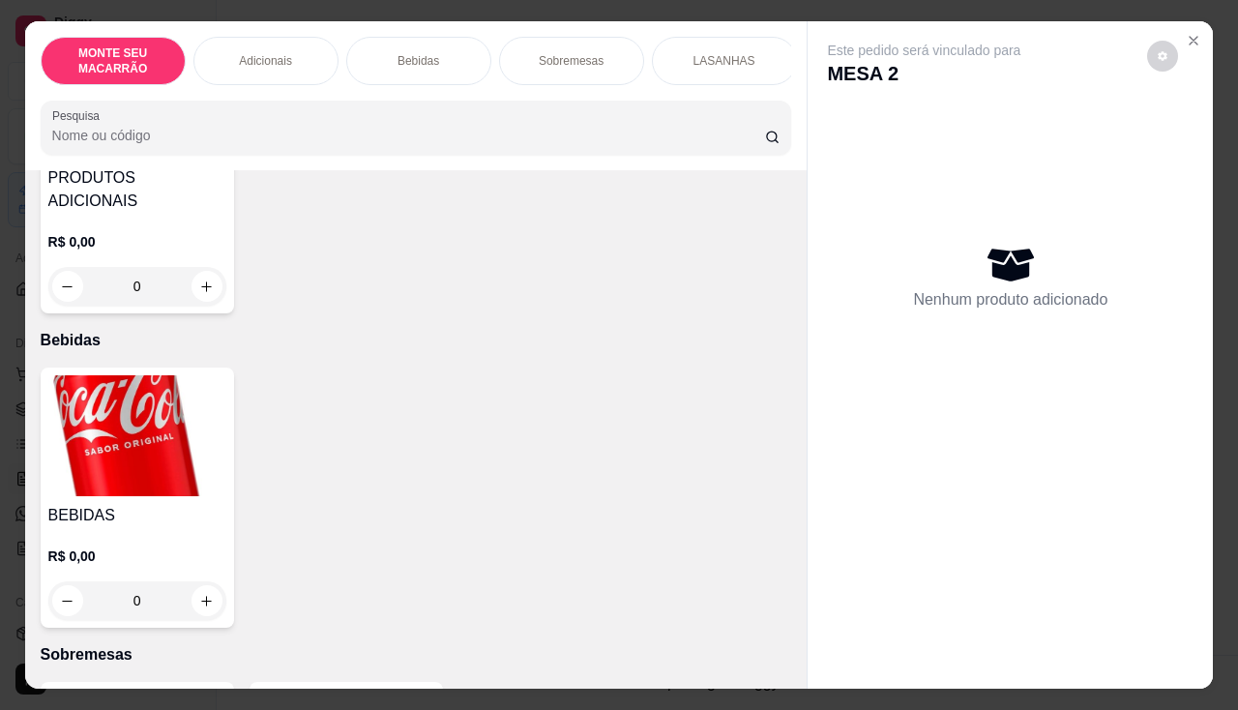
click at [98, 414] on img at bounding box center [137, 435] width 178 height 121
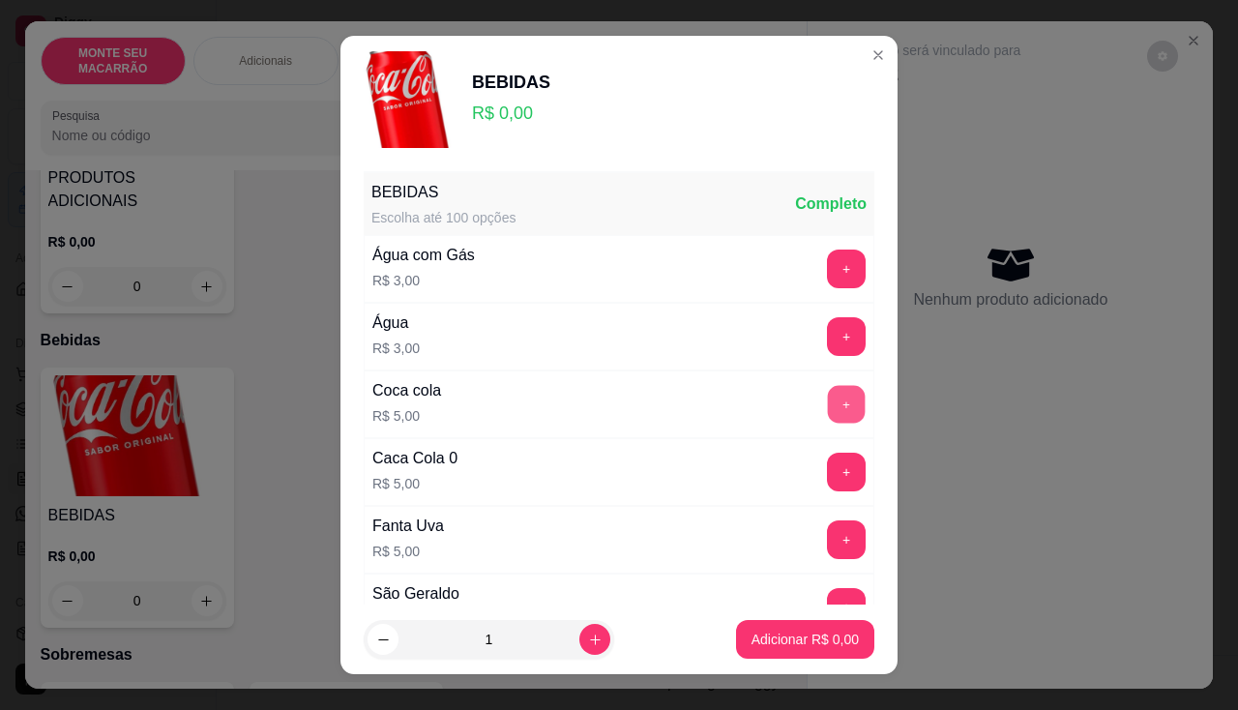
click at [828, 410] on button "+" at bounding box center [847, 404] width 38 height 38
click at [751, 635] on p "Adicionar R$ 5,00" at bounding box center [804, 638] width 107 height 19
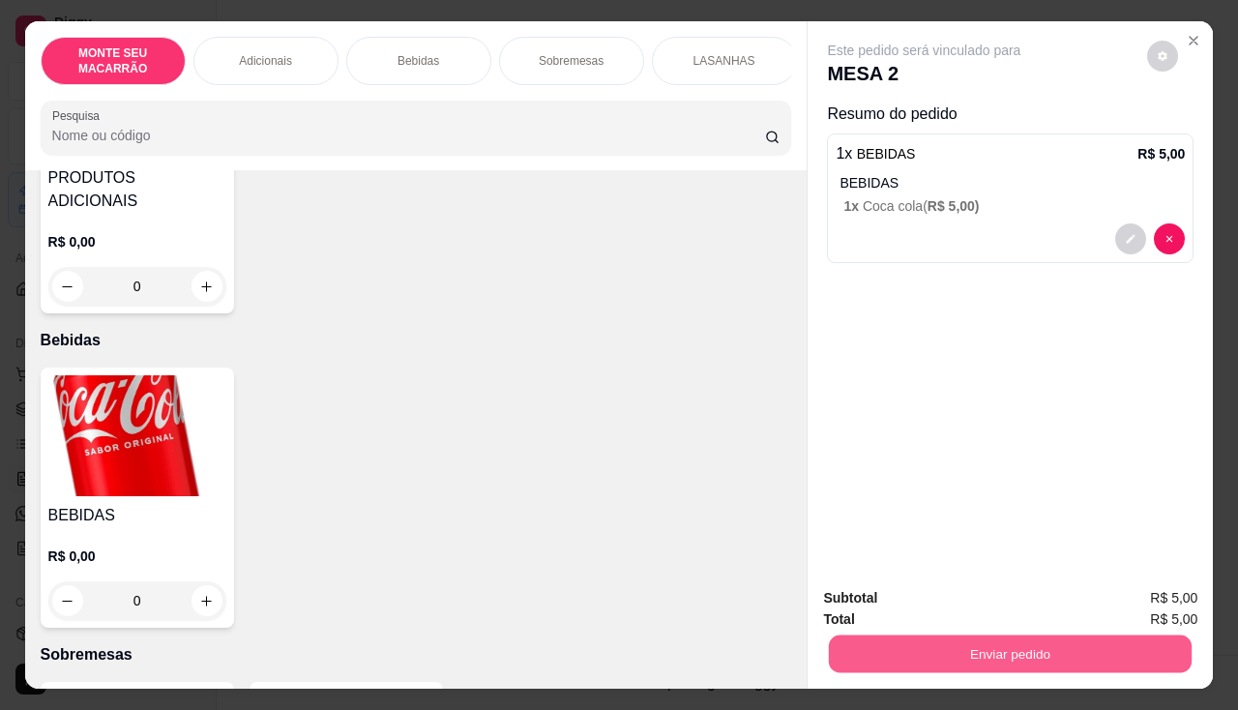
click at [1014, 636] on button "Enviar pedido" at bounding box center [1010, 654] width 363 height 38
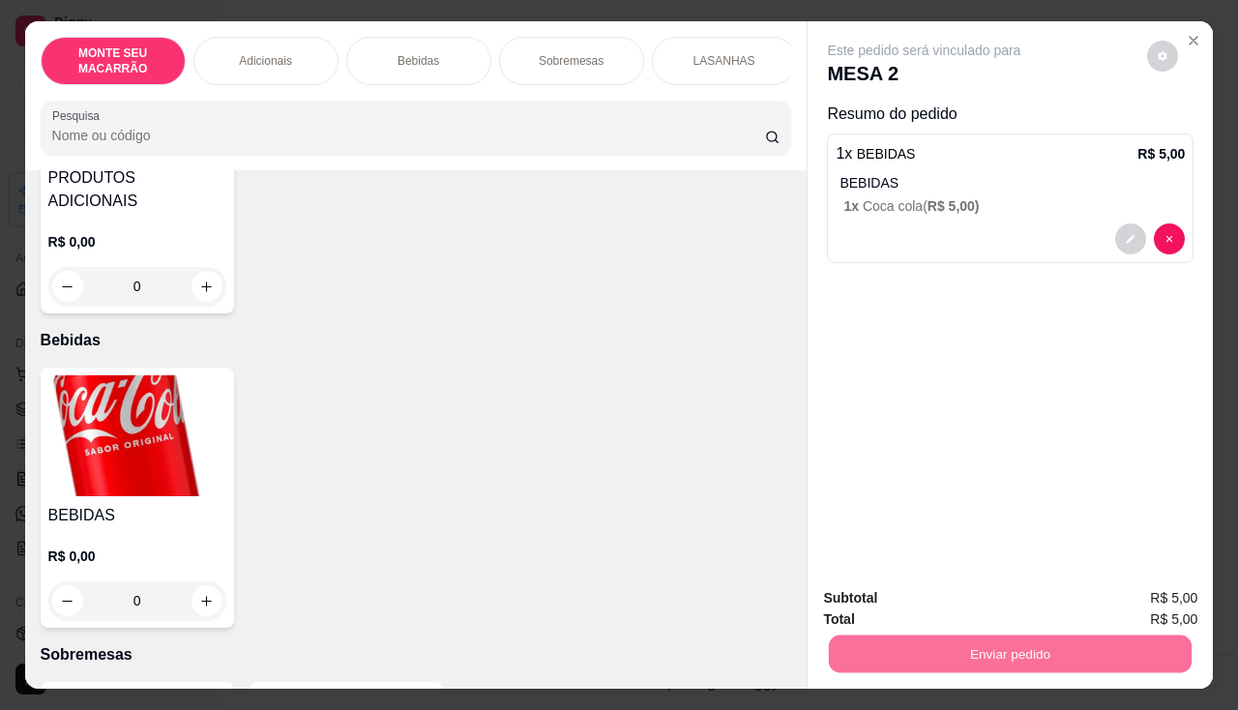
click at [1139, 599] on button "Sim, quero registrar" at bounding box center [1129, 598] width 139 height 36
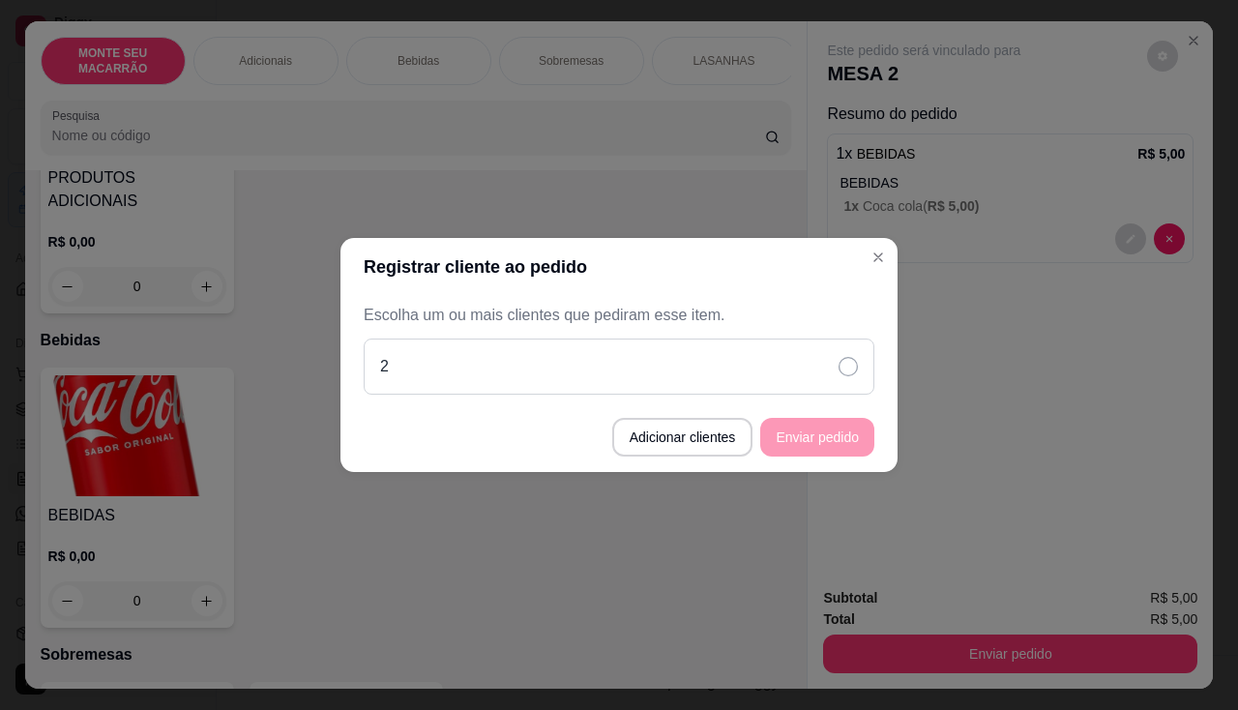
click at [854, 359] on icon at bounding box center [847, 366] width 19 height 19
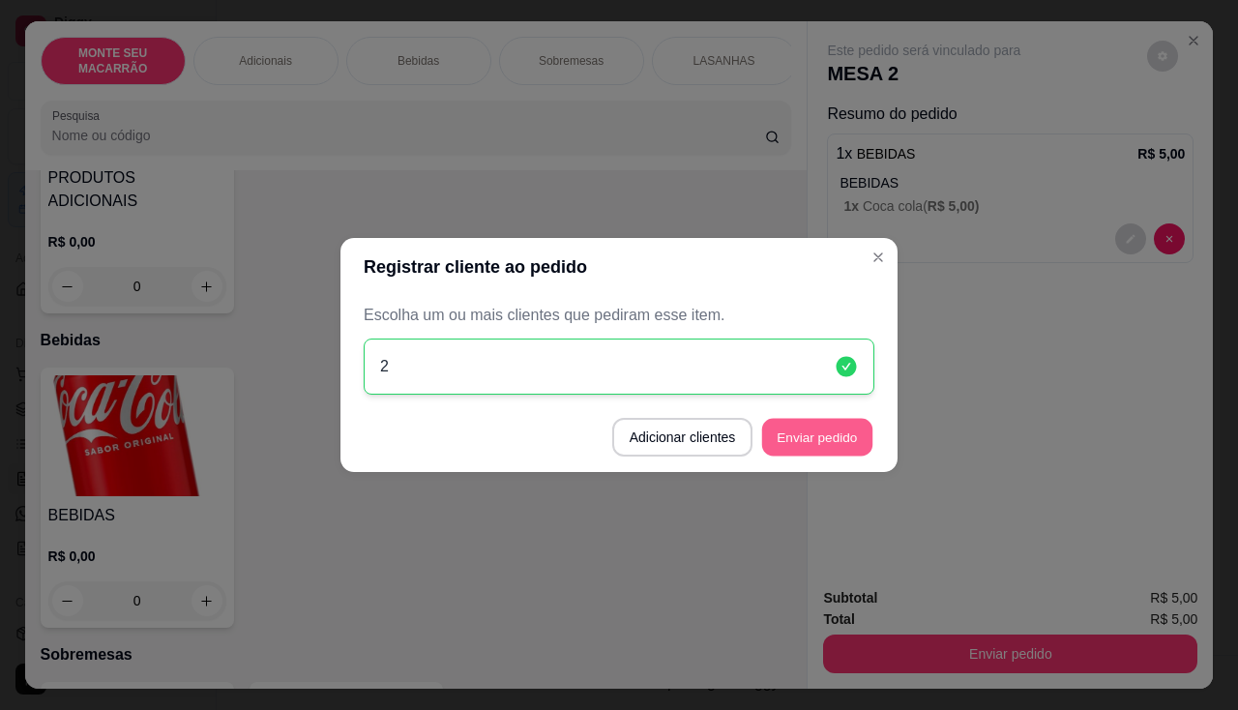
click at [839, 425] on button "Enviar pedido" at bounding box center [817, 438] width 110 height 38
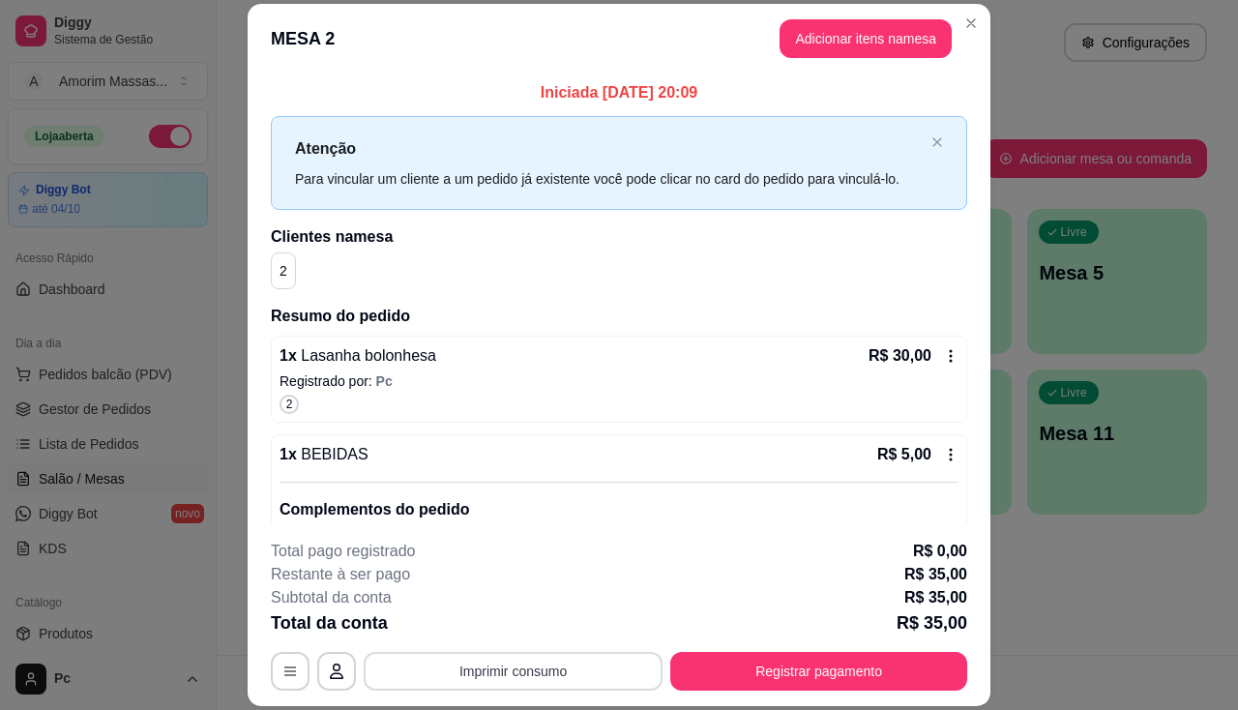
click at [561, 679] on button "Imprimir consumo" at bounding box center [513, 671] width 299 height 39
click at [561, 621] on button "IMPRESSORA" at bounding box center [512, 626] width 140 height 31
click at [509, 672] on button "Imprimir consumo" at bounding box center [513, 671] width 299 height 39
click at [513, 618] on button "IMPRESSORA" at bounding box center [511, 626] width 135 height 30
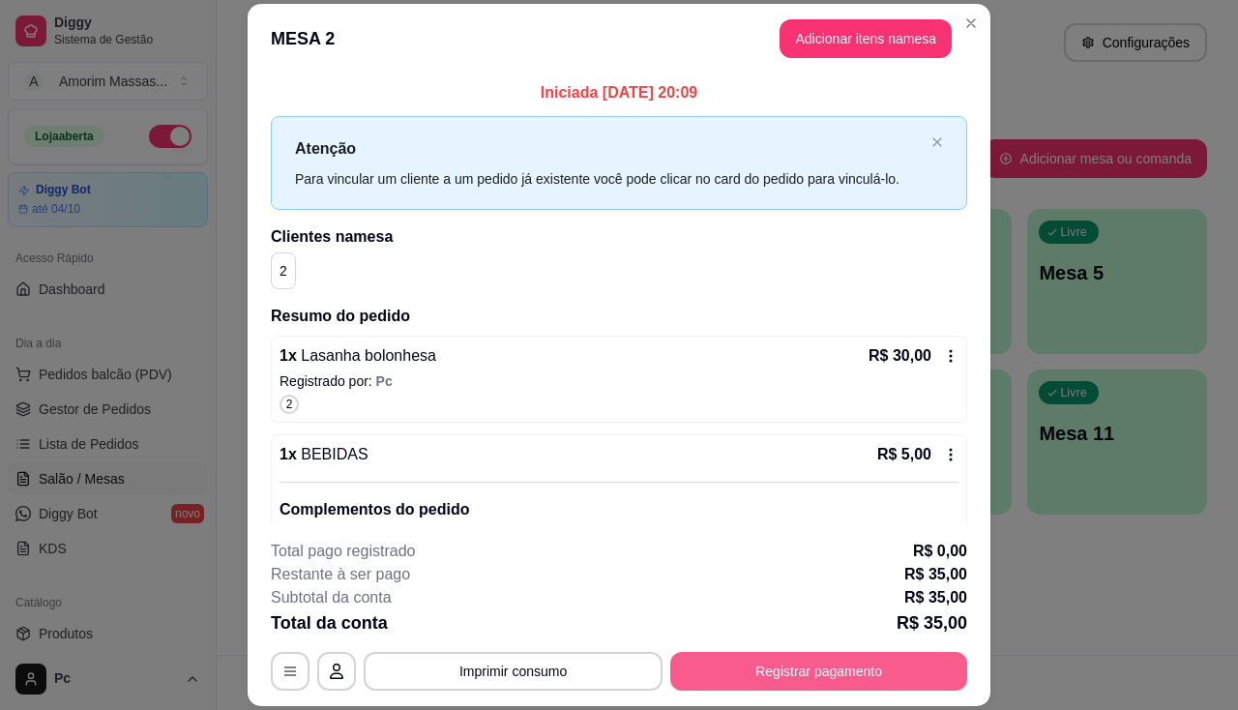
click at [810, 661] on button "Registrar pagamento" at bounding box center [818, 671] width 297 height 39
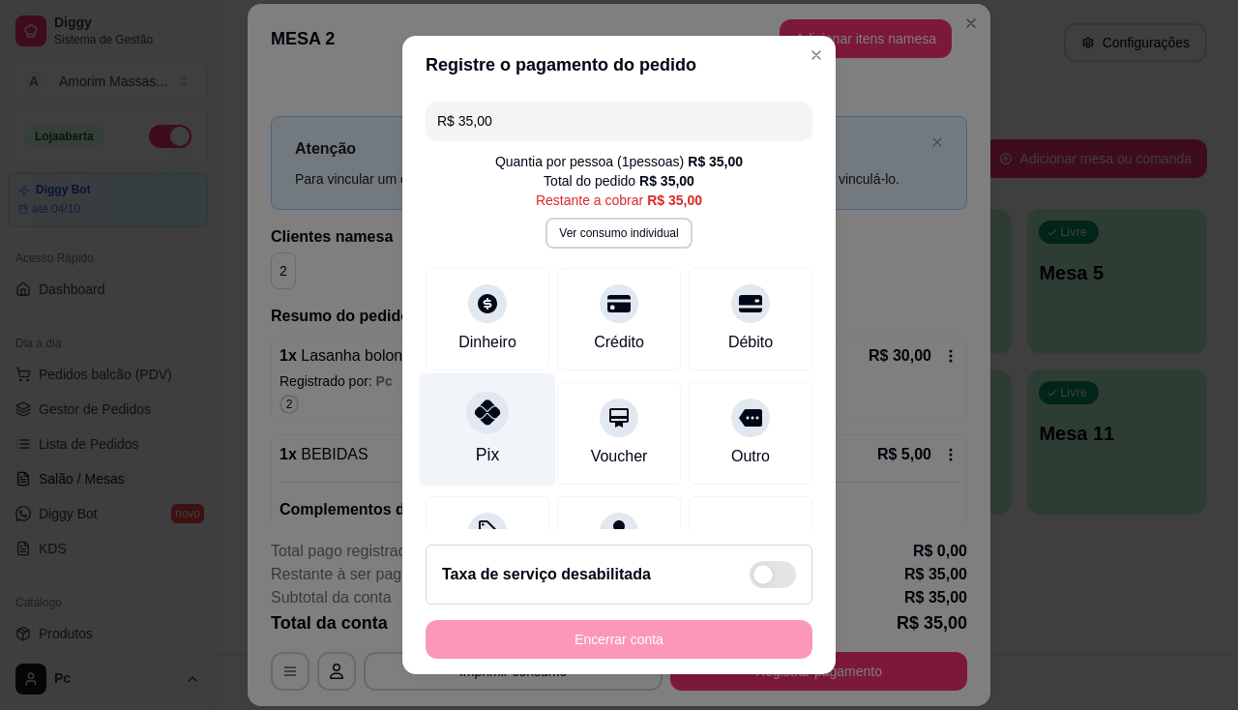
click at [475, 420] on icon at bounding box center [487, 411] width 25 height 25
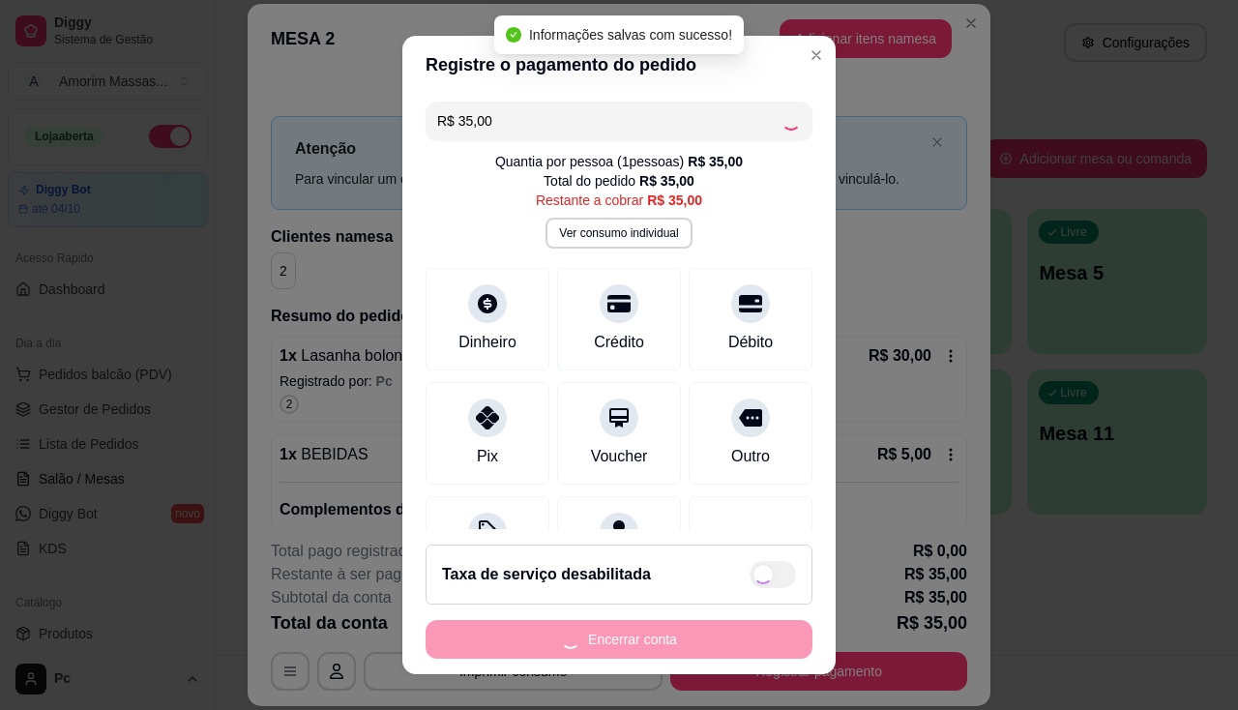
type input "R$ 0,00"
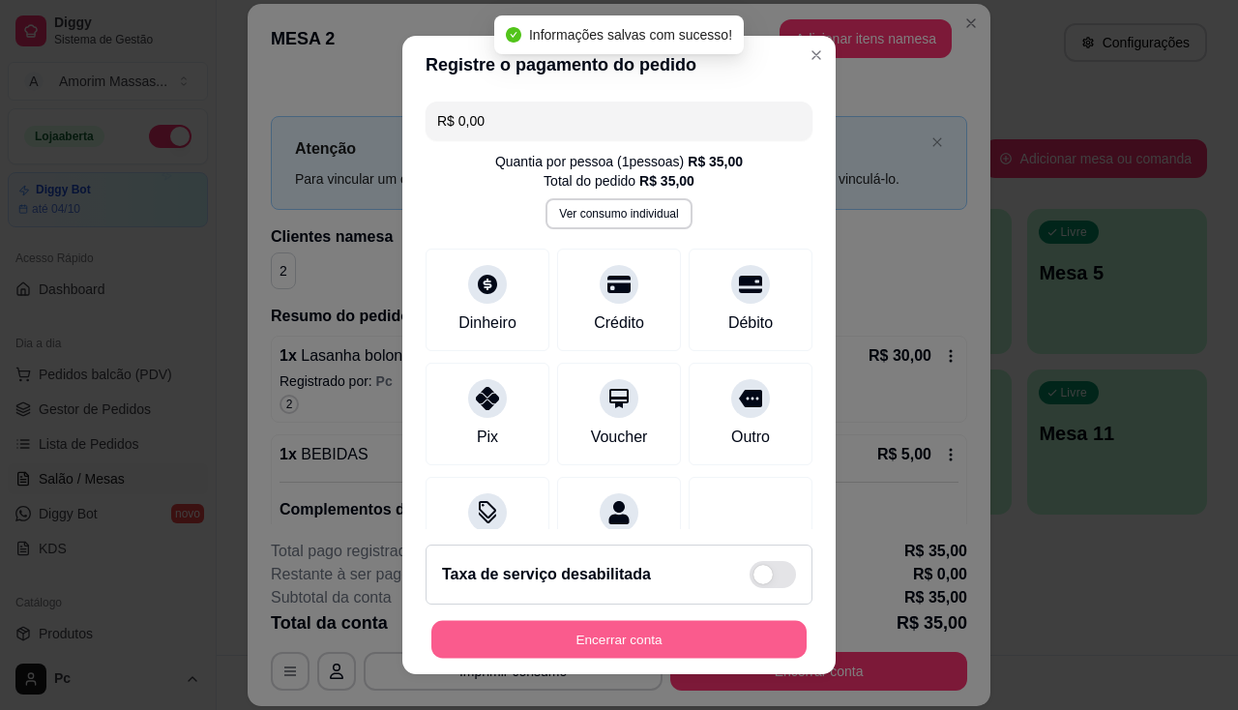
click at [555, 626] on button "Encerrar conta" at bounding box center [618, 640] width 375 height 38
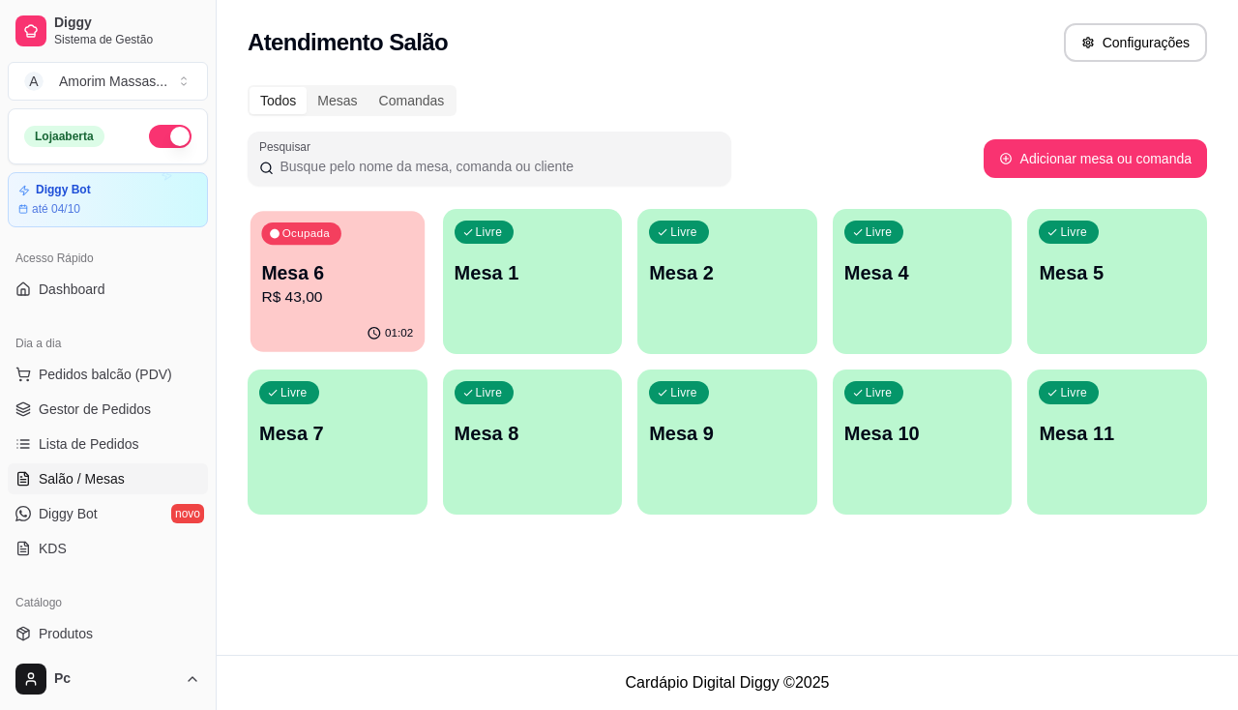
click at [343, 316] on div "01:02" at bounding box center [337, 333] width 174 height 37
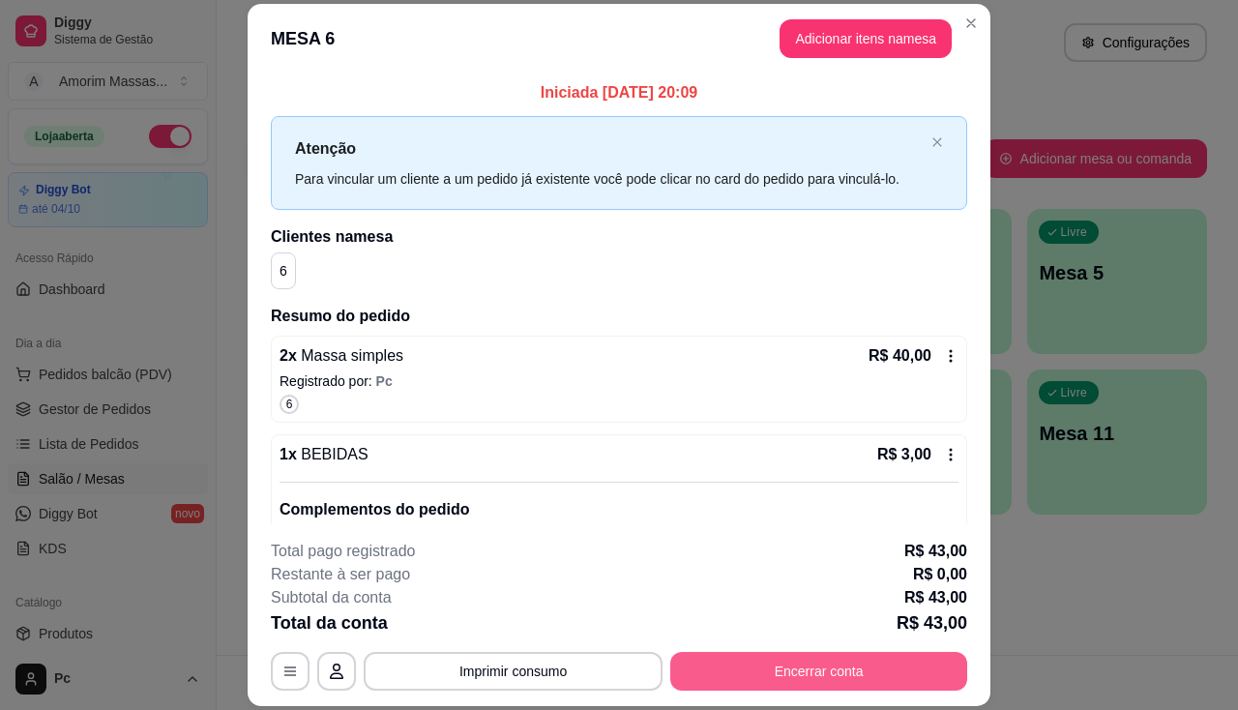
click at [761, 657] on button "Encerrar conta" at bounding box center [818, 671] width 297 height 39
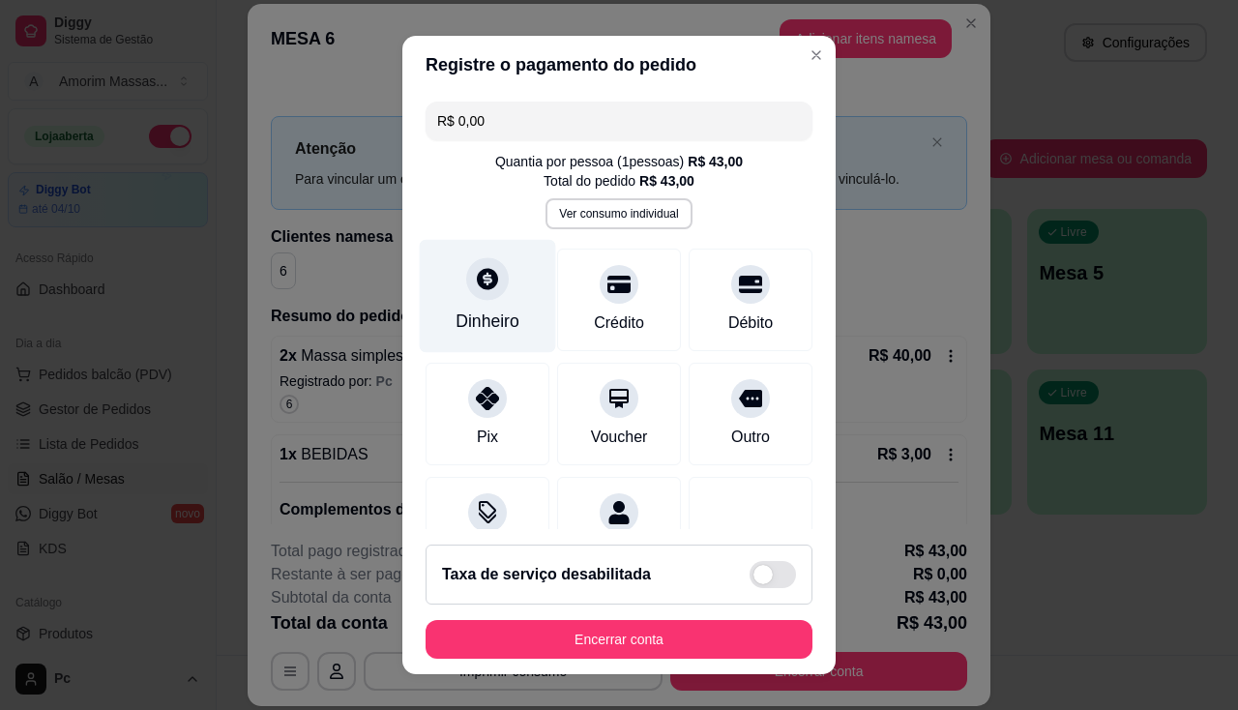
click at [470, 302] on div "Dinheiro" at bounding box center [488, 295] width 136 height 113
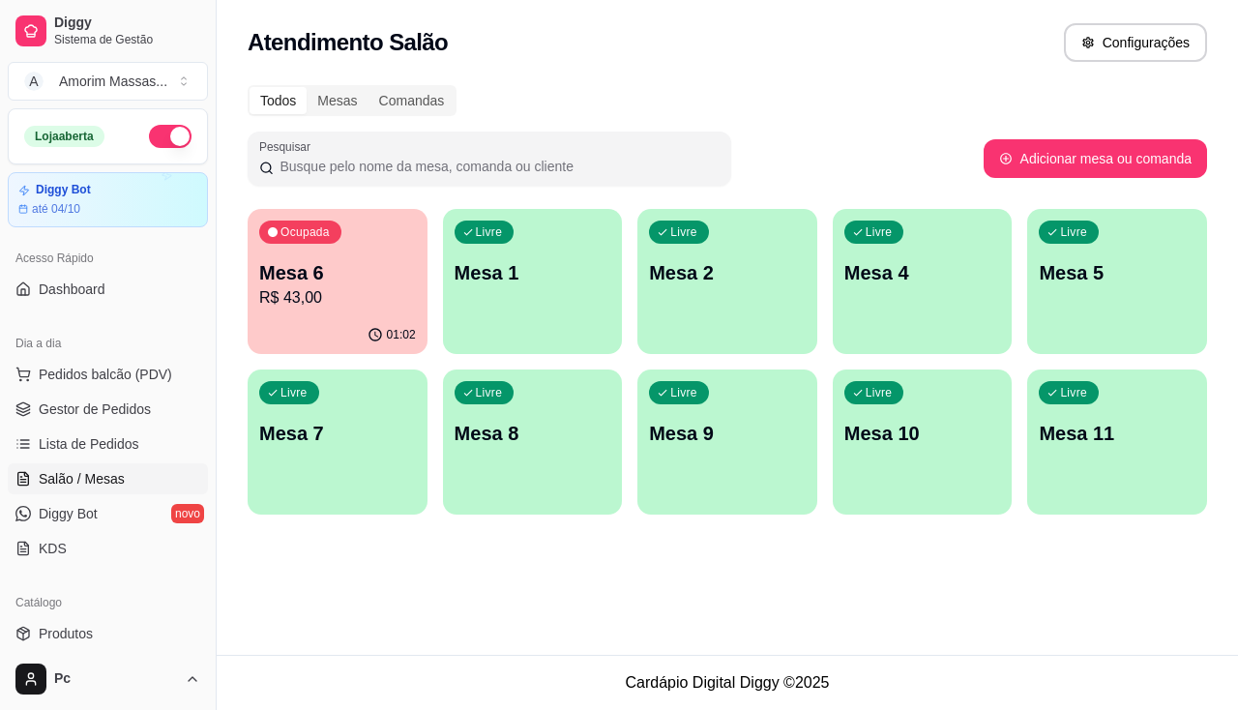
click at [315, 303] on p "R$ 43,00" at bounding box center [337, 297] width 157 height 23
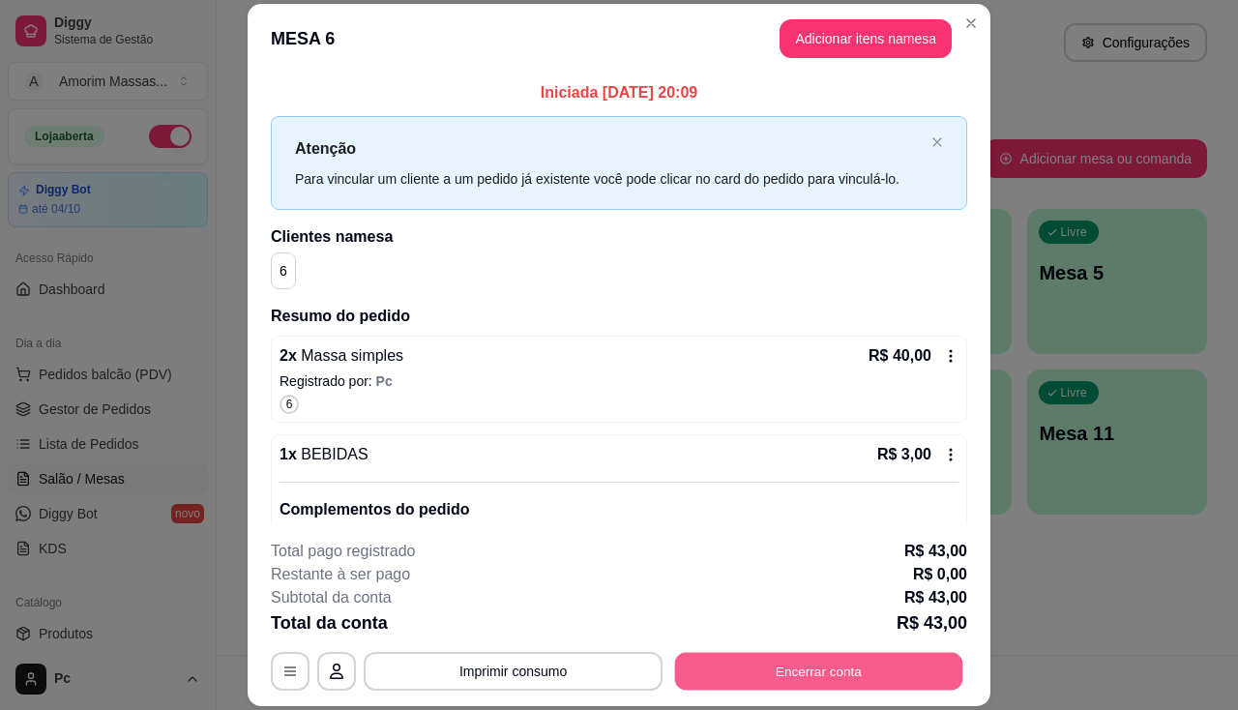
click at [760, 669] on button "Encerrar conta" at bounding box center [819, 672] width 288 height 38
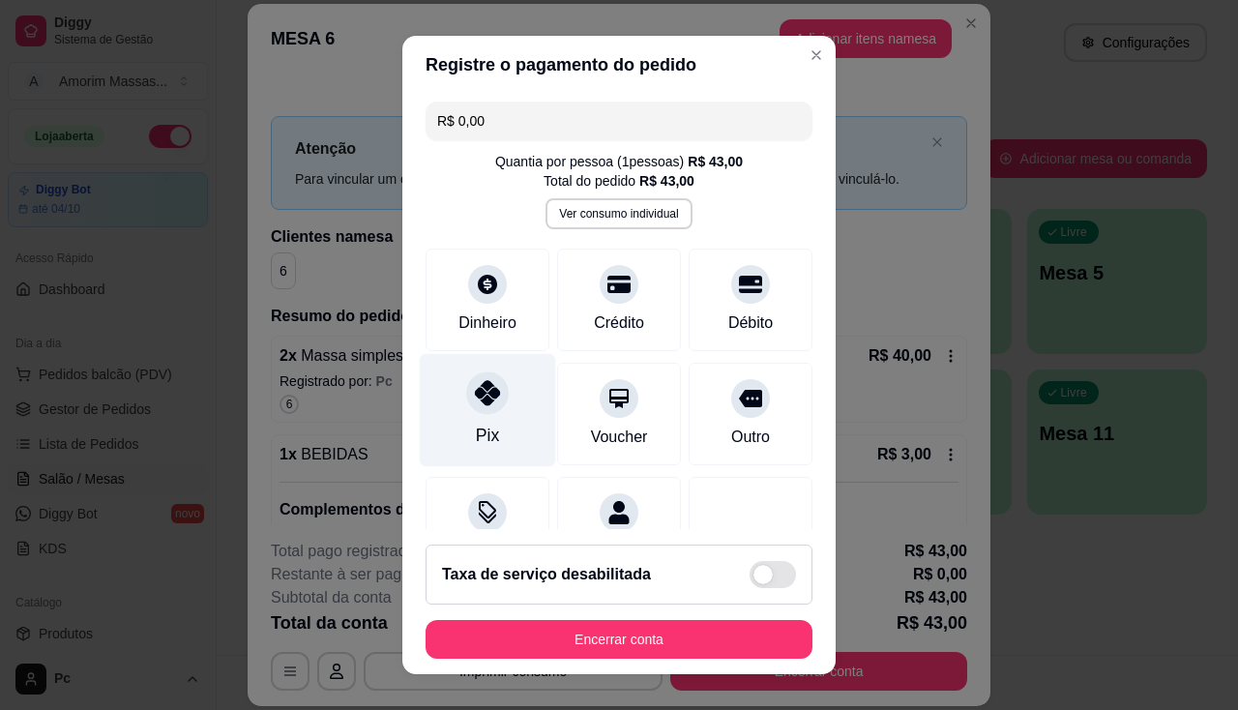
click at [475, 403] on icon at bounding box center [487, 392] width 25 height 25
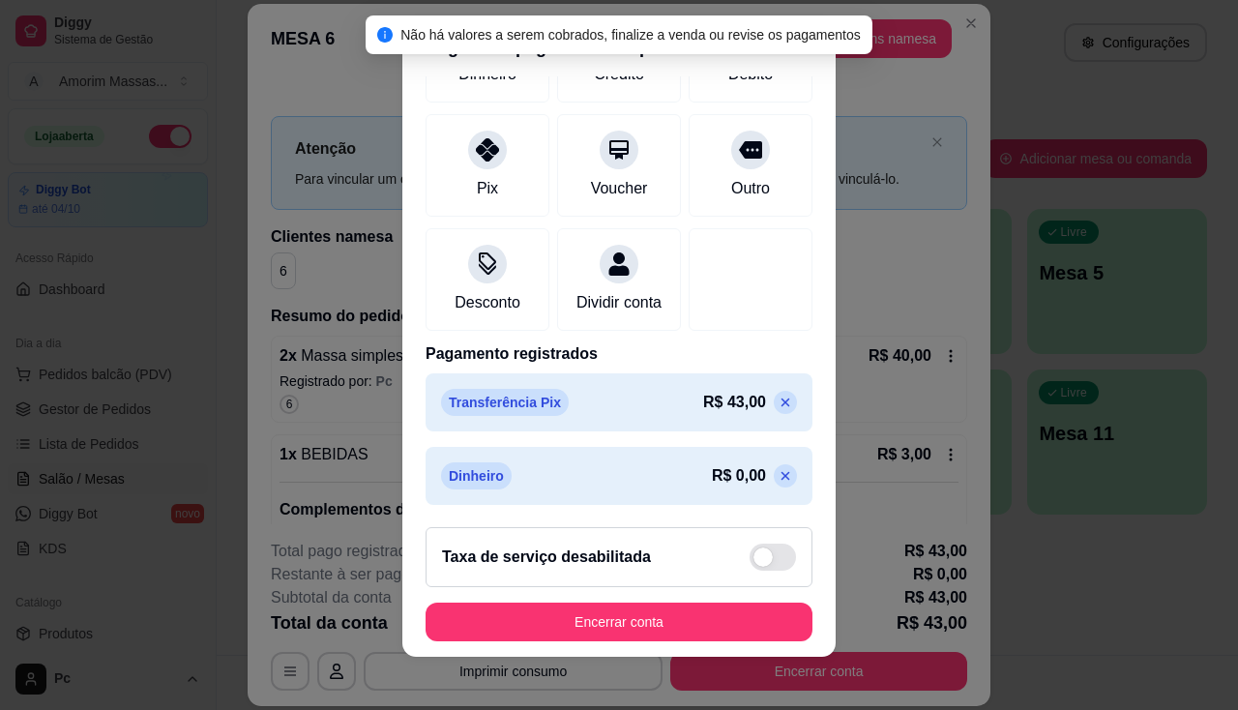
scroll to position [26, 0]
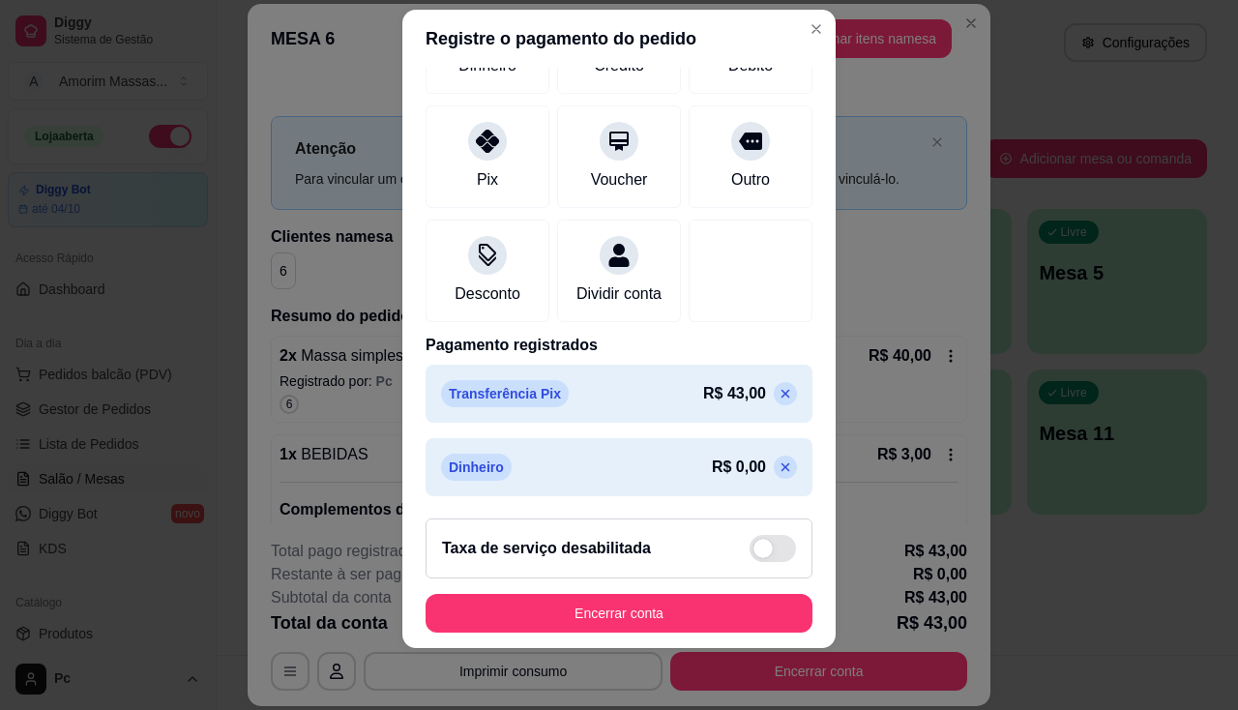
click at [773, 384] on p at bounding box center [784, 393] width 23 height 23
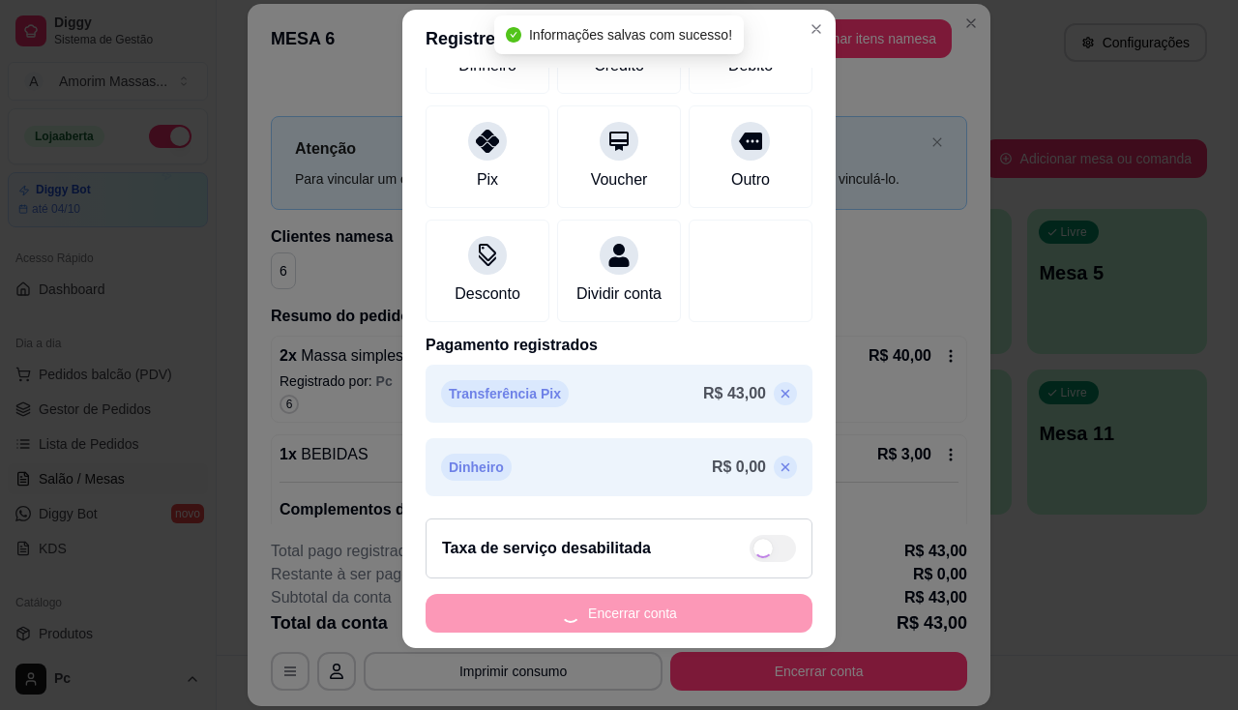
scroll to position [200, 0]
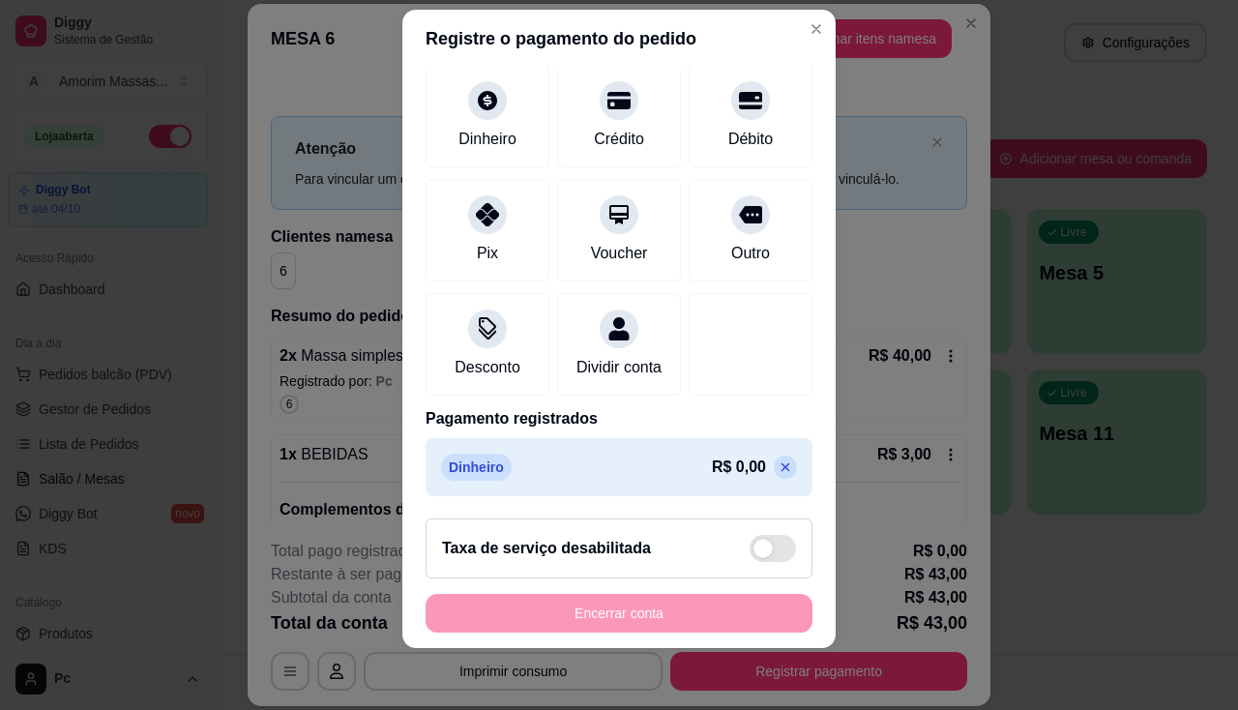
click at [777, 464] on icon at bounding box center [784, 466] width 15 height 15
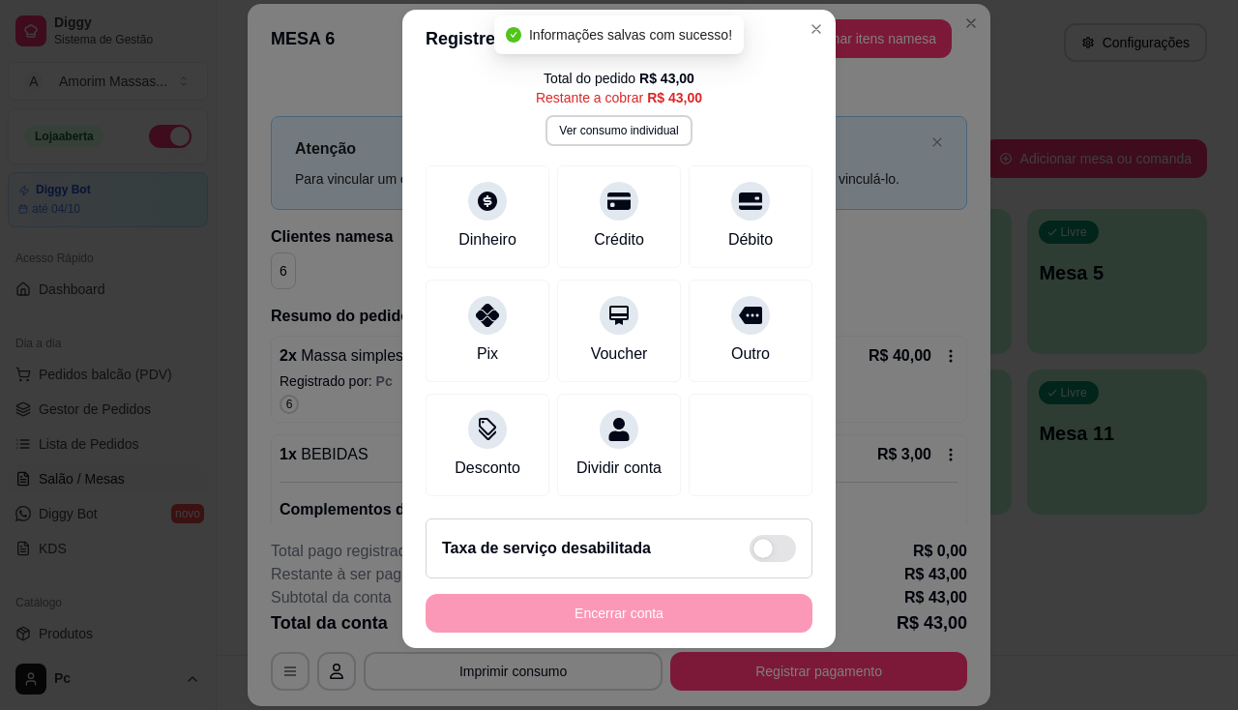
scroll to position [100, 0]
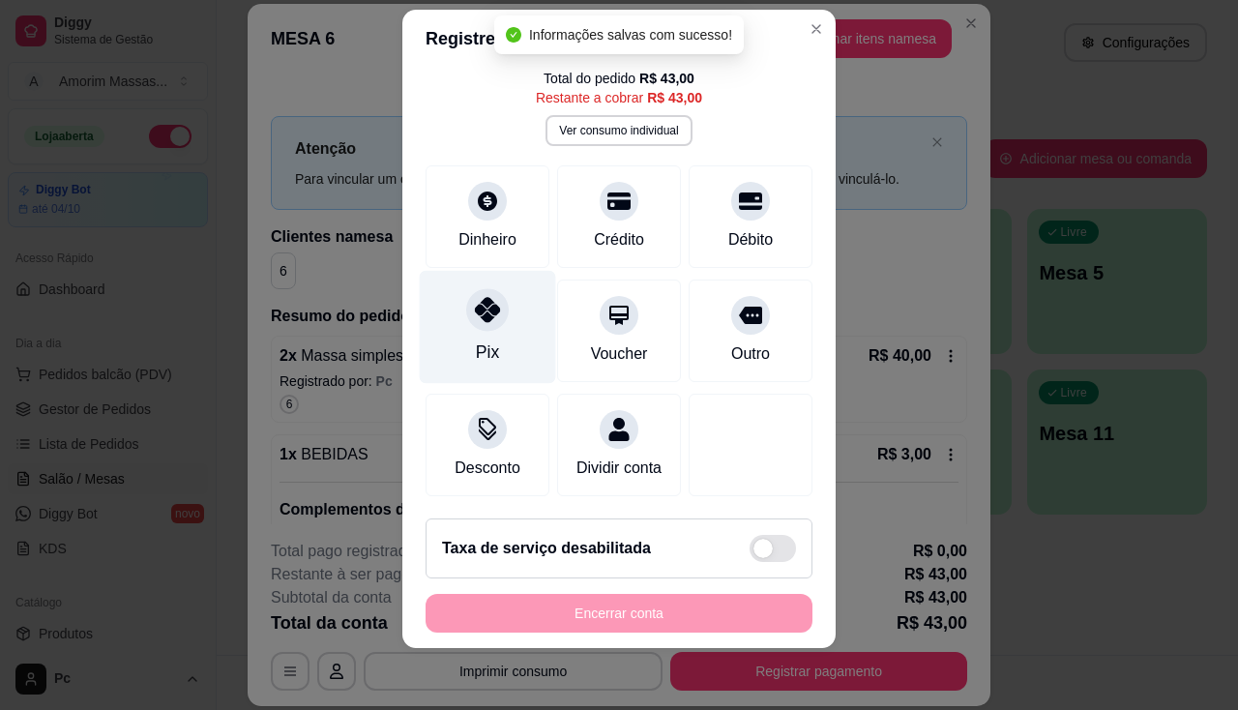
click at [466, 290] on div at bounding box center [487, 309] width 43 height 43
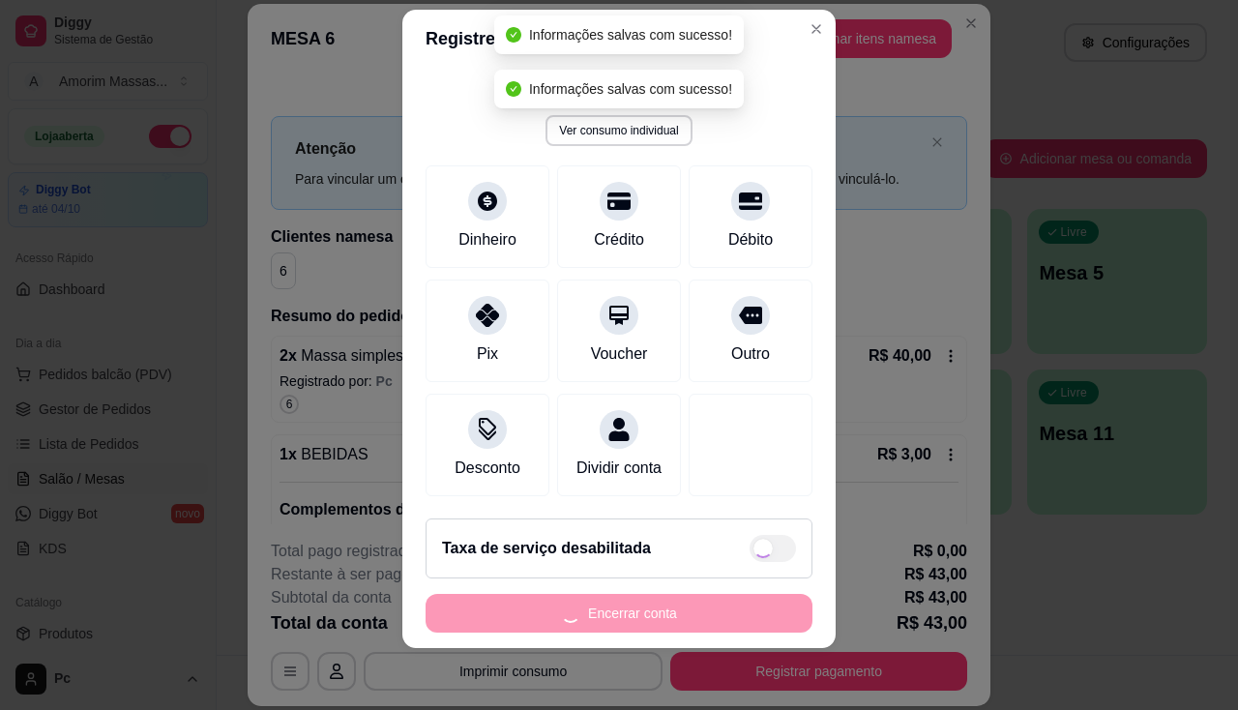
type input "R$ 0,00"
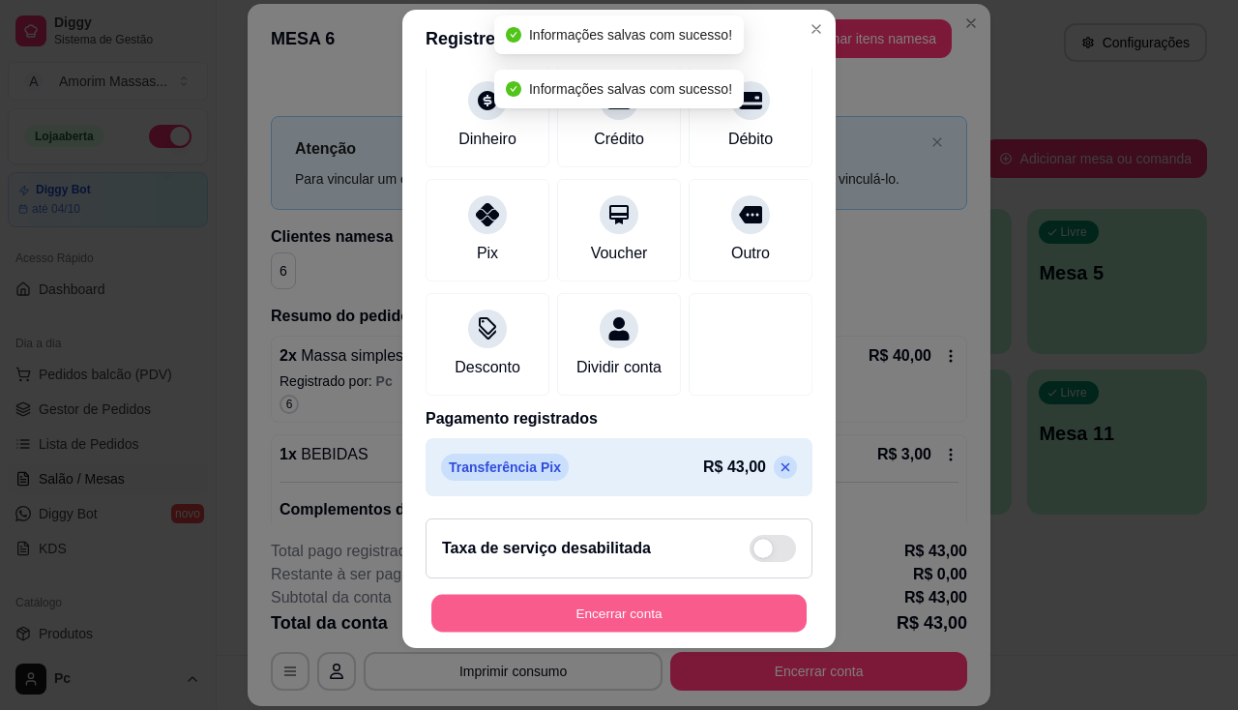
click at [611, 604] on button "Encerrar conta" at bounding box center [618, 614] width 375 height 38
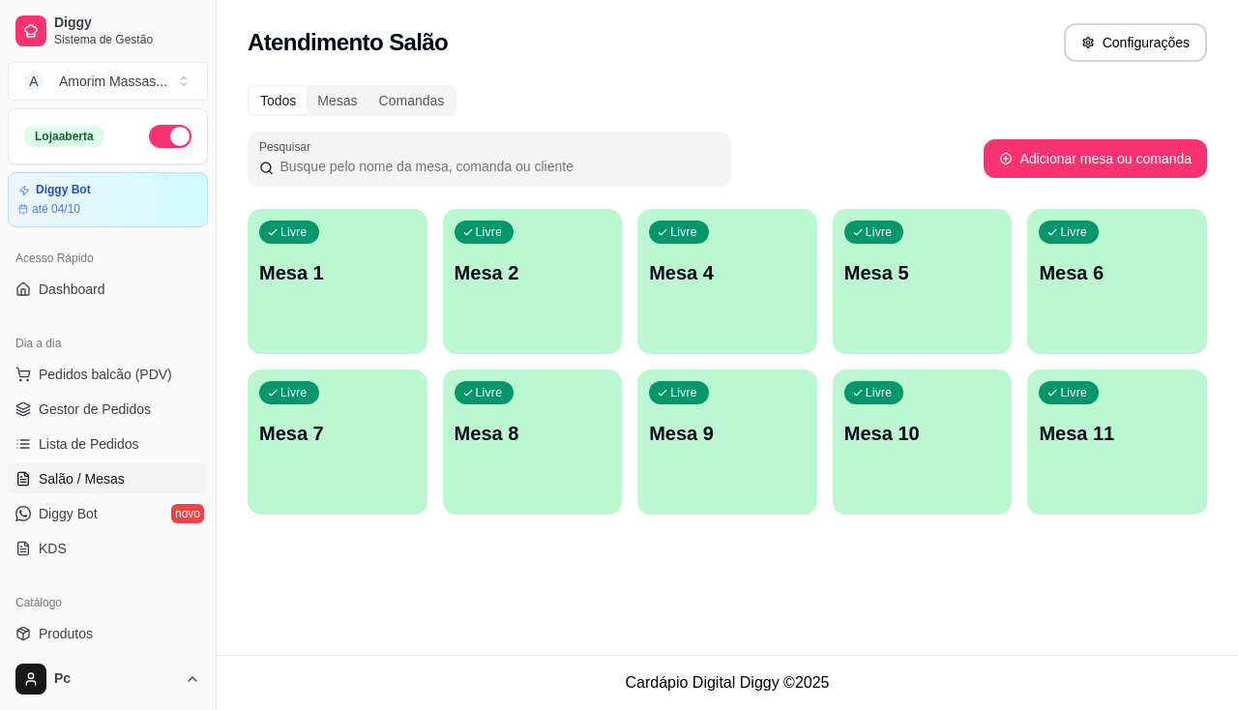
click at [388, 423] on p "Mesa 7" at bounding box center [337, 433] width 157 height 27
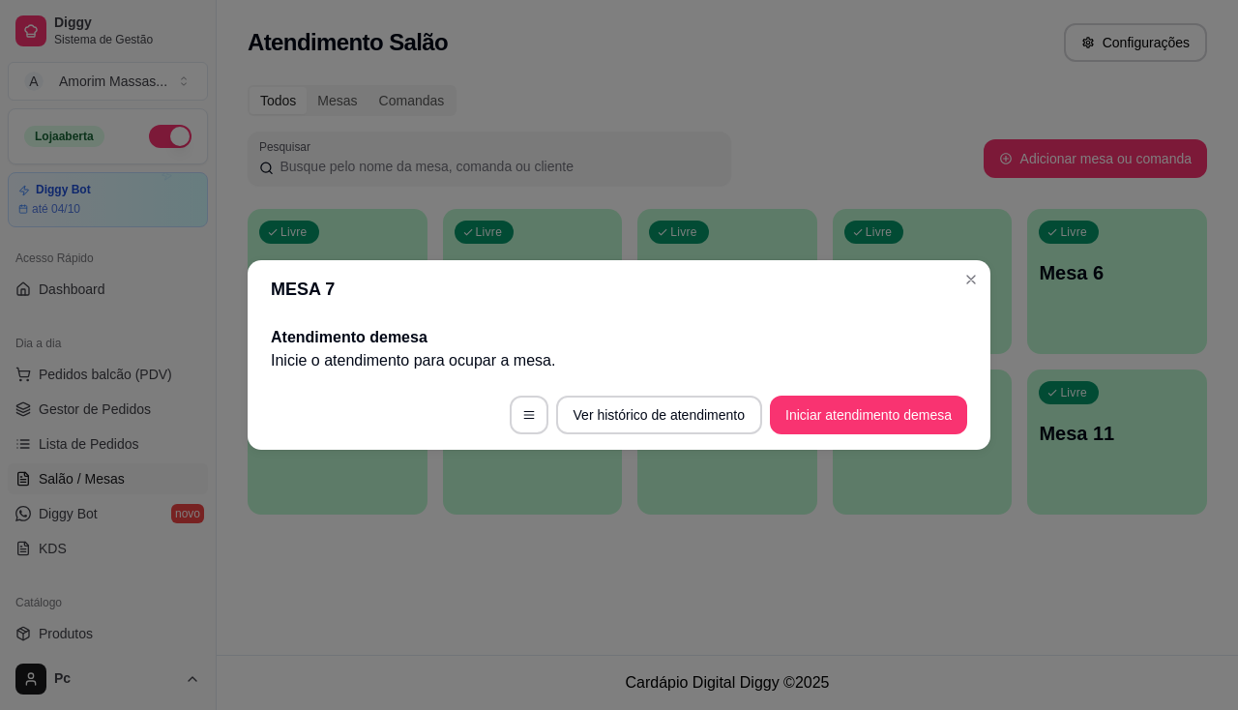
click at [803, 411] on button "Iniciar atendimento de mesa" at bounding box center [868, 414] width 197 height 39
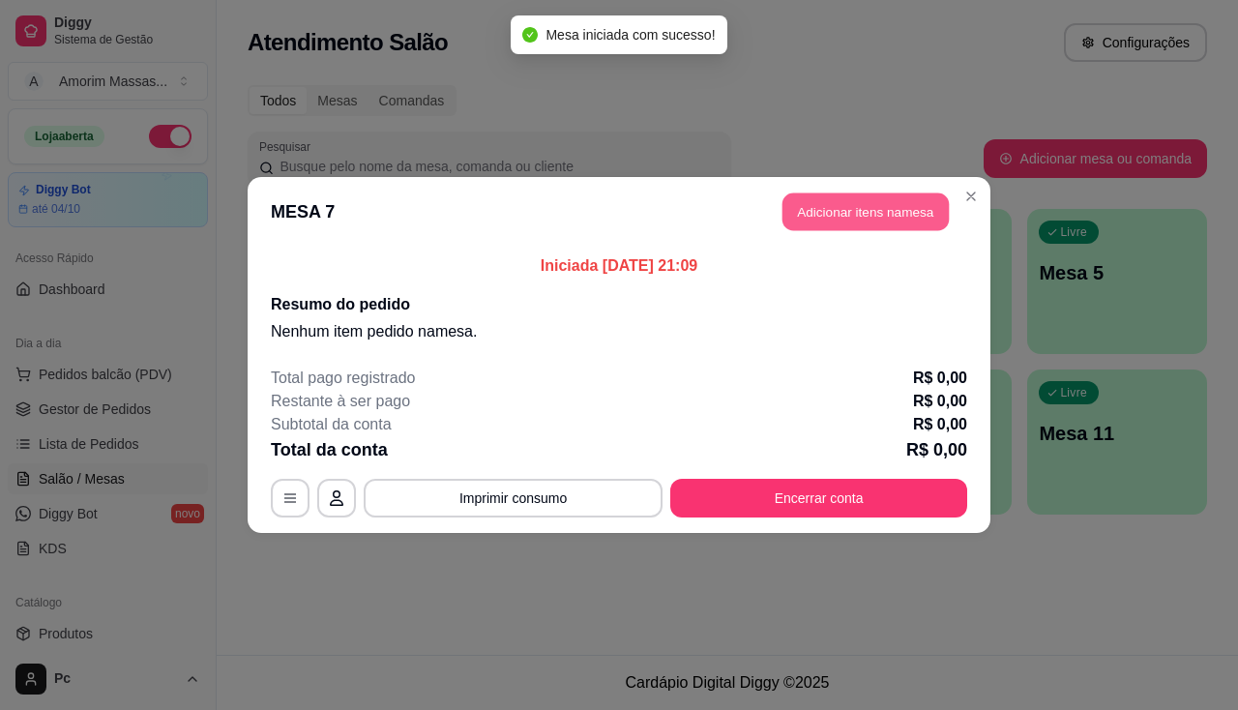
click at [856, 203] on button "Adicionar itens na mesa" at bounding box center [865, 212] width 166 height 38
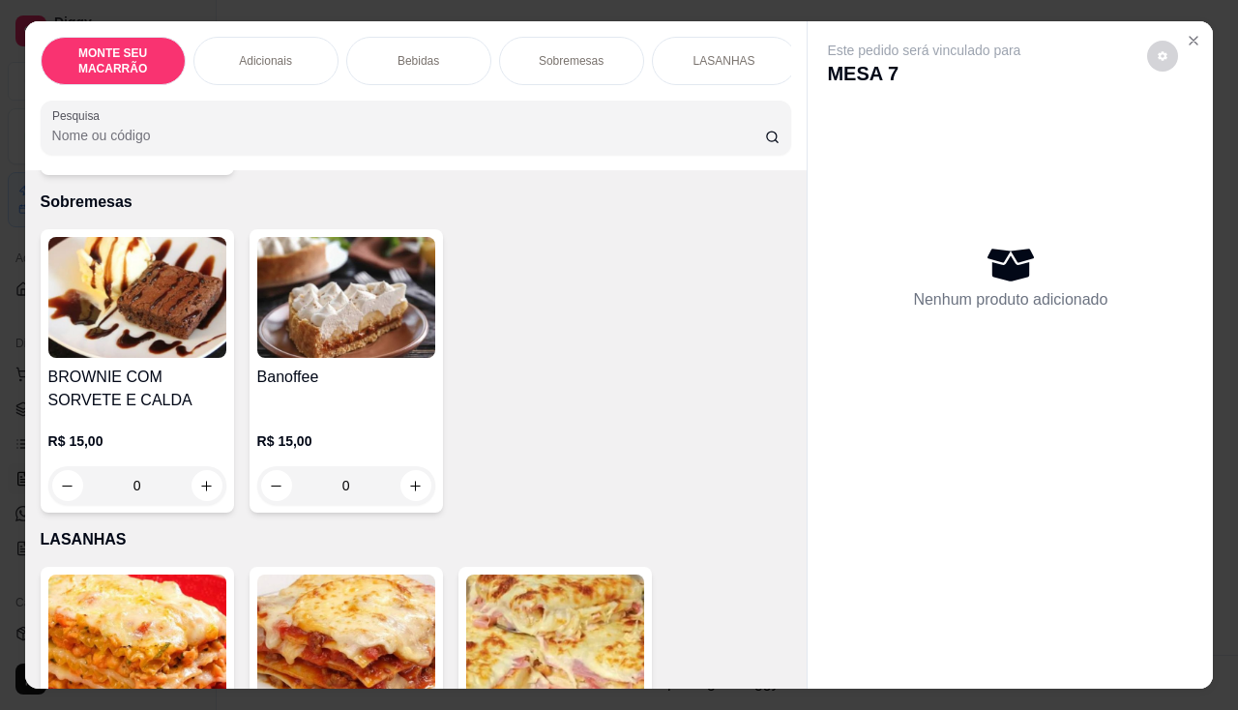
scroll to position [1160, 0]
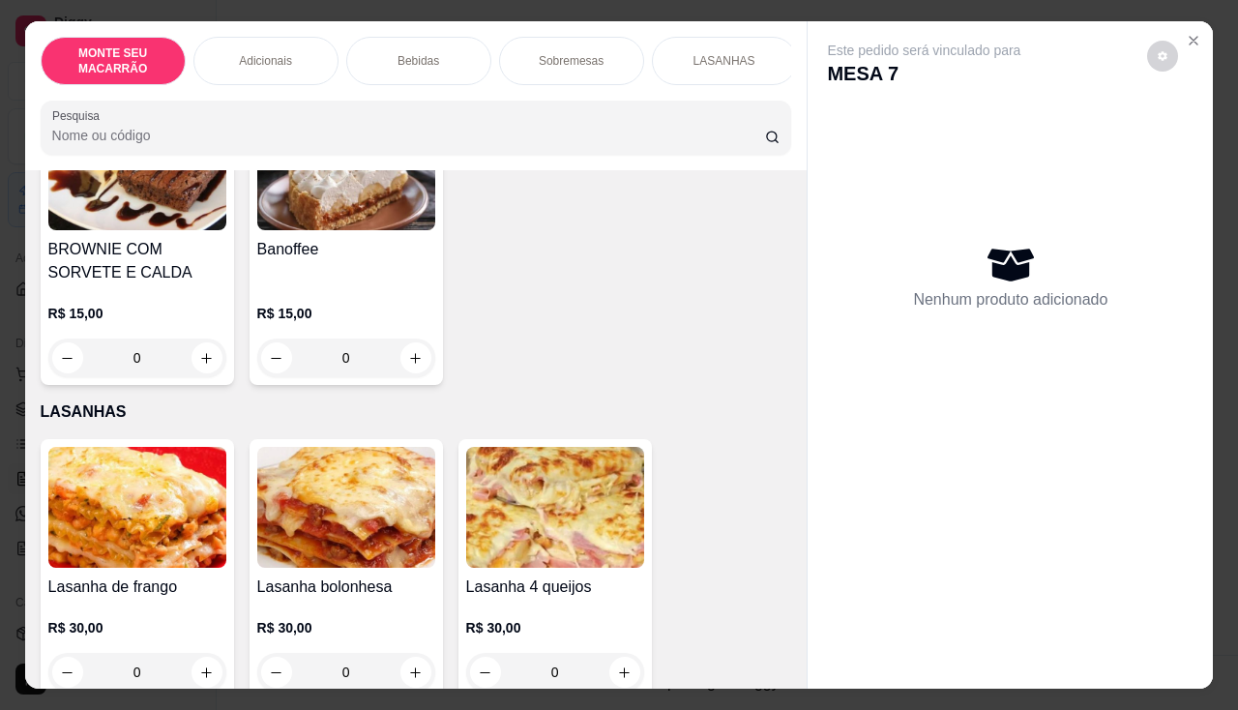
click at [321, 495] on img at bounding box center [346, 507] width 178 height 121
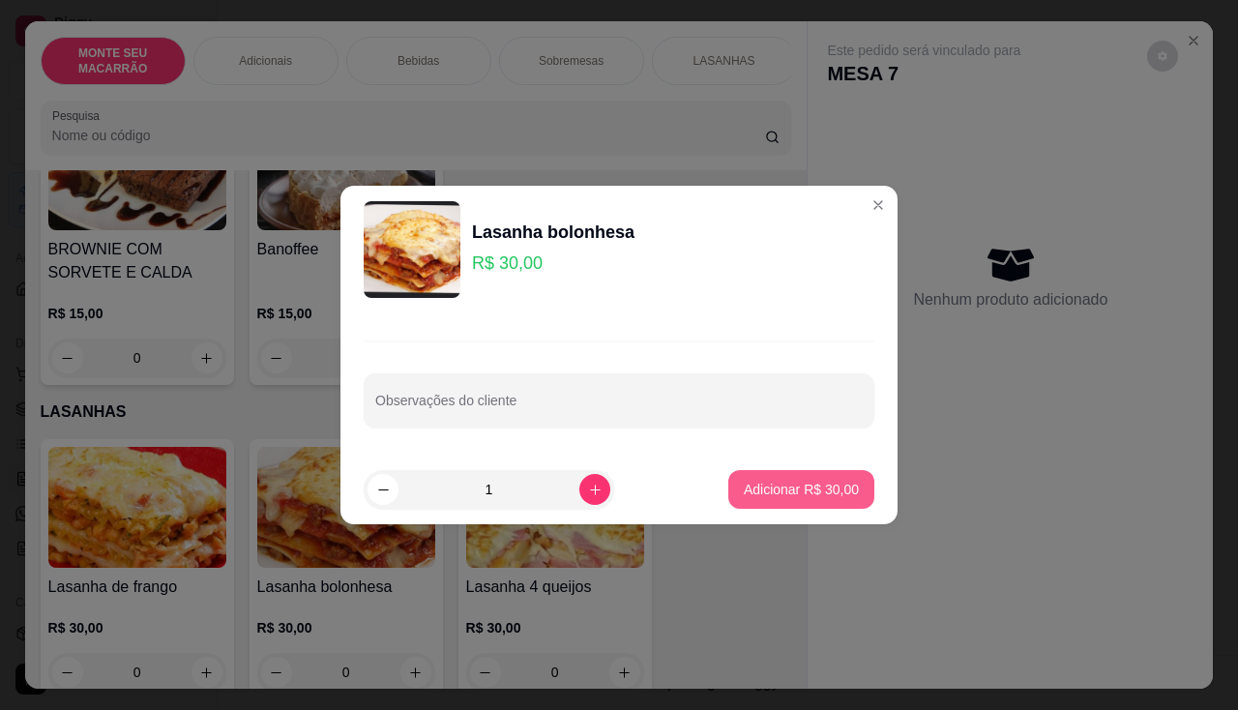
click at [827, 484] on p "Adicionar R$ 30,00" at bounding box center [801, 489] width 115 height 19
type input "1"
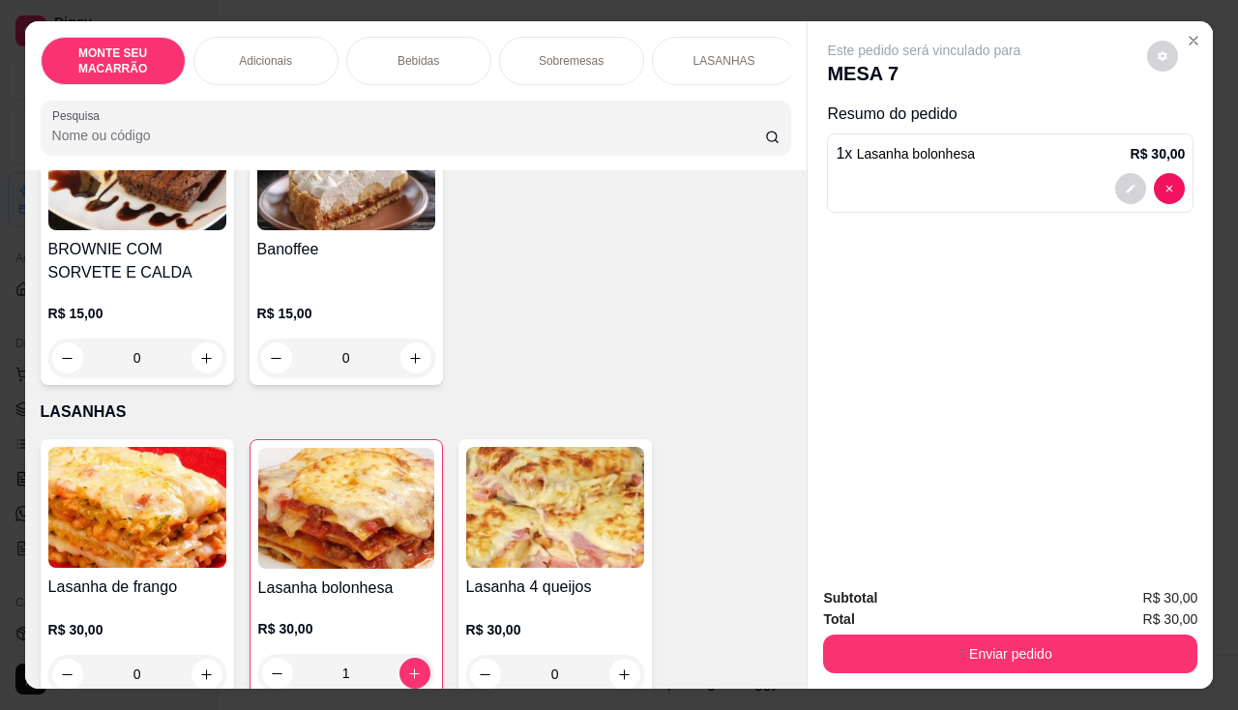
click at [517, 502] on img at bounding box center [555, 507] width 178 height 121
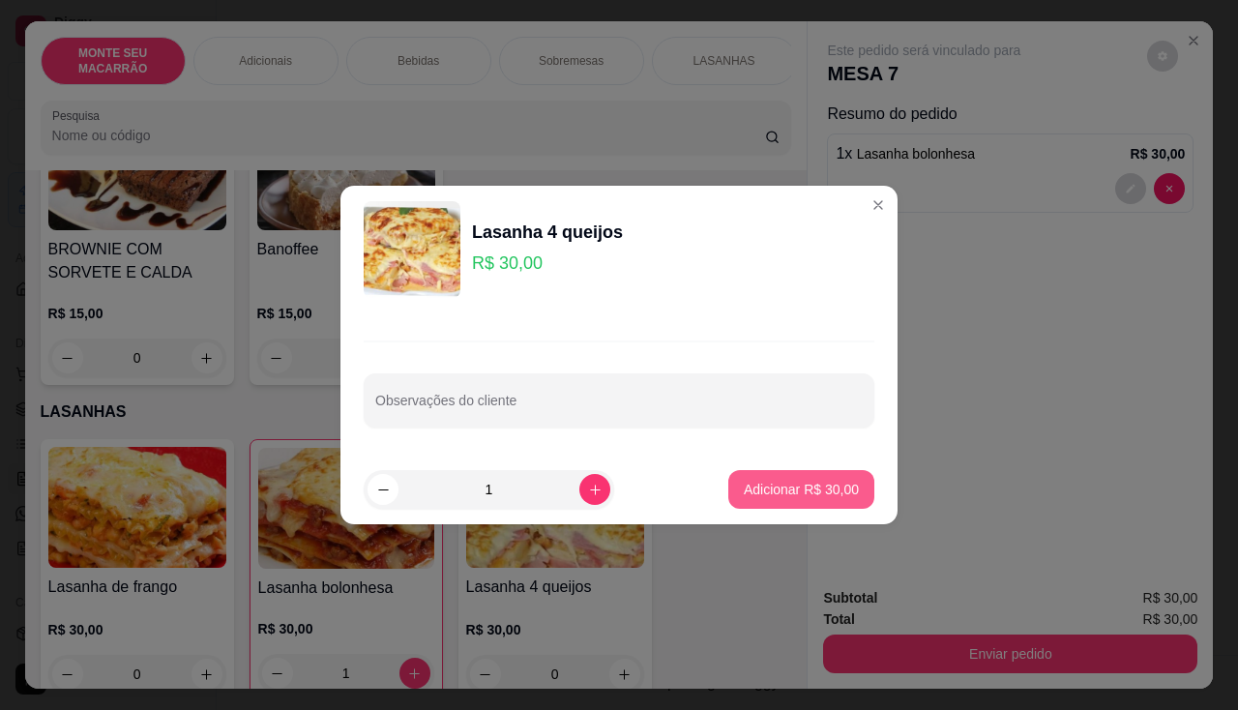
click at [744, 489] on p "Adicionar R$ 30,00" at bounding box center [801, 489] width 115 height 19
type input "1"
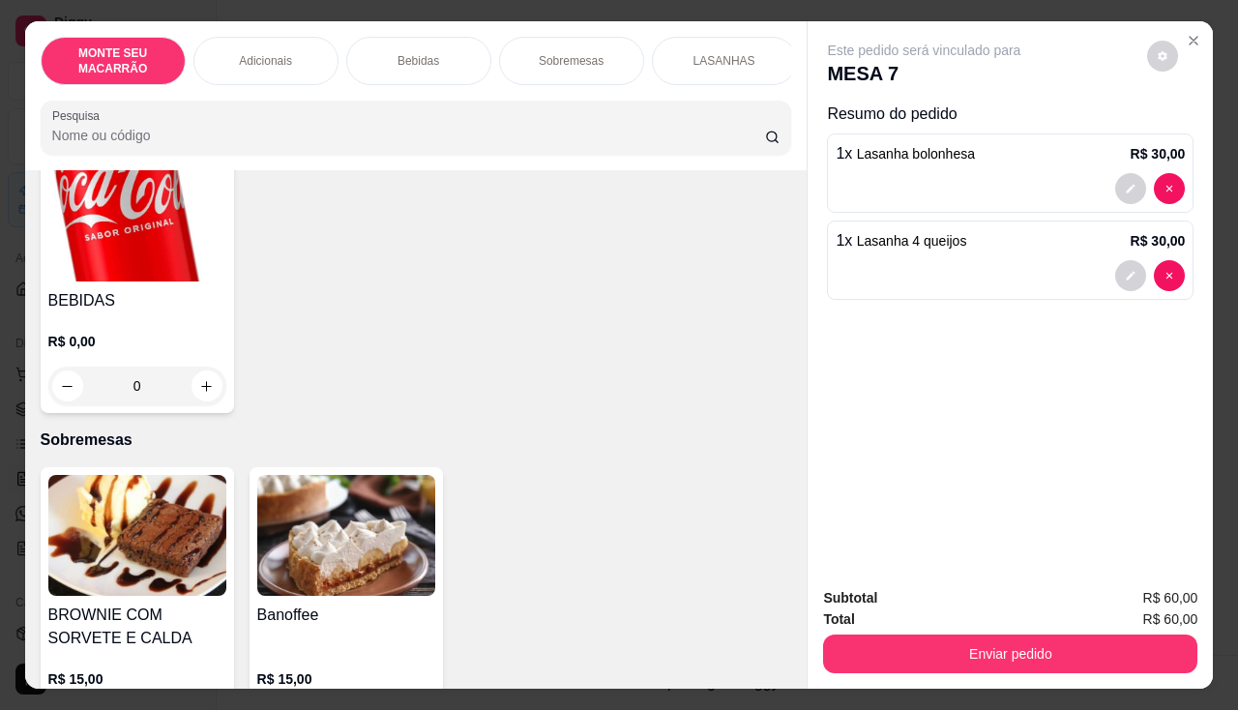
scroll to position [677, 0]
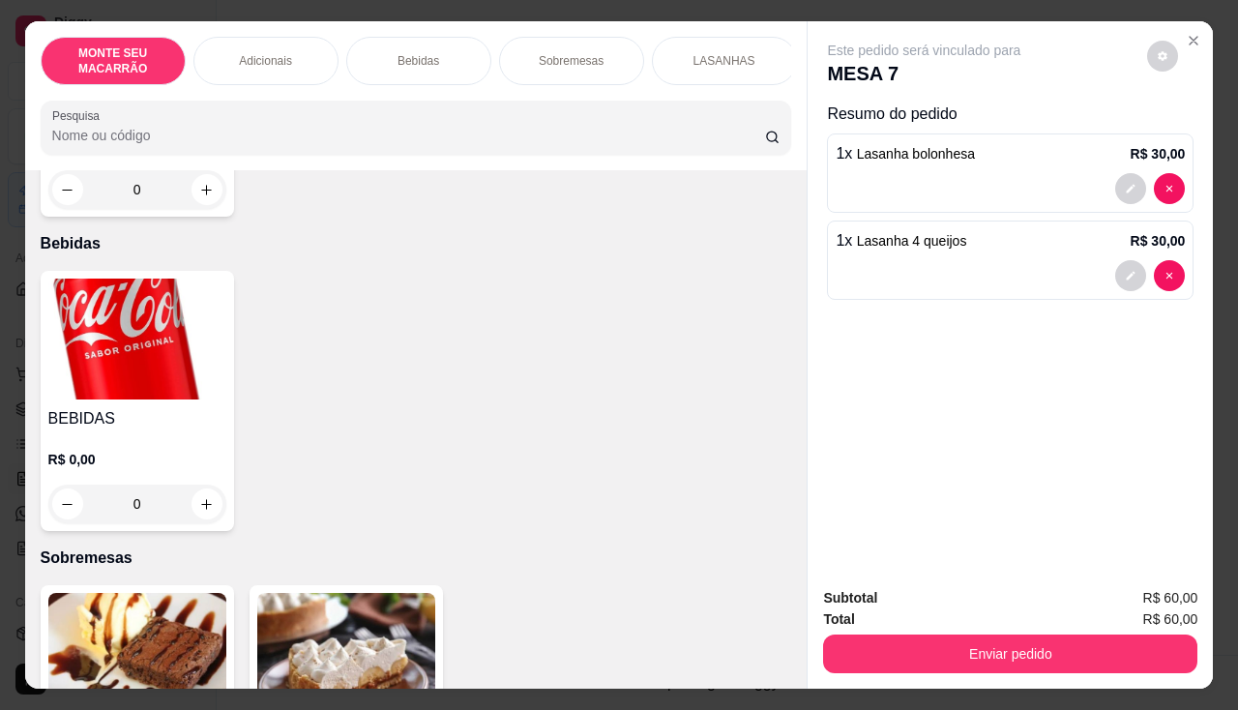
click at [109, 307] on img at bounding box center [137, 338] width 178 height 121
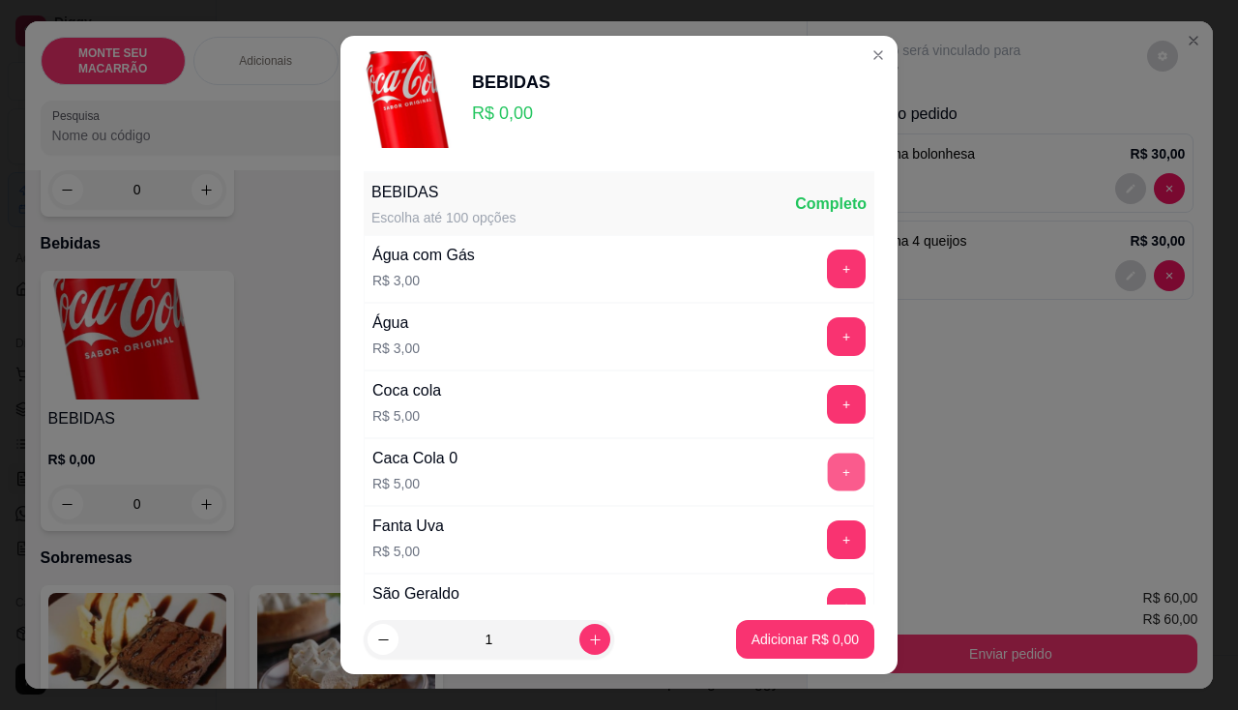
click at [828, 457] on button "+" at bounding box center [847, 471] width 38 height 38
click at [773, 644] on p "Adicionar R$ 5,00" at bounding box center [804, 638] width 107 height 19
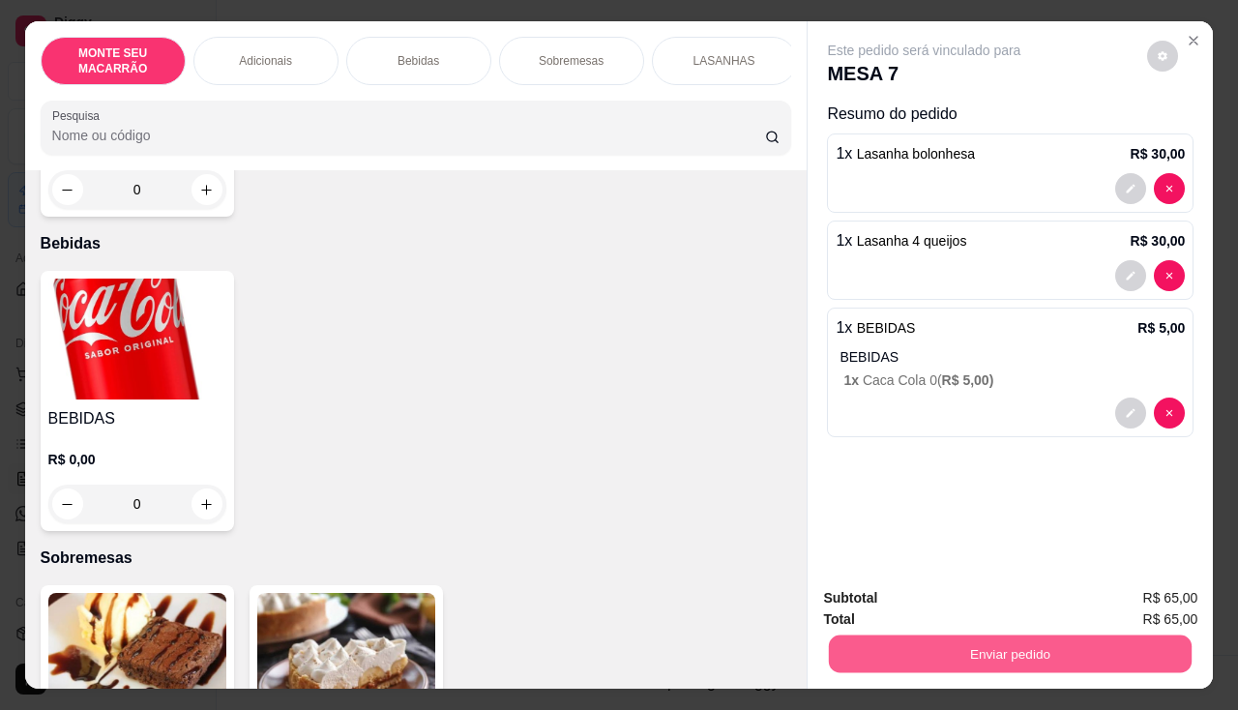
click at [970, 650] on button "Enviar pedido" at bounding box center [1010, 654] width 363 height 38
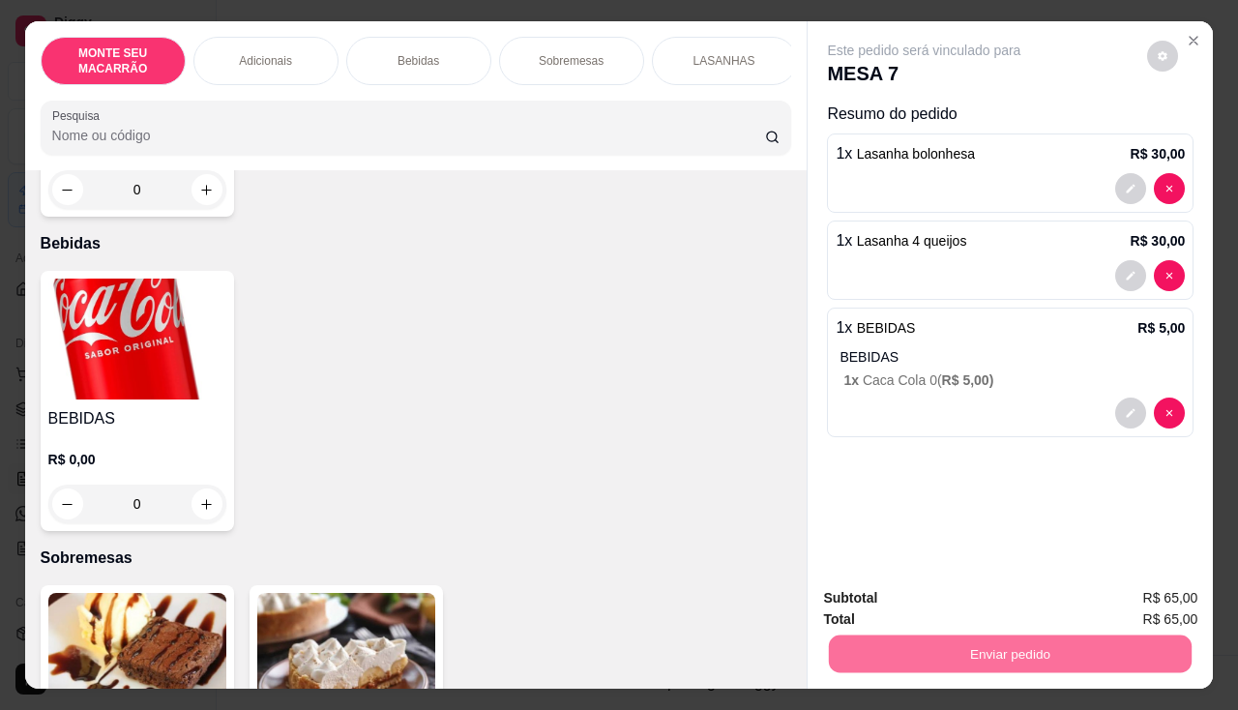
click at [1112, 613] on button "Sim, quero registrar" at bounding box center [1129, 598] width 139 height 36
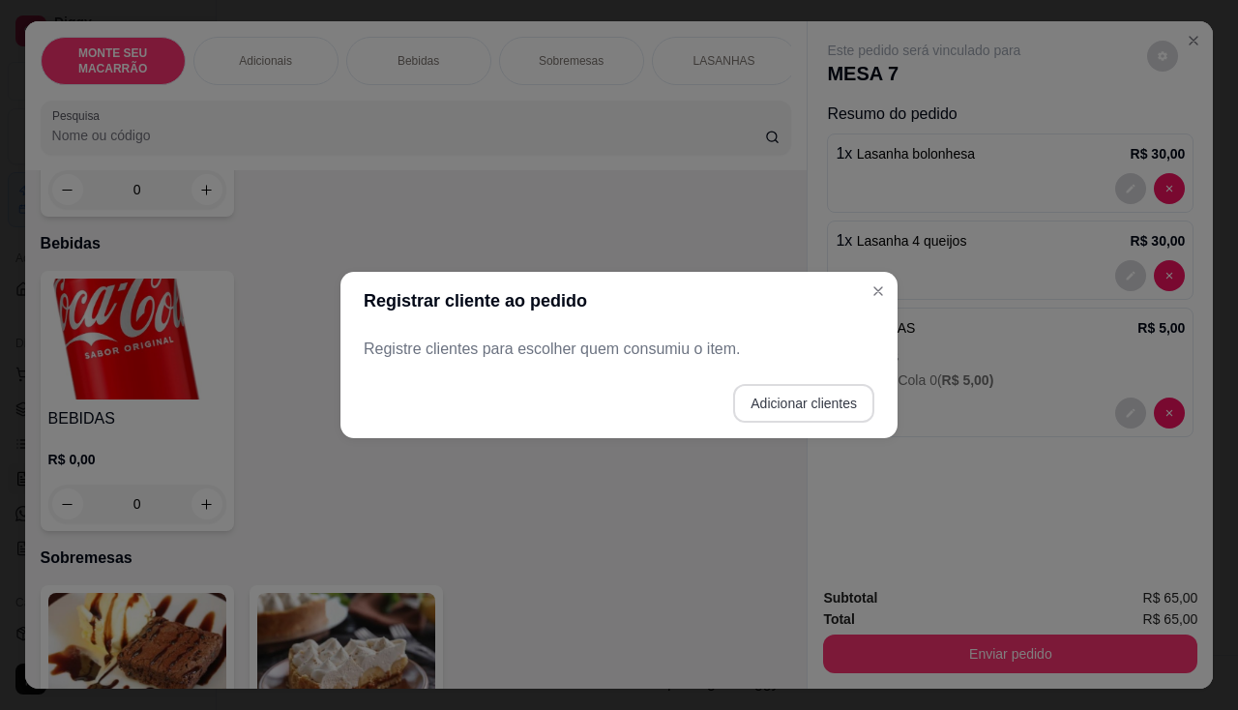
click at [796, 399] on button "Adicionar clientes" at bounding box center [803, 403] width 141 height 39
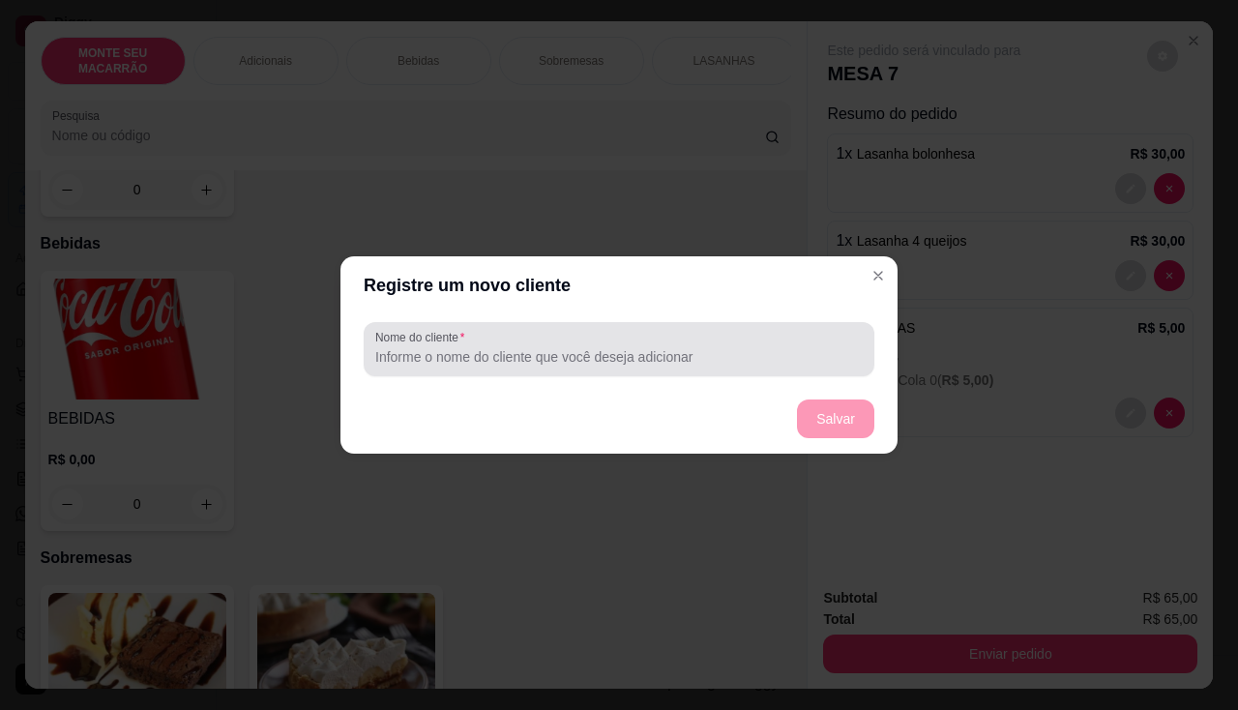
click at [715, 351] on input "Nome do cliente" at bounding box center [618, 356] width 487 height 19
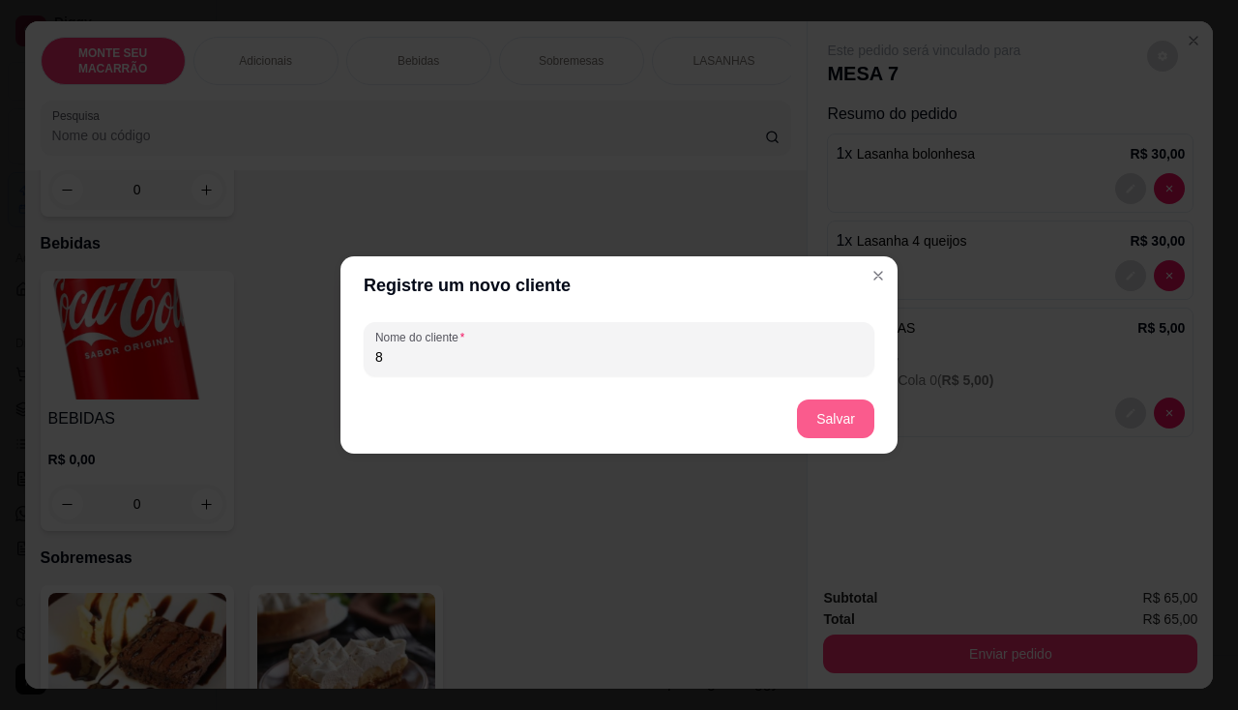
type input "8"
click at [817, 414] on button "Salvar" at bounding box center [835, 419] width 75 height 38
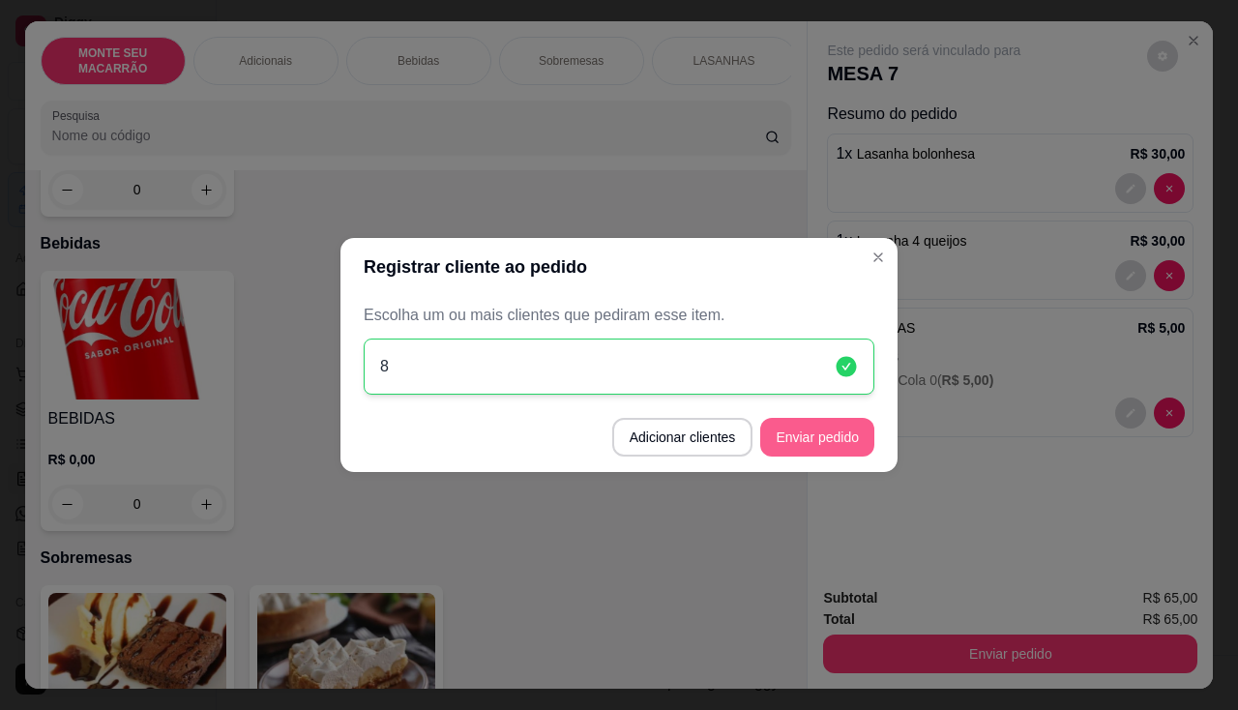
click at [823, 418] on button "Enviar pedido" at bounding box center [817, 437] width 114 height 39
